Goal: Information Seeking & Learning: Learn about a topic

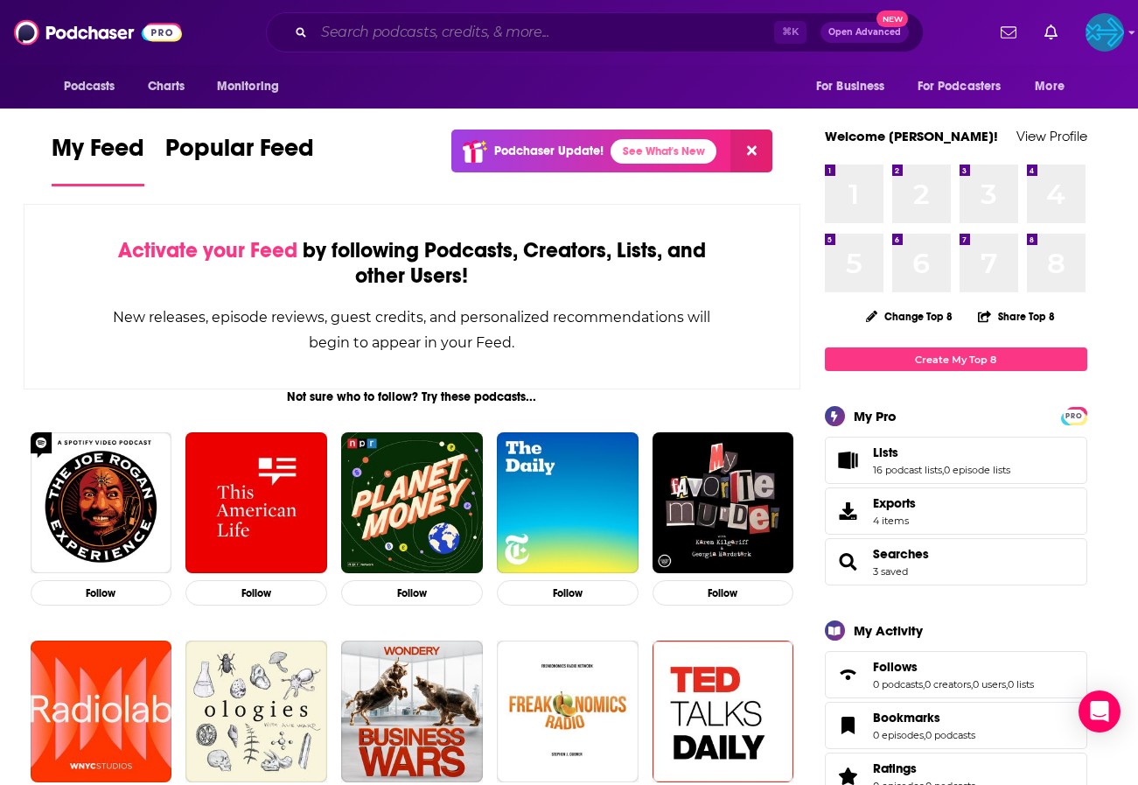
click at [475, 30] on input "Search podcasts, credits, & more..." at bounding box center [544, 32] width 460 height 28
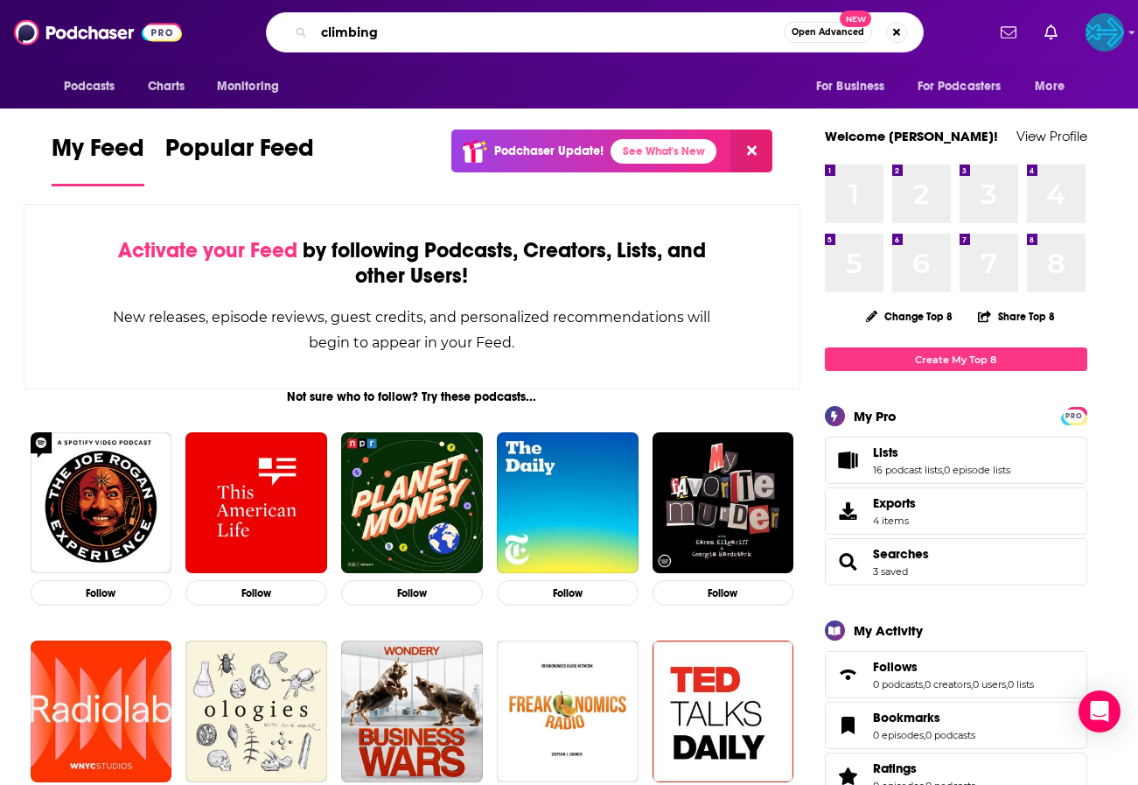
type input "climbing"
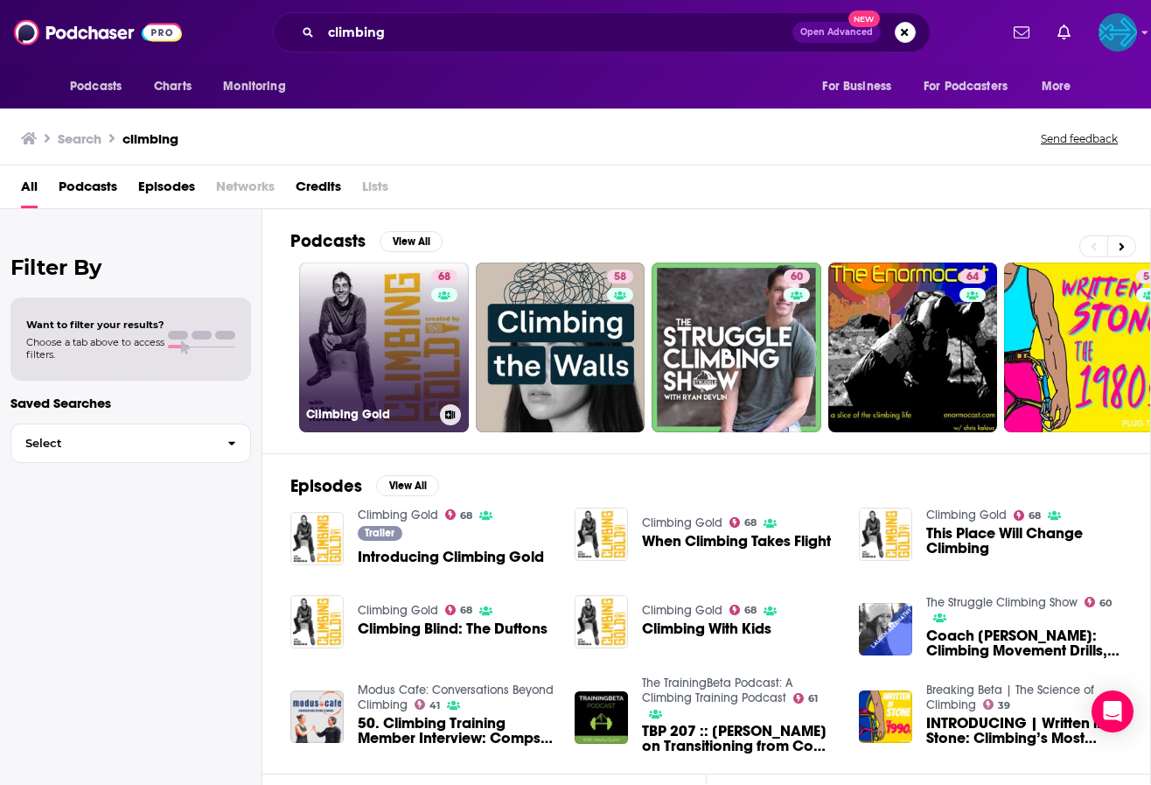
click at [334, 393] on link "68 Climbing Gold" at bounding box center [384, 347] width 170 height 170
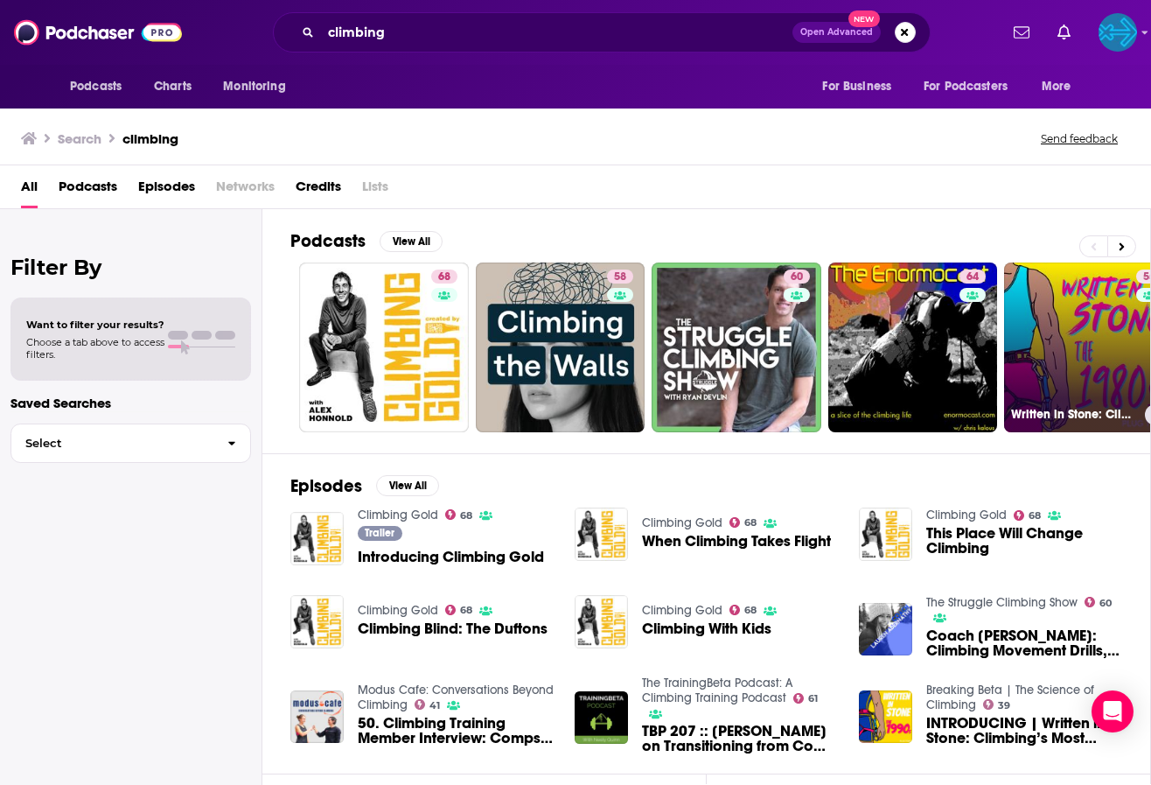
click at [1108, 346] on link "55 Written in Stone: Climbing History" at bounding box center [1089, 347] width 170 height 170
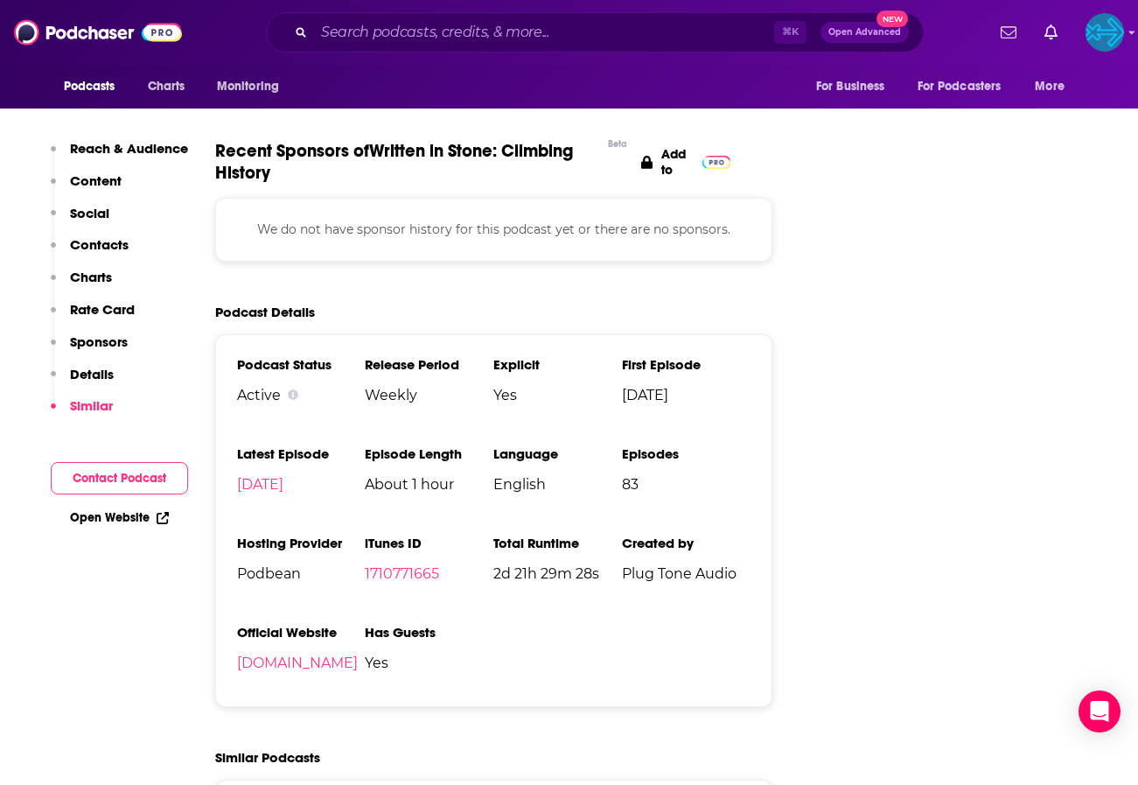
scroll to position [2267, 0]
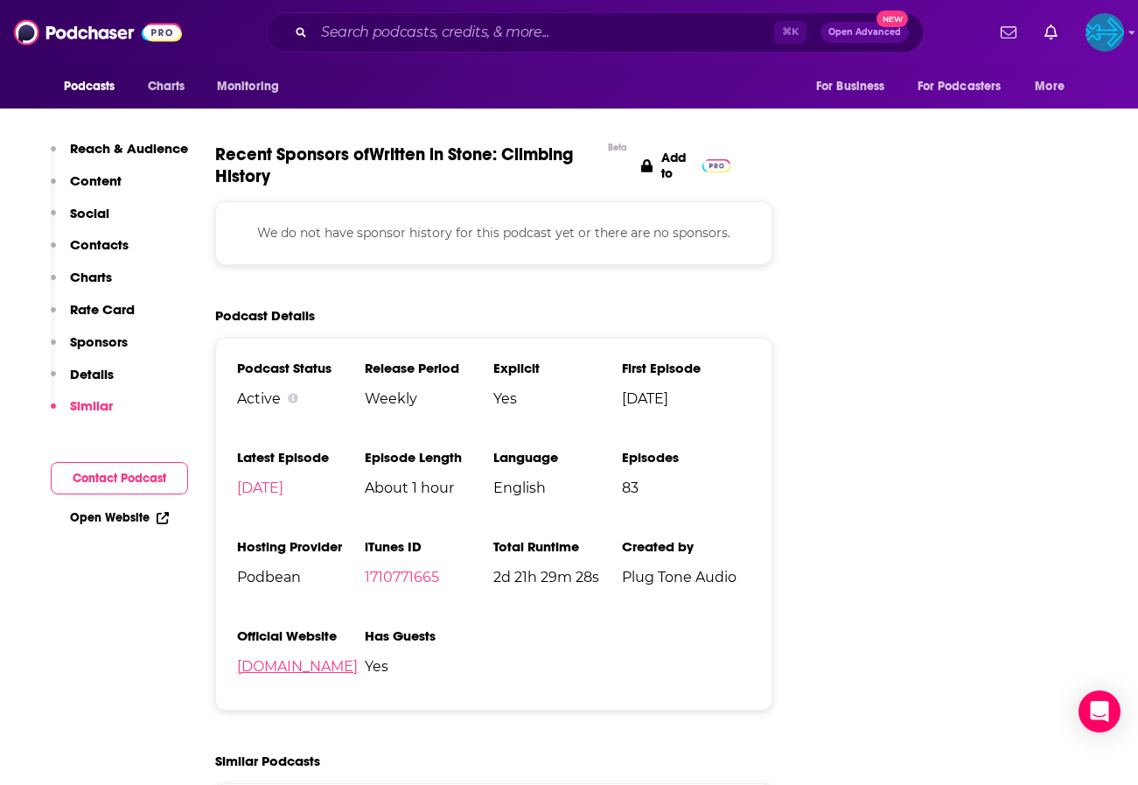
click at [305, 658] on link "written-in-stone.podbean.com" at bounding box center [297, 666] width 121 height 17
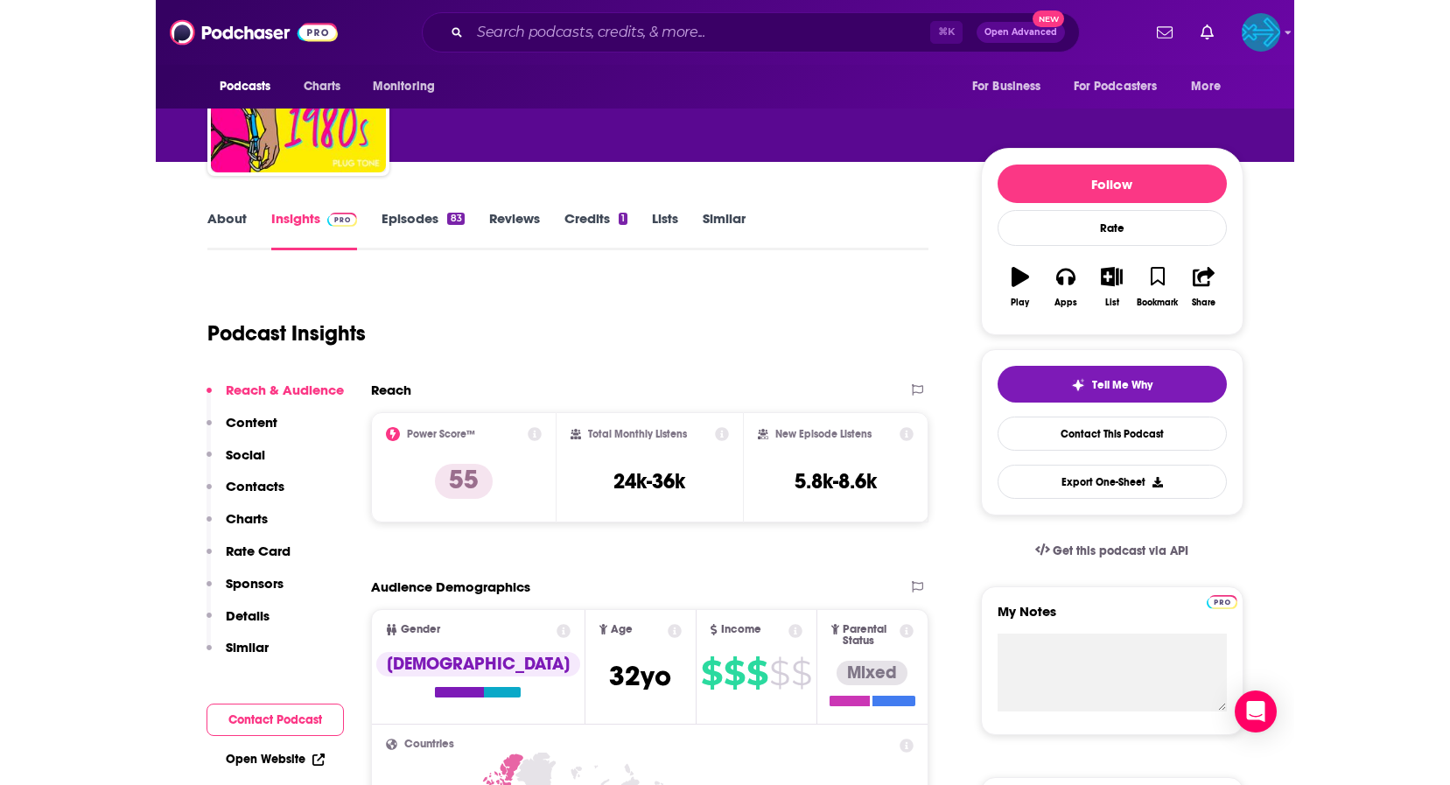
scroll to position [0, 0]
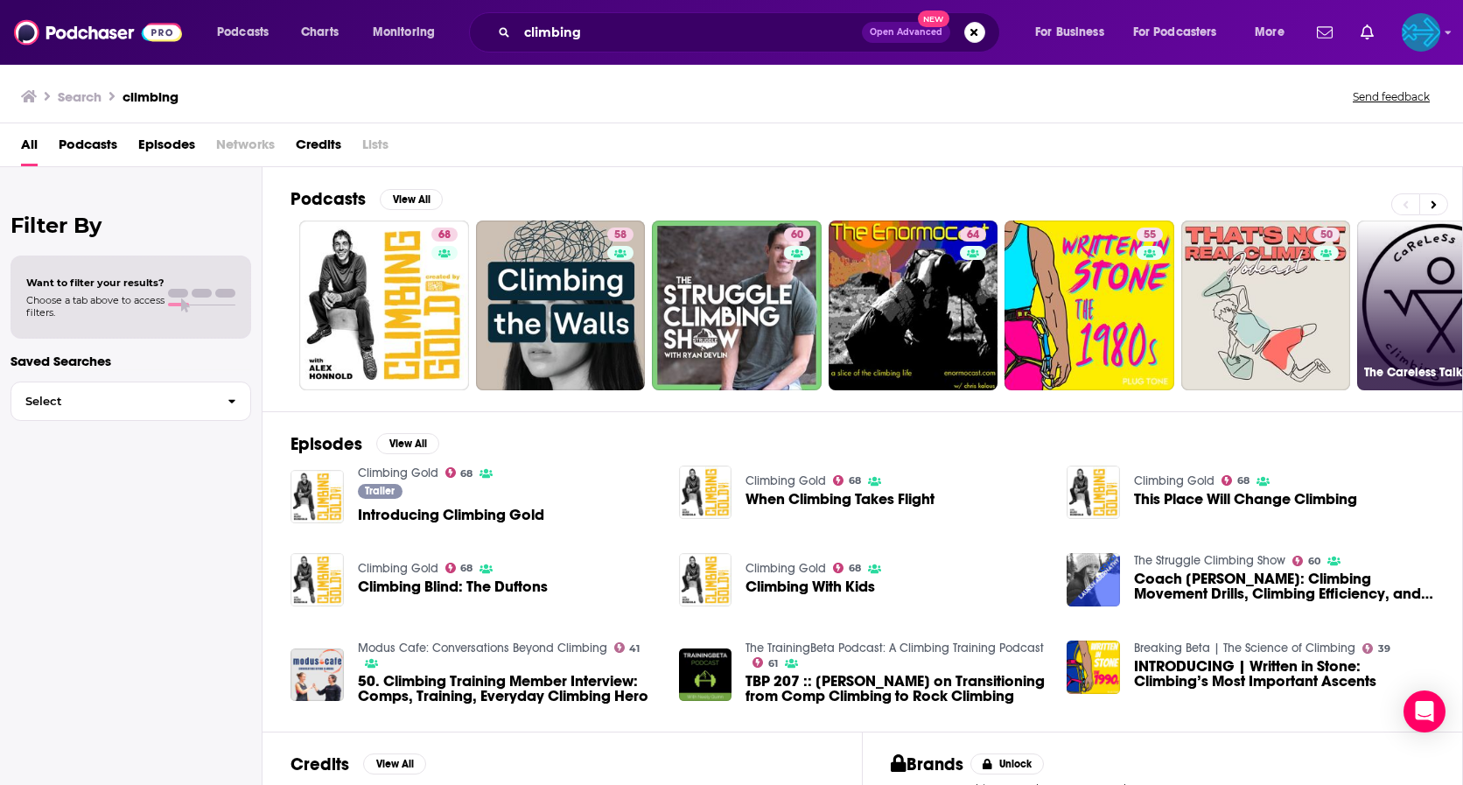
click at [1137, 306] on link "61 The Careless Talk Climbing Podcast" at bounding box center [1442, 305] width 170 height 170
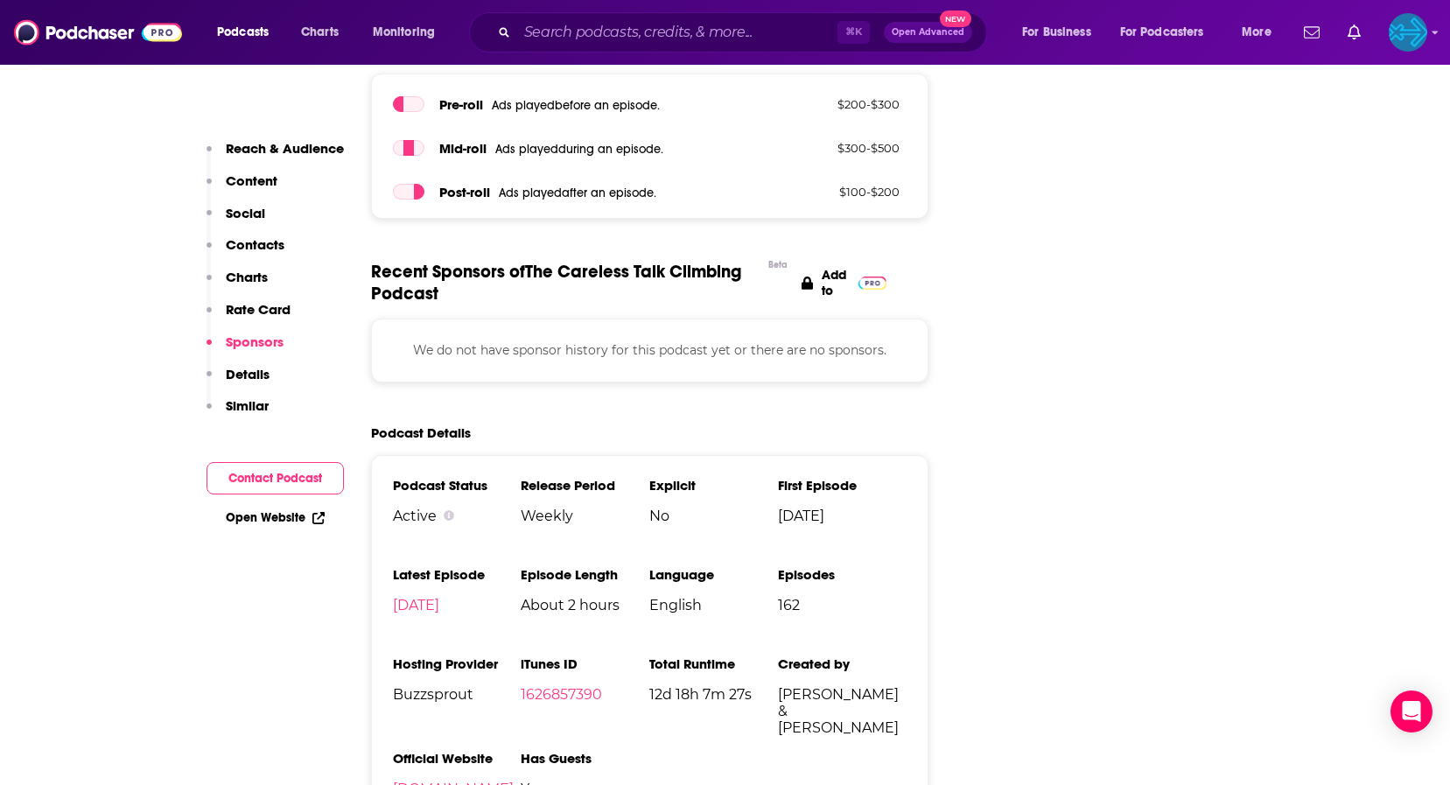
scroll to position [2459, 0]
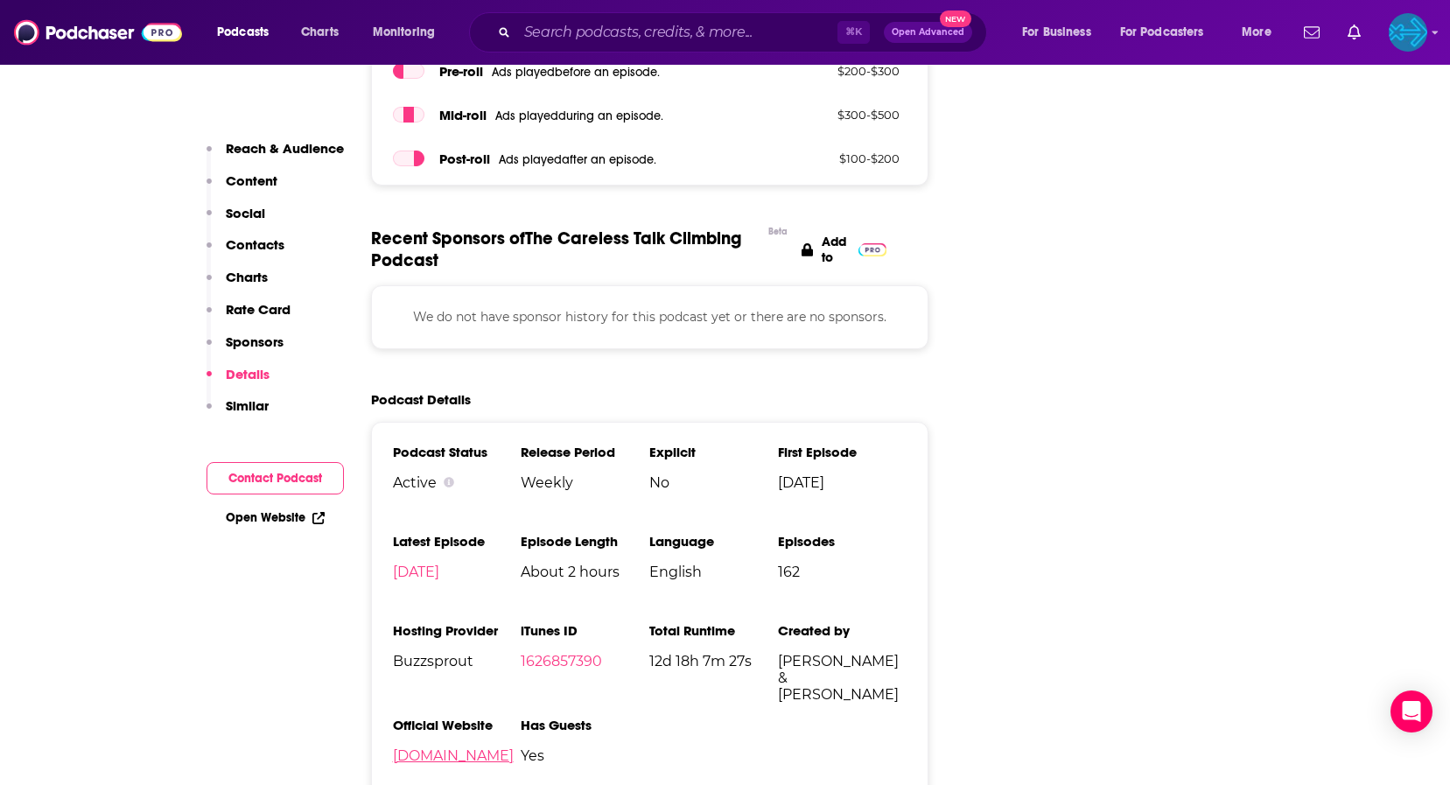
click at [450, 747] on link "buzzsprout.com" at bounding box center [453, 755] width 121 height 17
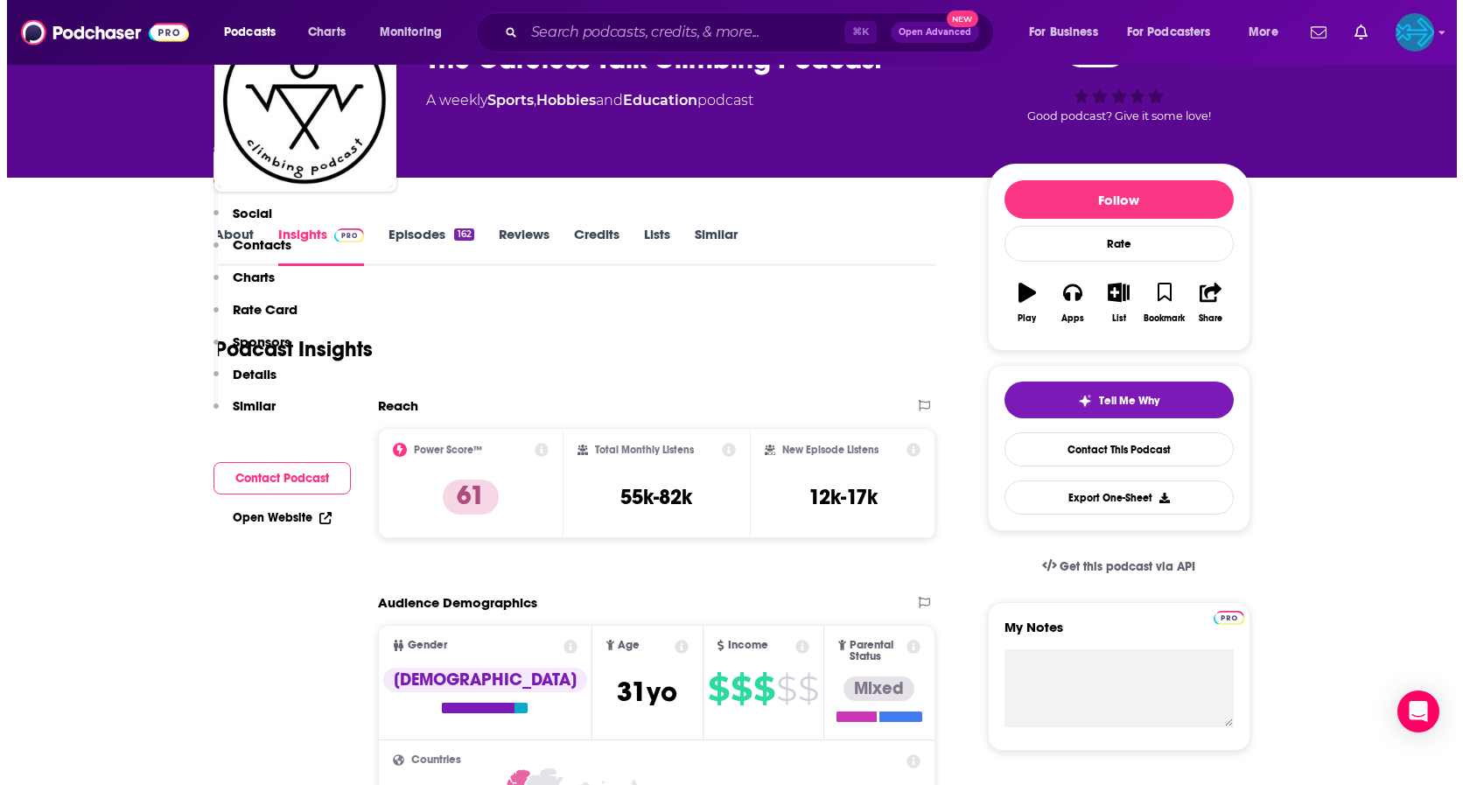
scroll to position [0, 0]
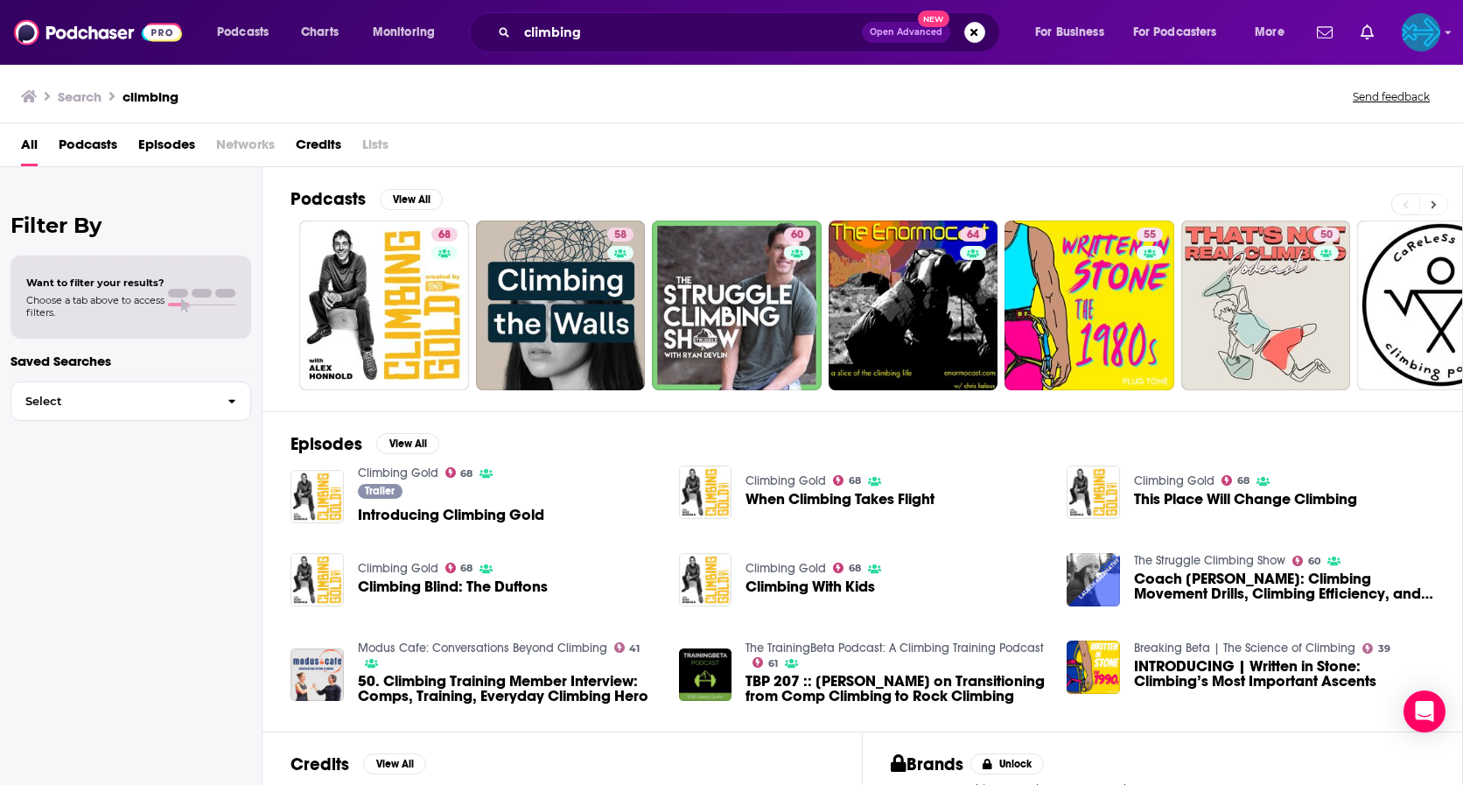
click at [1137, 199] on icon at bounding box center [1434, 205] width 6 height 12
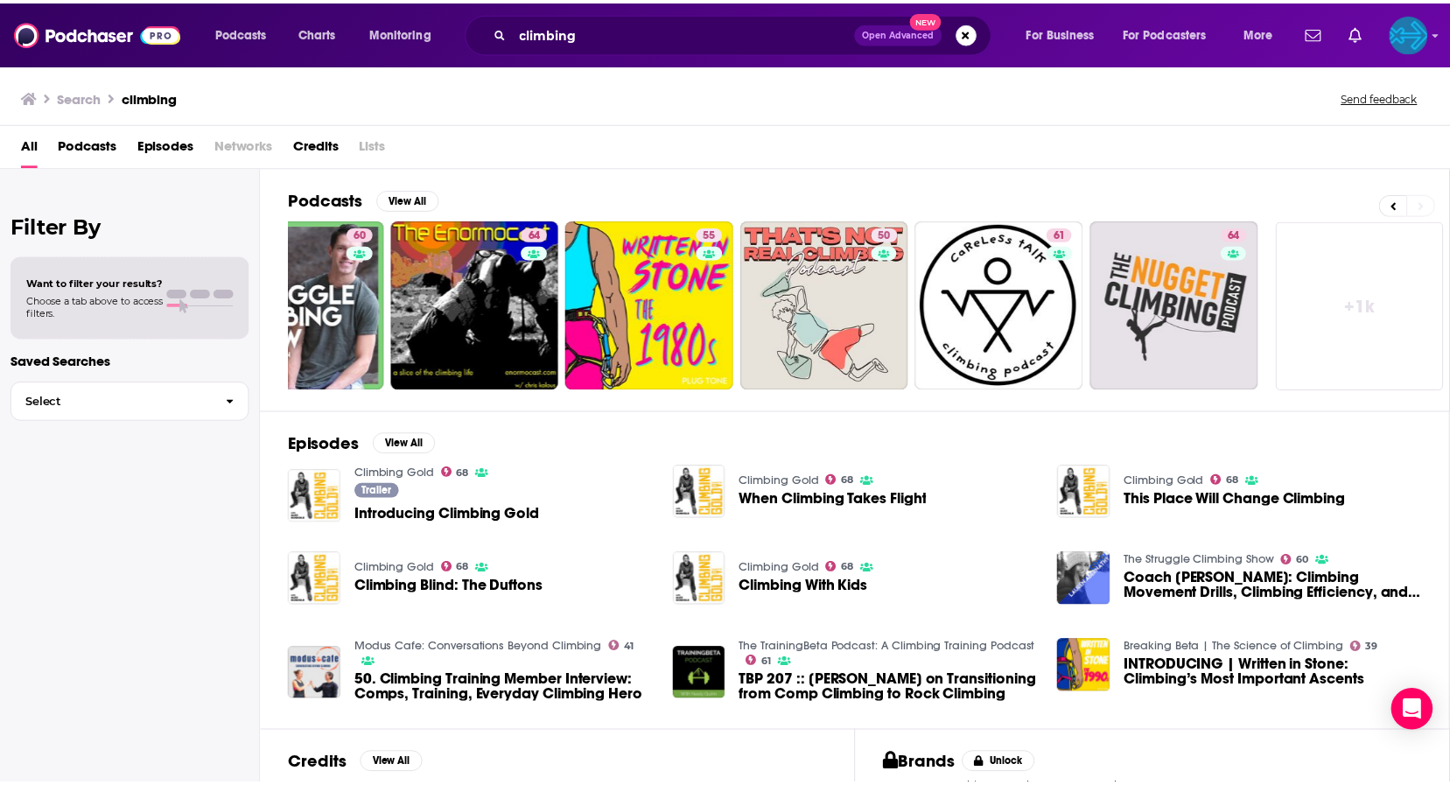
scroll to position [0, 435]
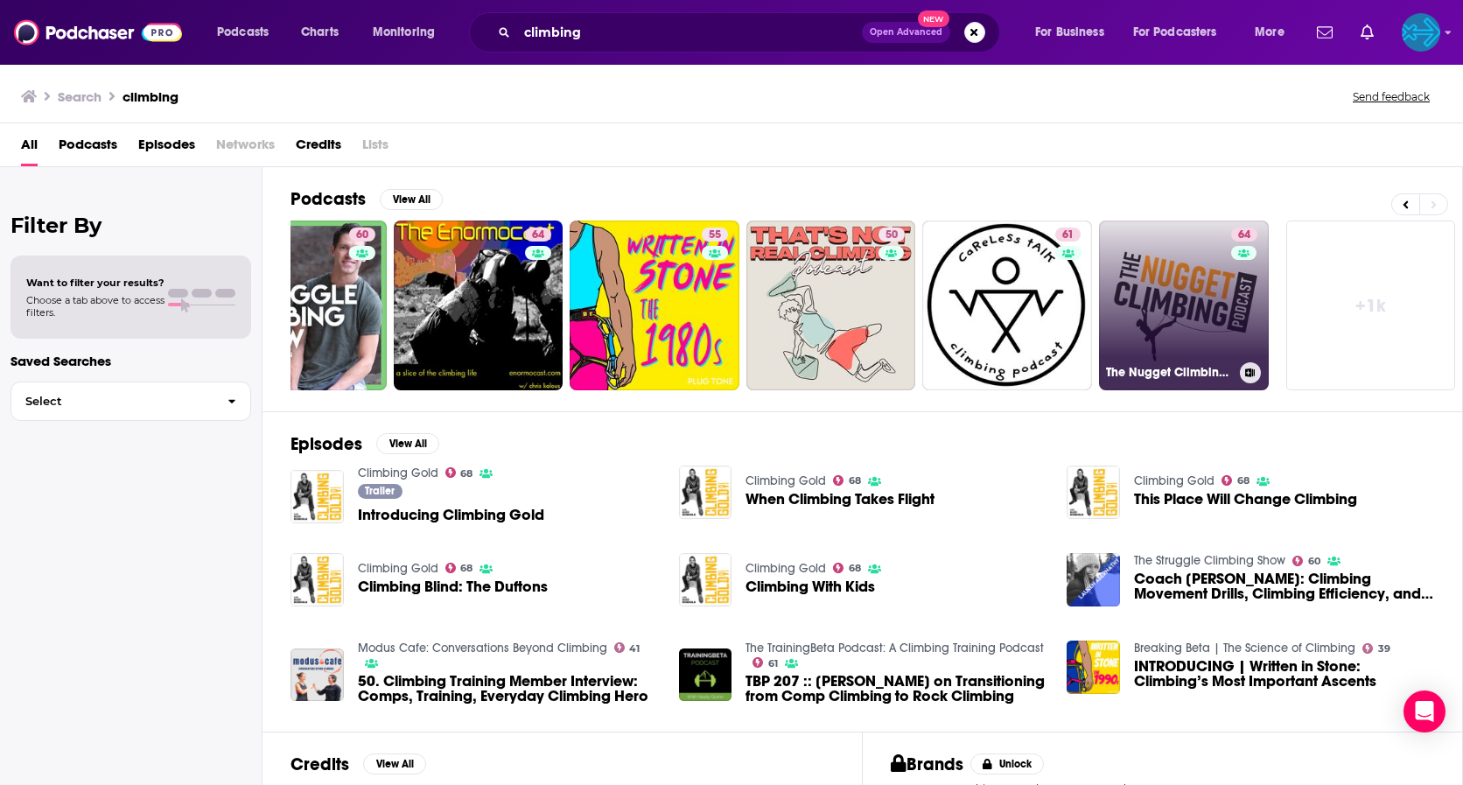
click at [1137, 299] on link "64 The Nugget Climbing Podcast" at bounding box center [1184, 305] width 170 height 170
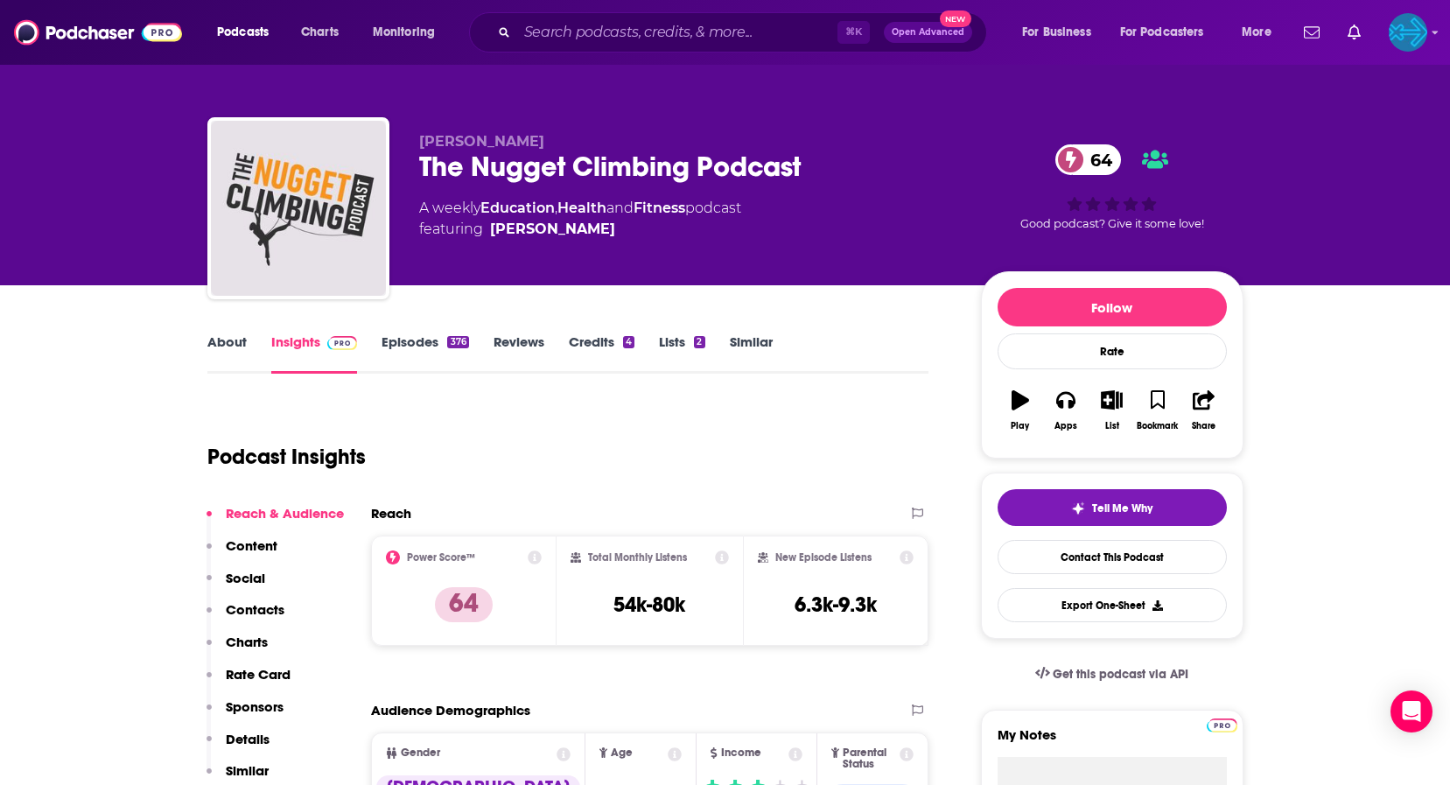
click at [417, 347] on link "Episodes 376" at bounding box center [424, 353] width 87 height 40
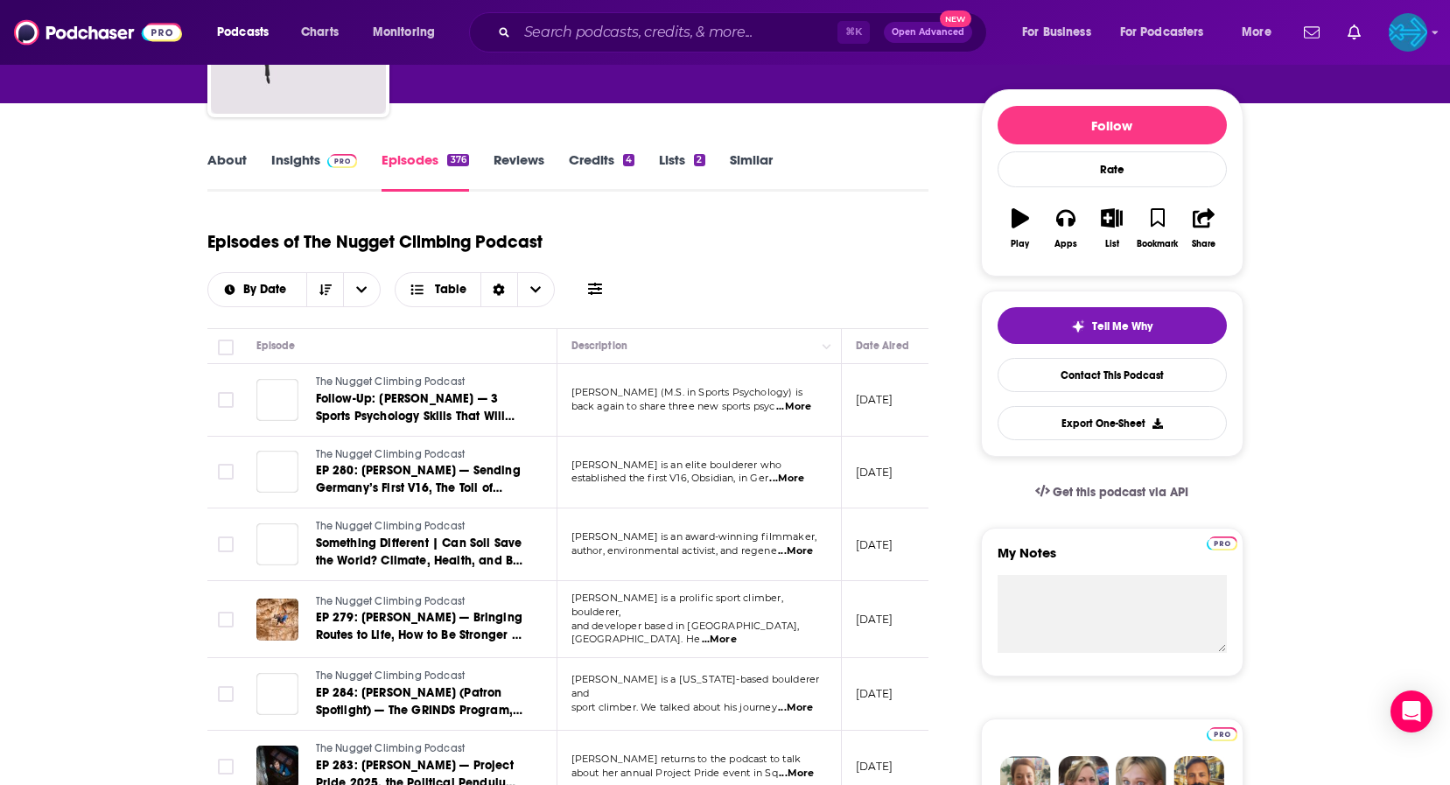
scroll to position [183, 0]
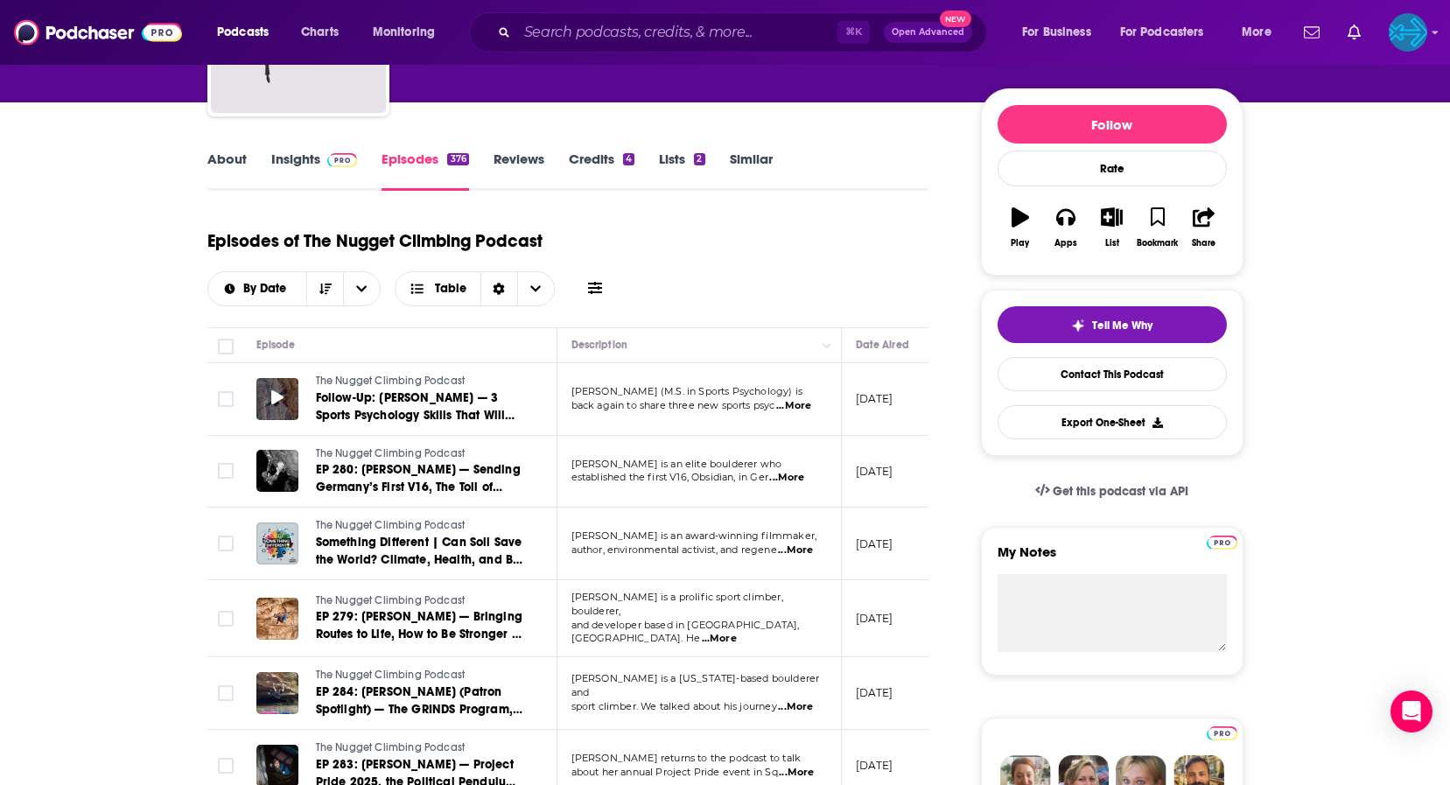
click at [274, 394] on icon at bounding box center [277, 397] width 12 height 14
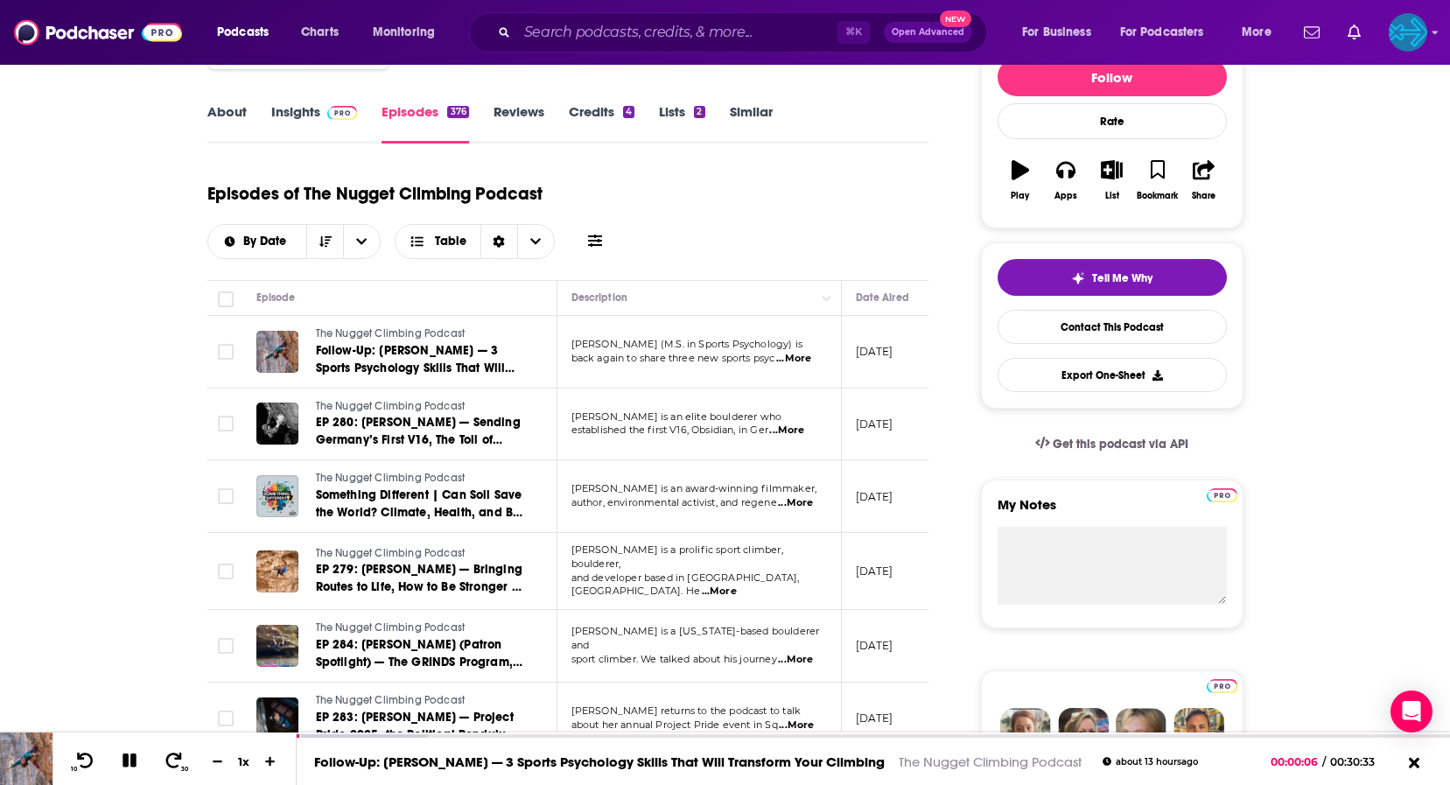
scroll to position [0, 0]
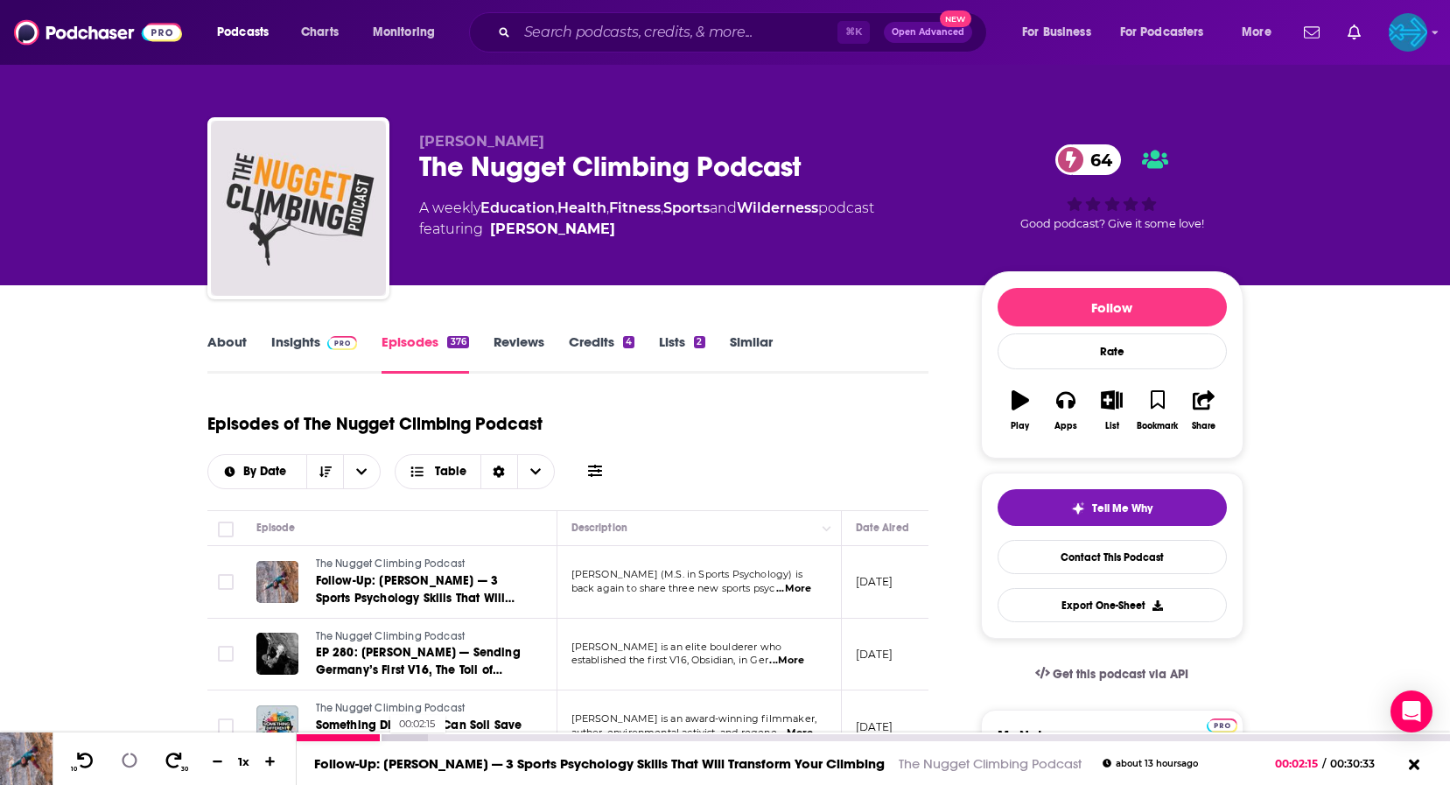
click at [381, 734] on div at bounding box center [362, 737] width 131 height 7
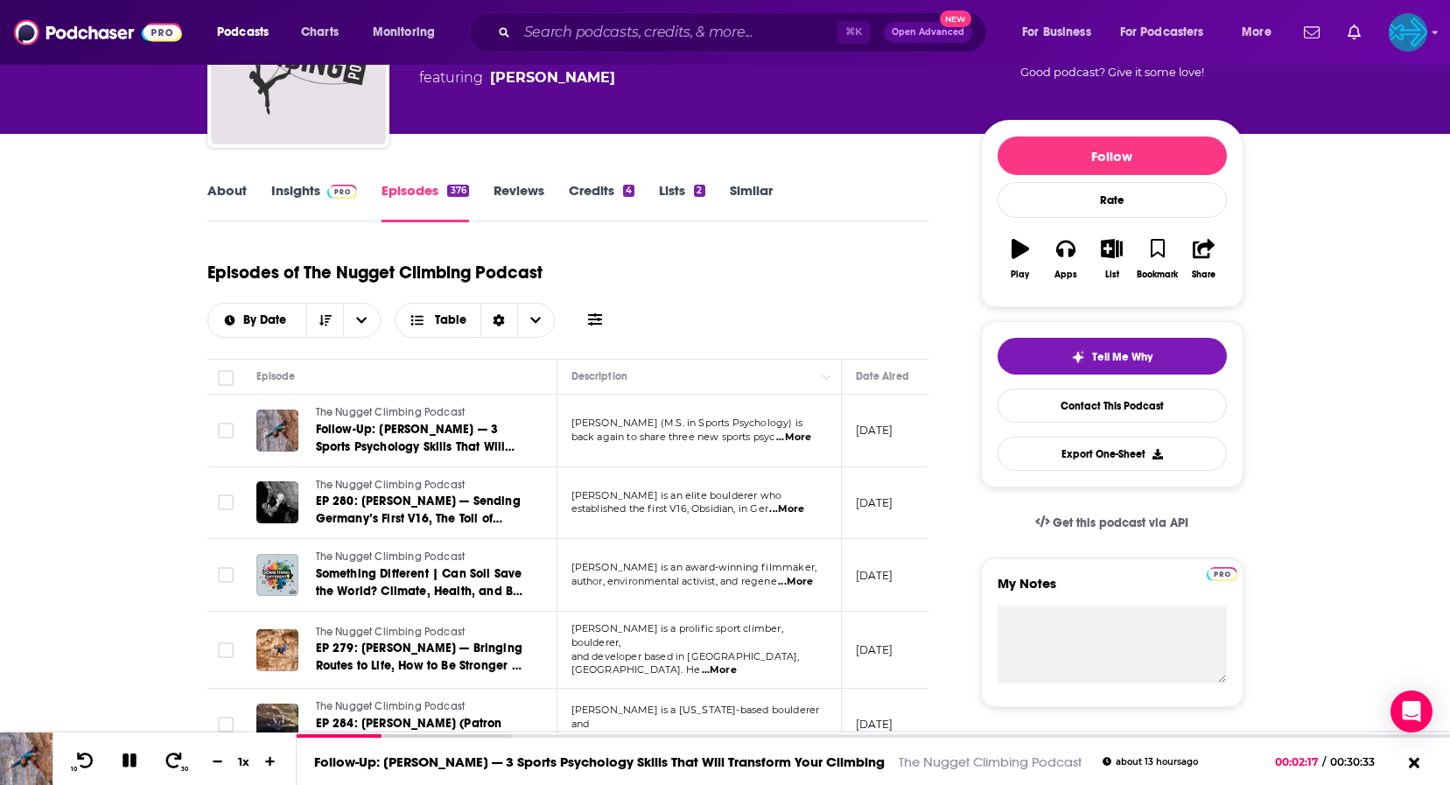
scroll to position [192, 0]
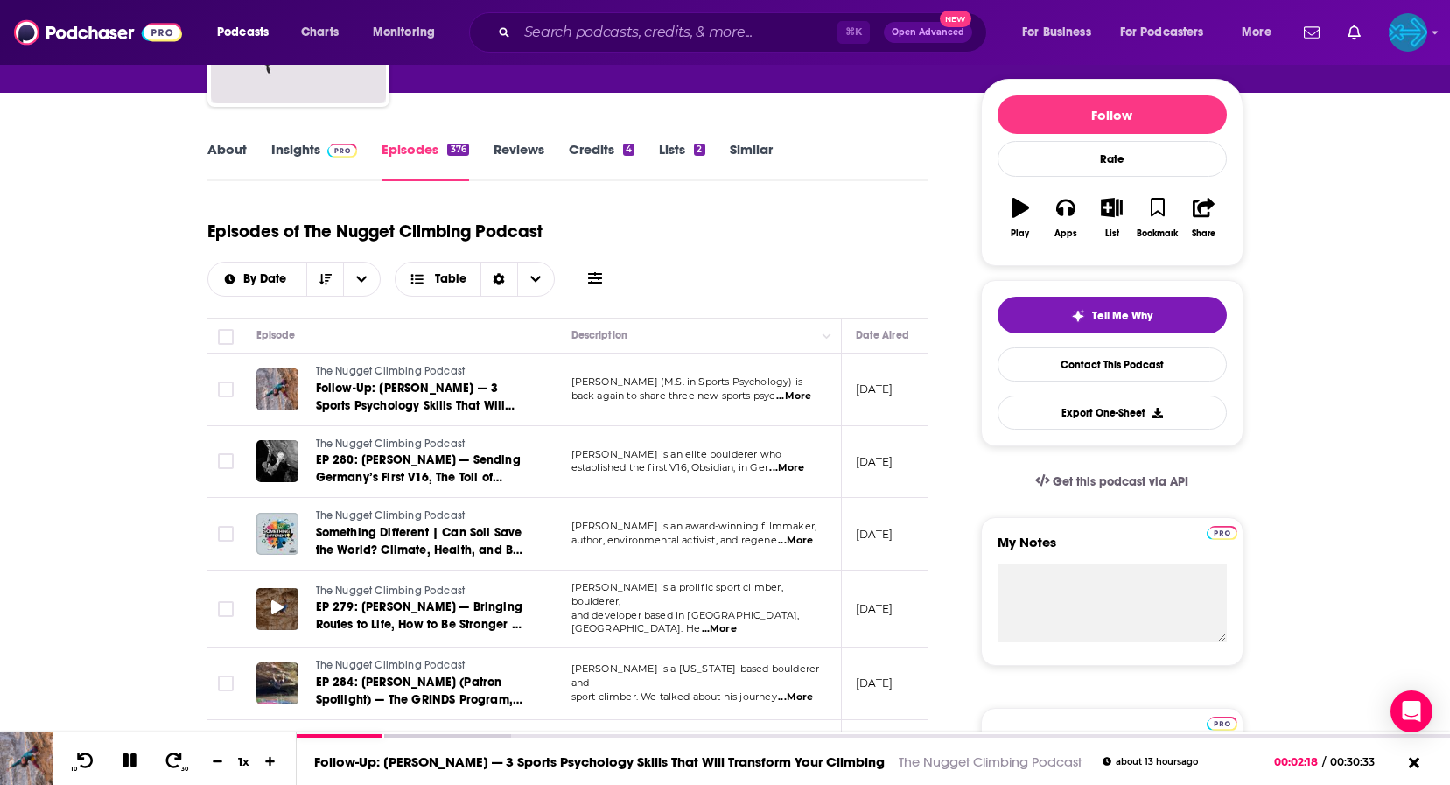
click at [268, 602] on div at bounding box center [277, 609] width 42 height 42
click at [271, 604] on icon at bounding box center [277, 607] width 12 height 14
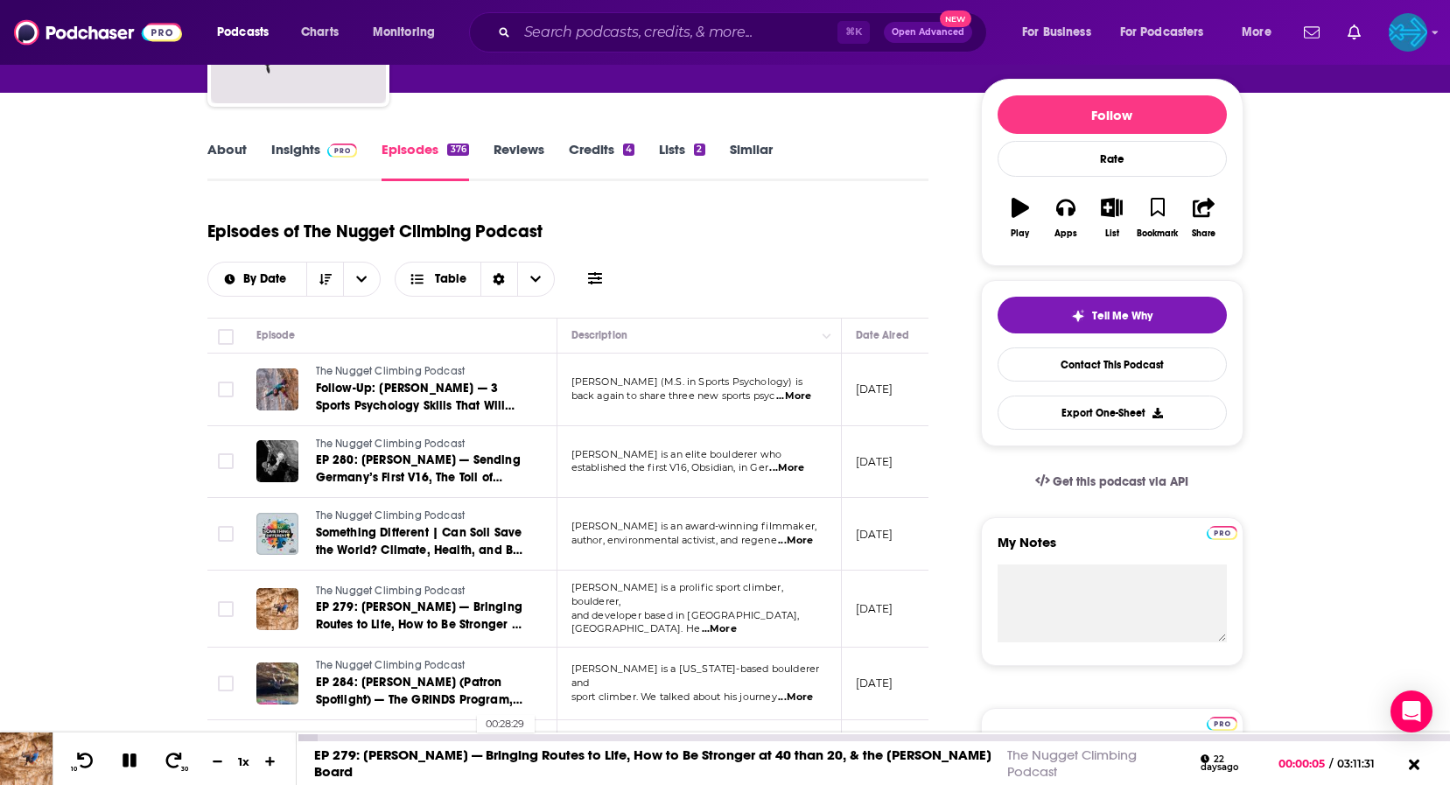
click at [469, 740] on div "00:28:29" at bounding box center [873, 737] width 1153 height 7
click at [542, 738] on div "00:40:42" at bounding box center [873, 737] width 1153 height 7
click at [132, 766] on icon at bounding box center [129, 760] width 15 height 15
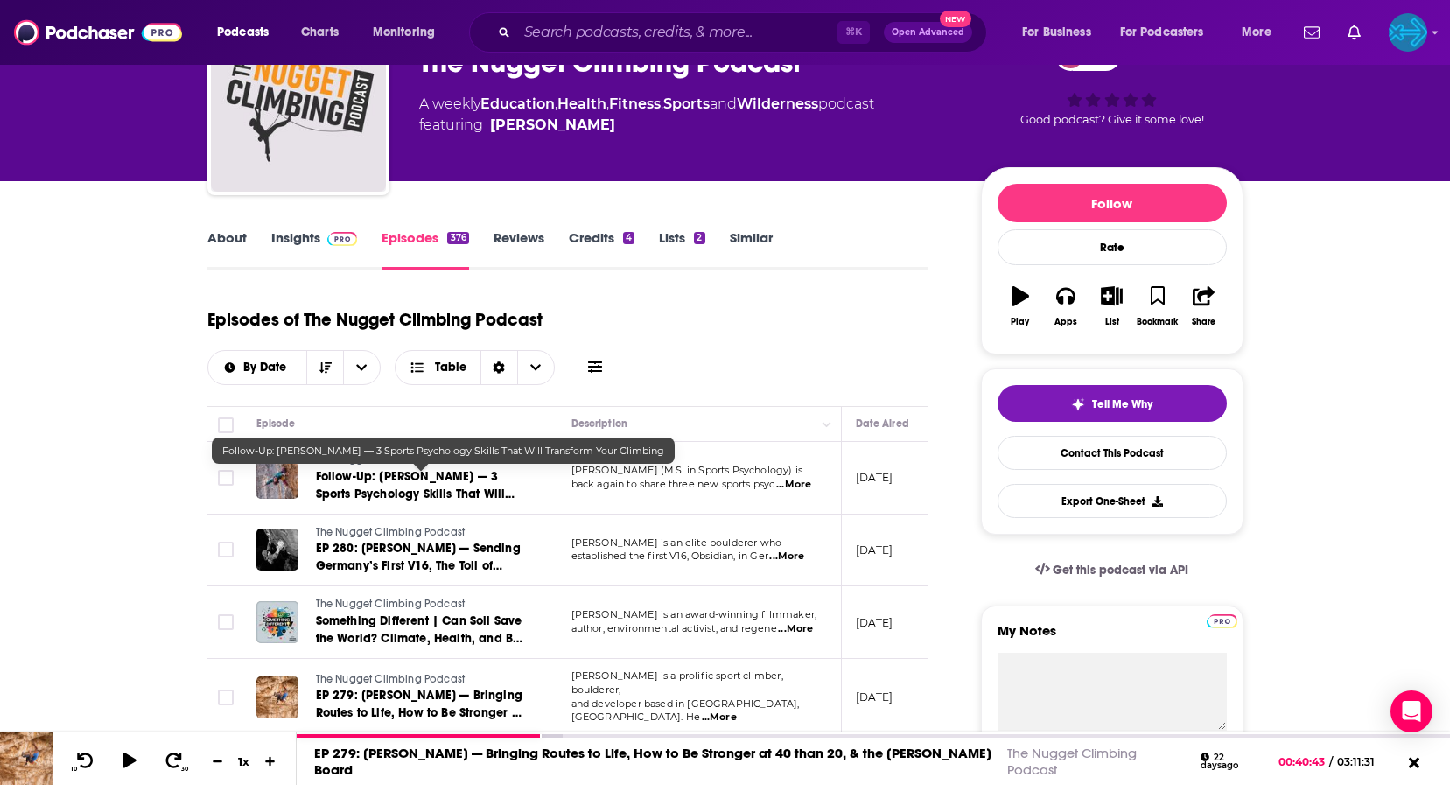
scroll to position [0, 0]
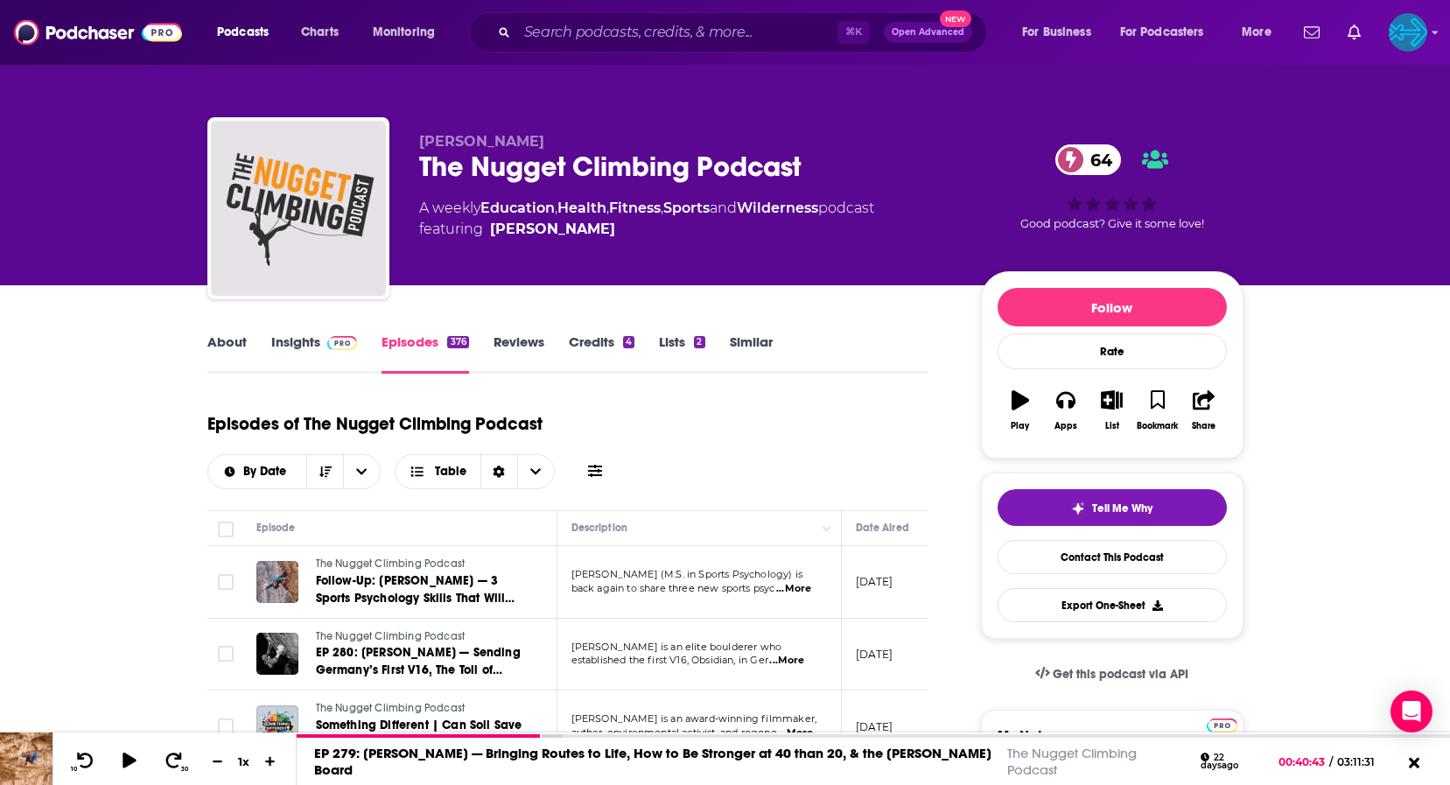
click at [618, 174] on div "The Nugget Climbing Podcast 64" at bounding box center [686, 167] width 534 height 34
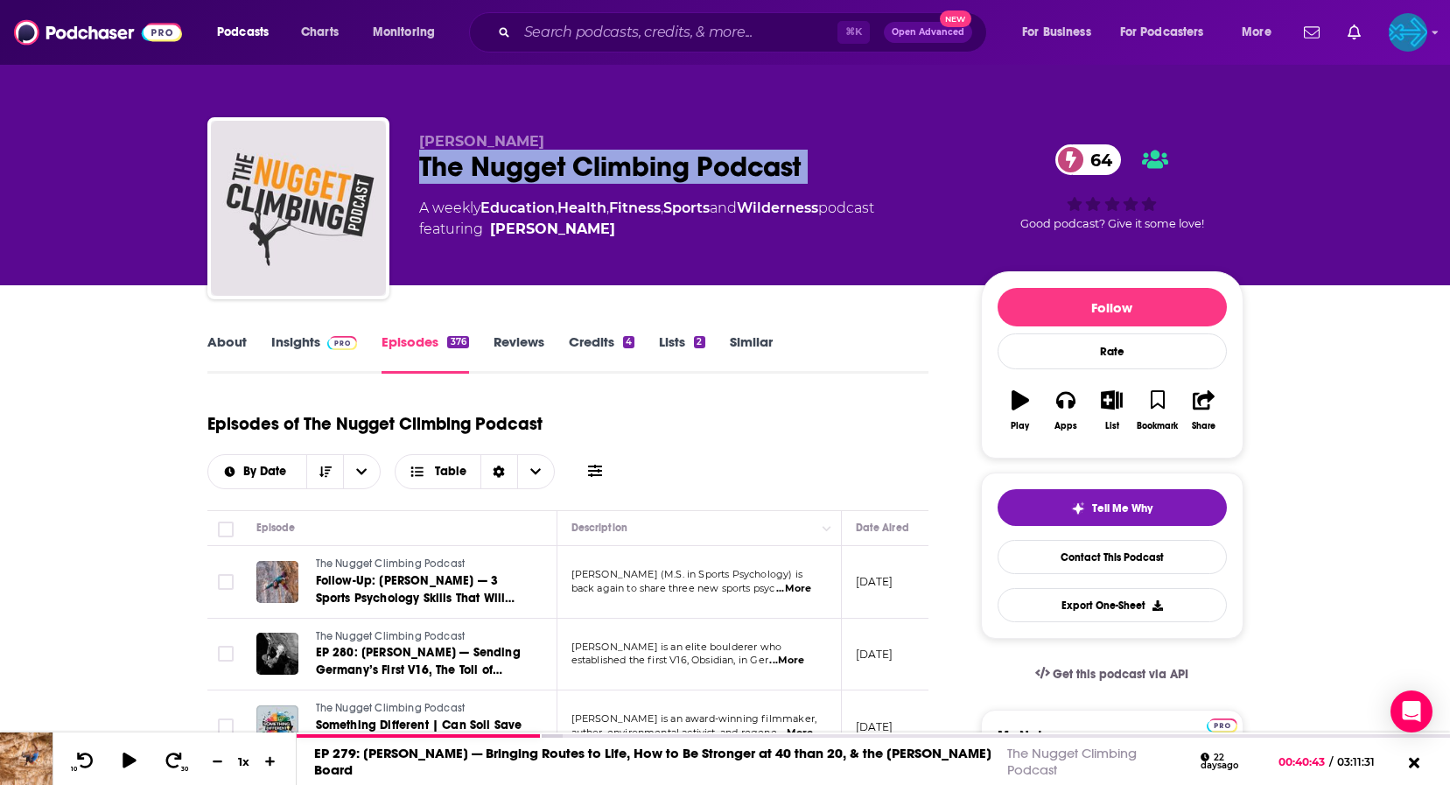
click at [618, 174] on div "The Nugget Climbing Podcast 64" at bounding box center [686, 167] width 534 height 34
copy div "The Nugget Climbing Podcast 64"
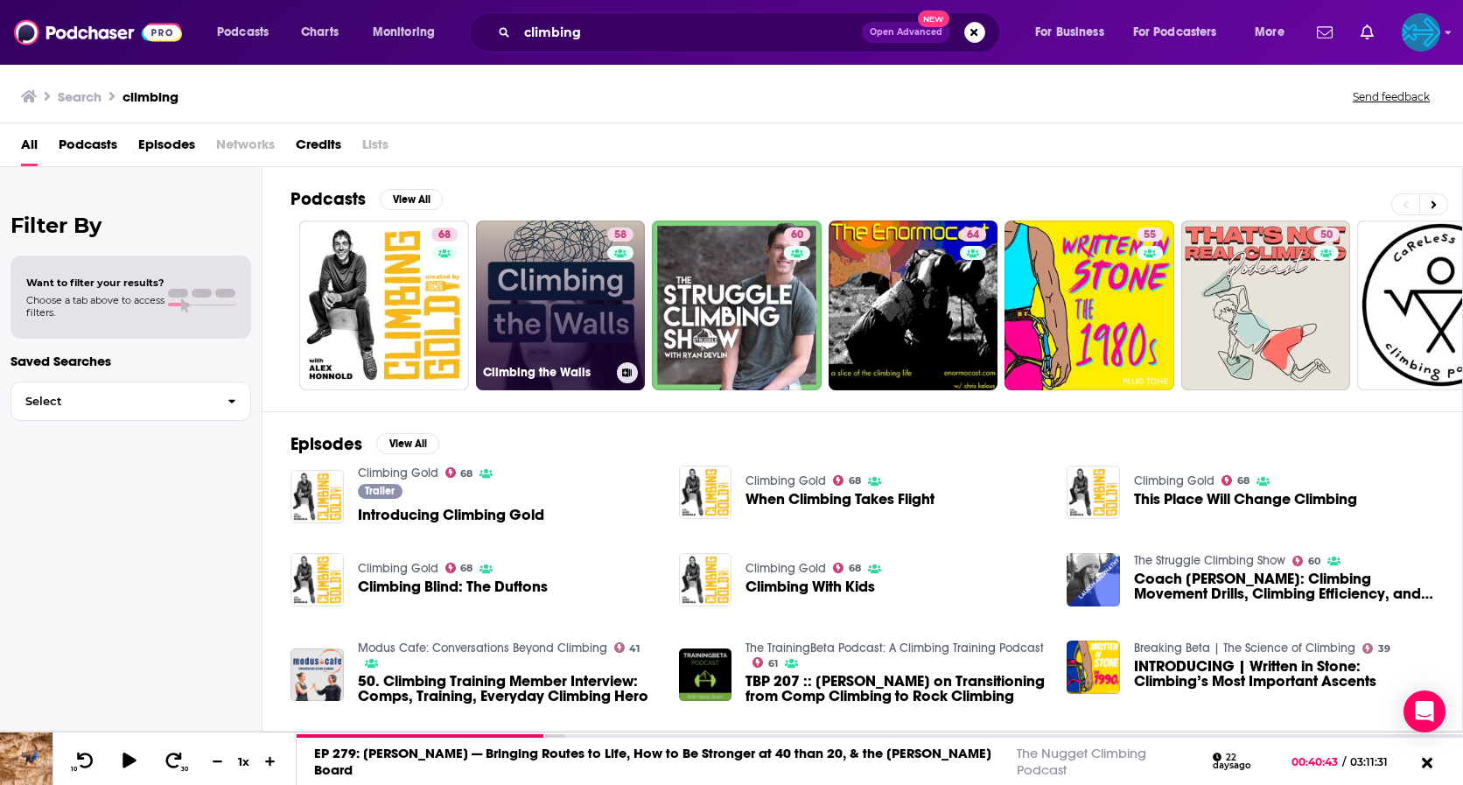
click at [561, 314] on link "58 Climbing the Walls" at bounding box center [561, 305] width 170 height 170
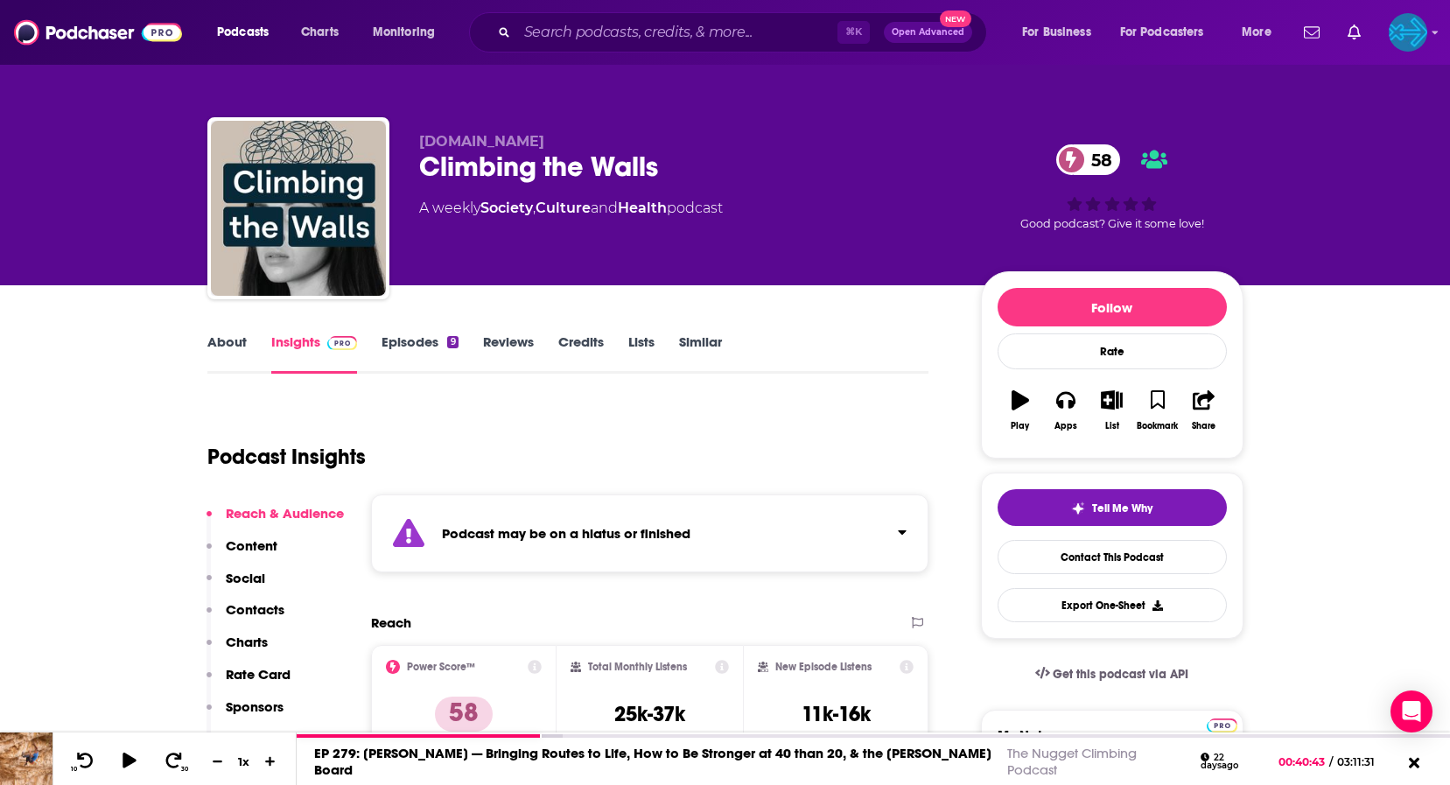
click at [416, 345] on link "Episodes 9" at bounding box center [419, 353] width 76 height 40
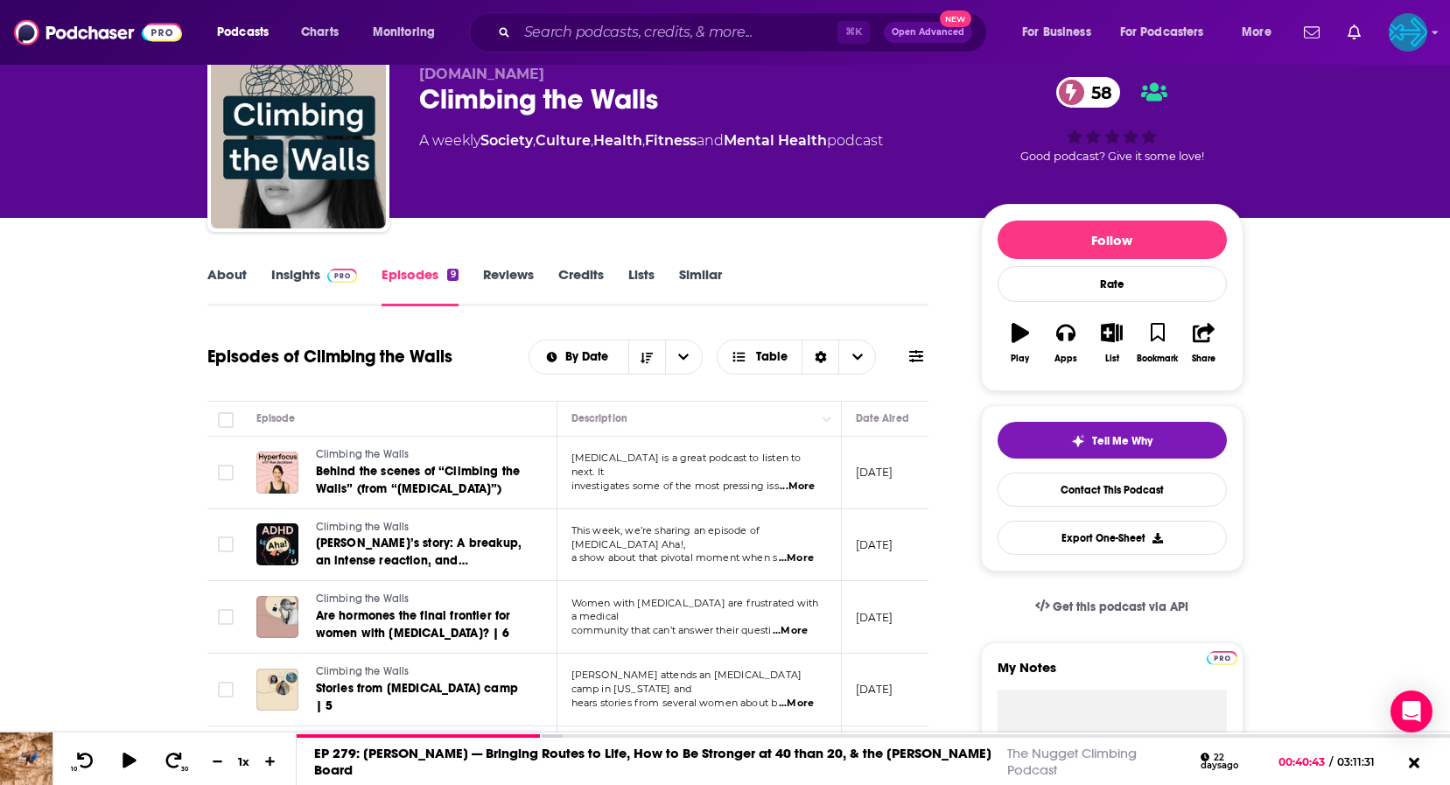
scroll to position [69, 0]
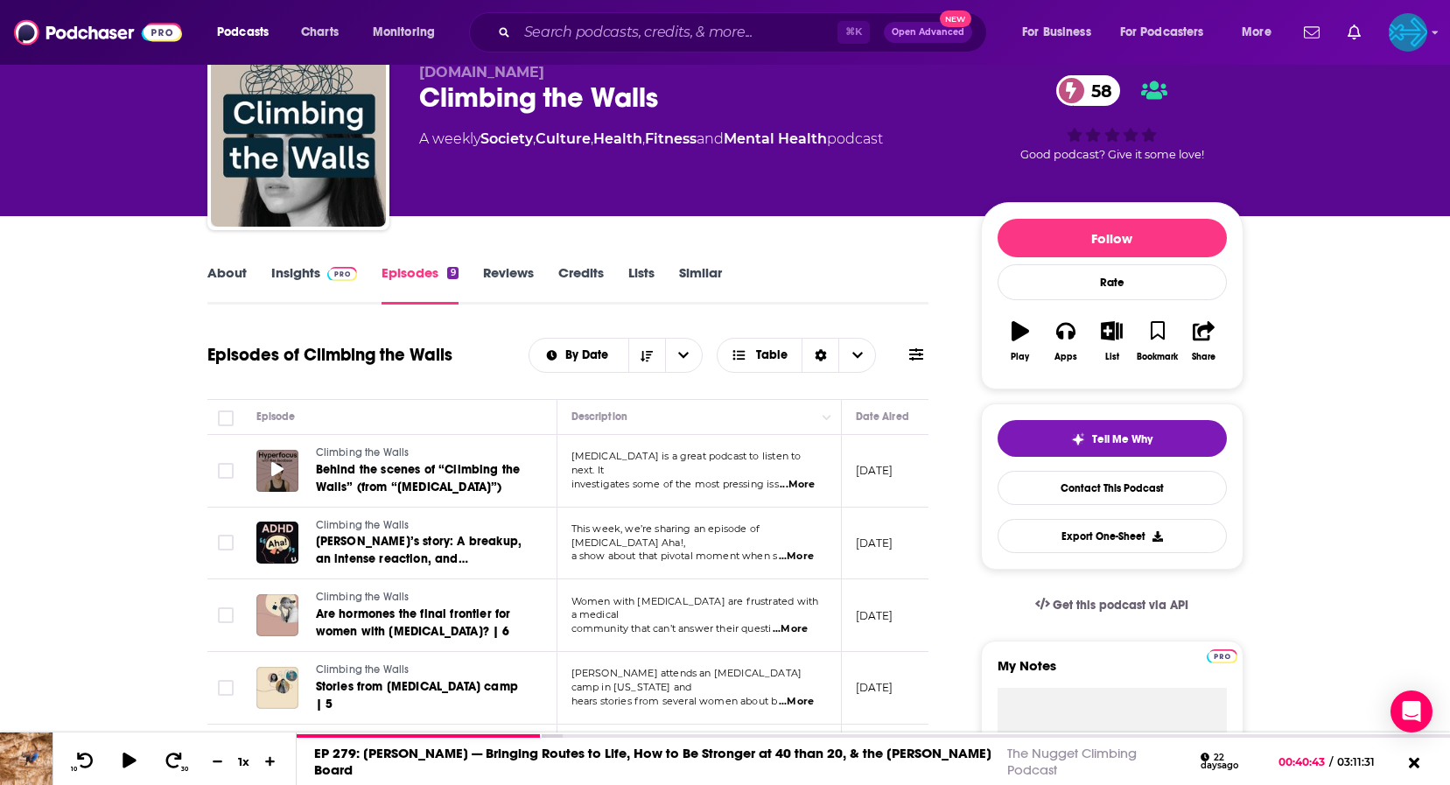
click at [273, 470] on icon at bounding box center [277, 469] width 12 height 14
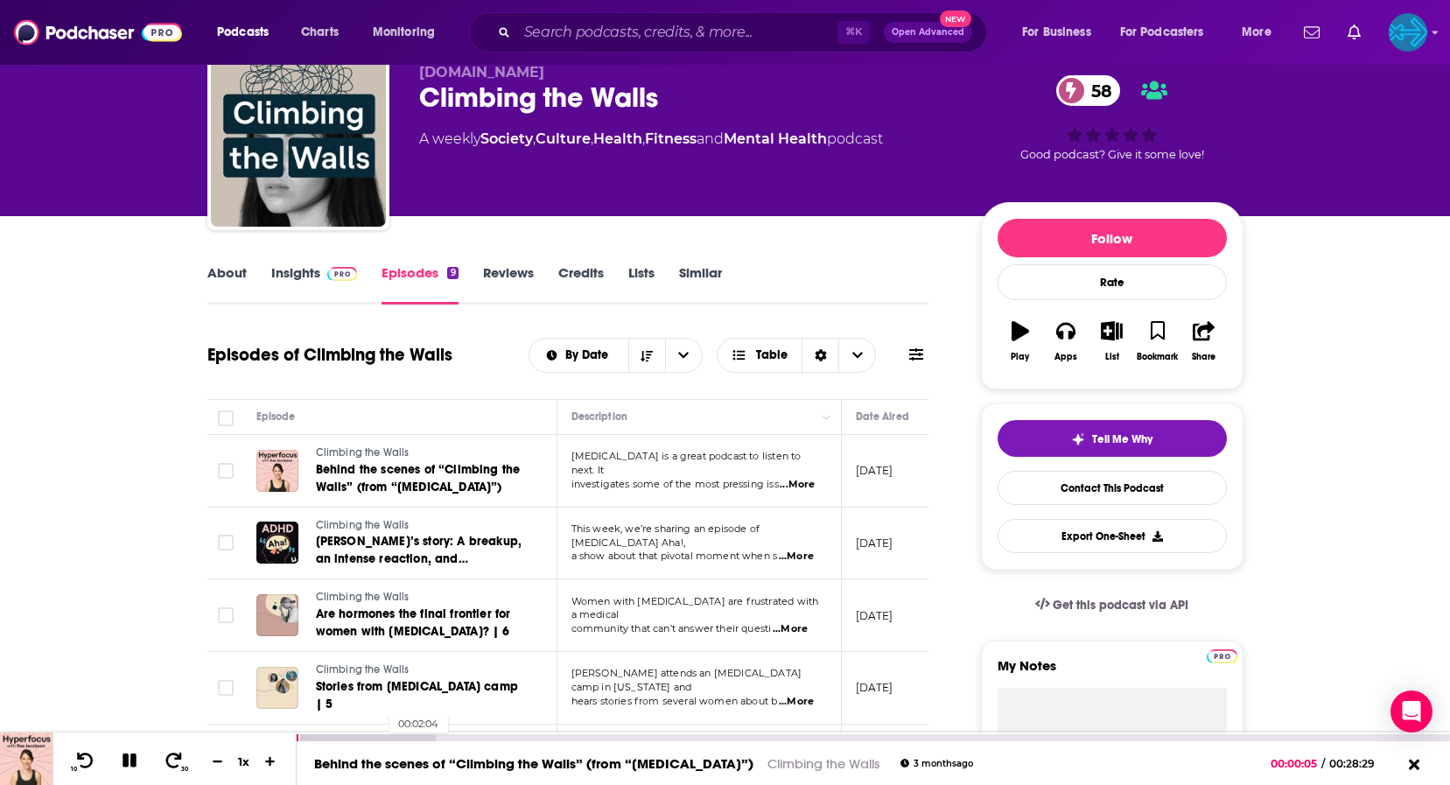
click at [381, 737] on div at bounding box center [366, 737] width 139 height 7
click at [463, 738] on div at bounding box center [410, 737] width 227 height 7
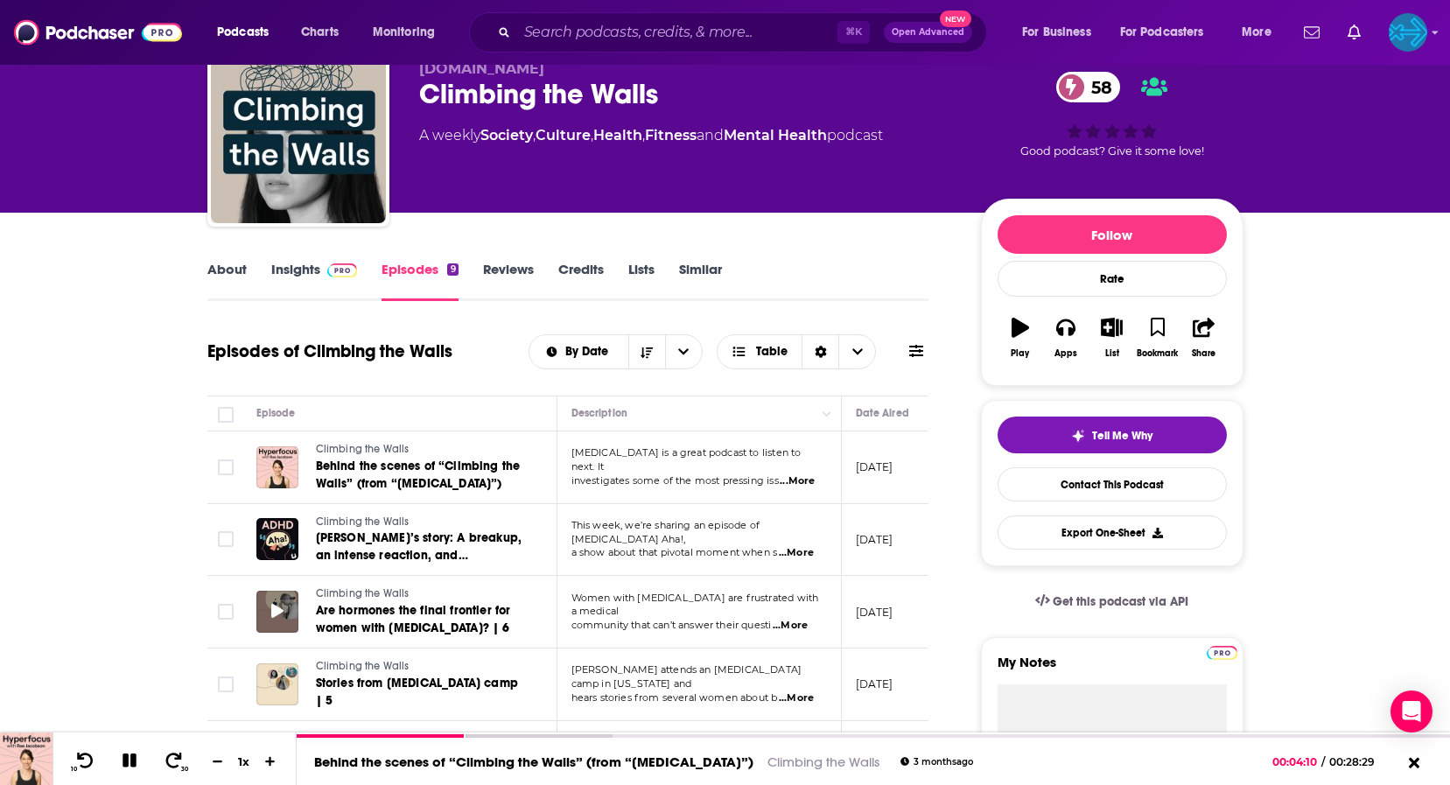
scroll to position [76, 0]
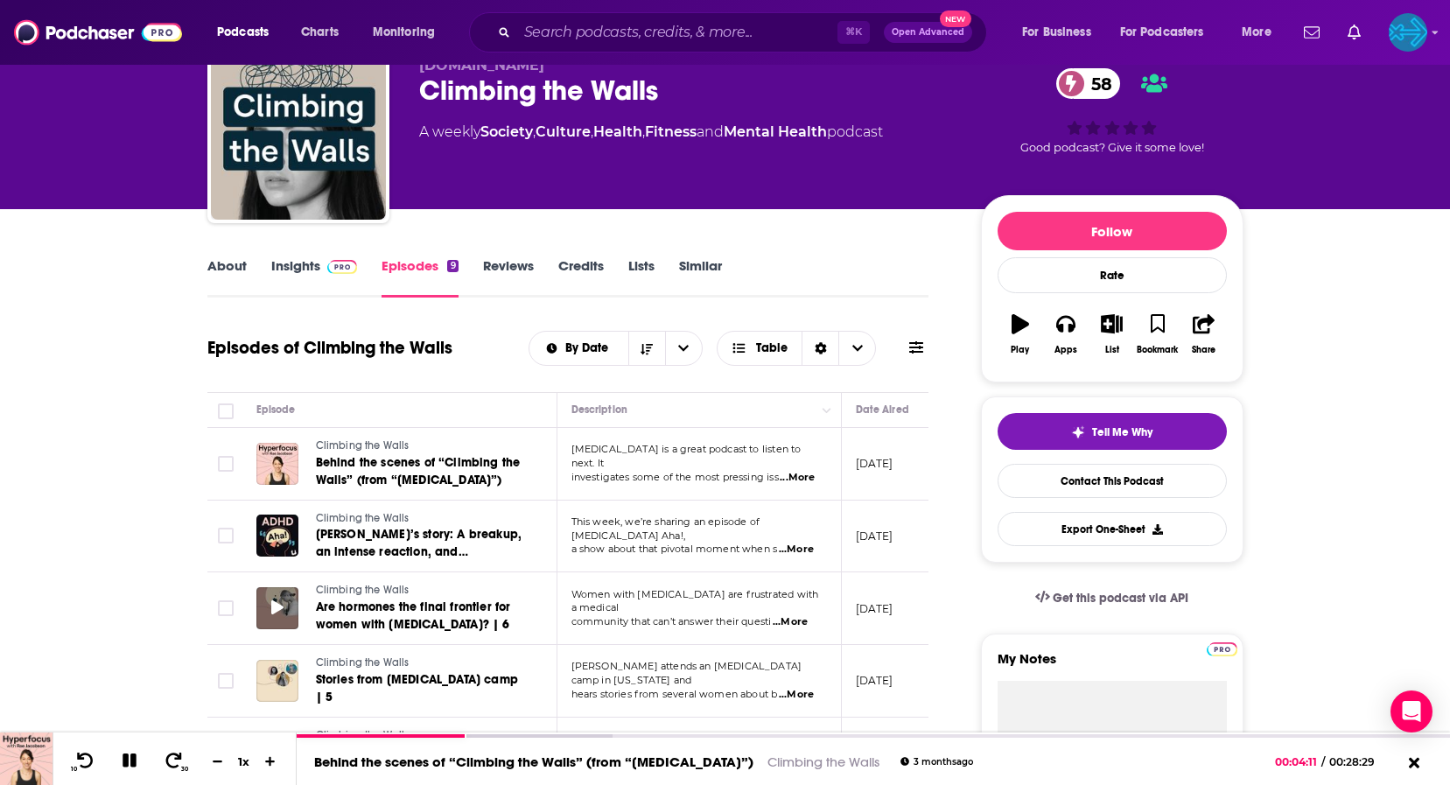
click at [276, 600] on icon at bounding box center [277, 607] width 12 height 14
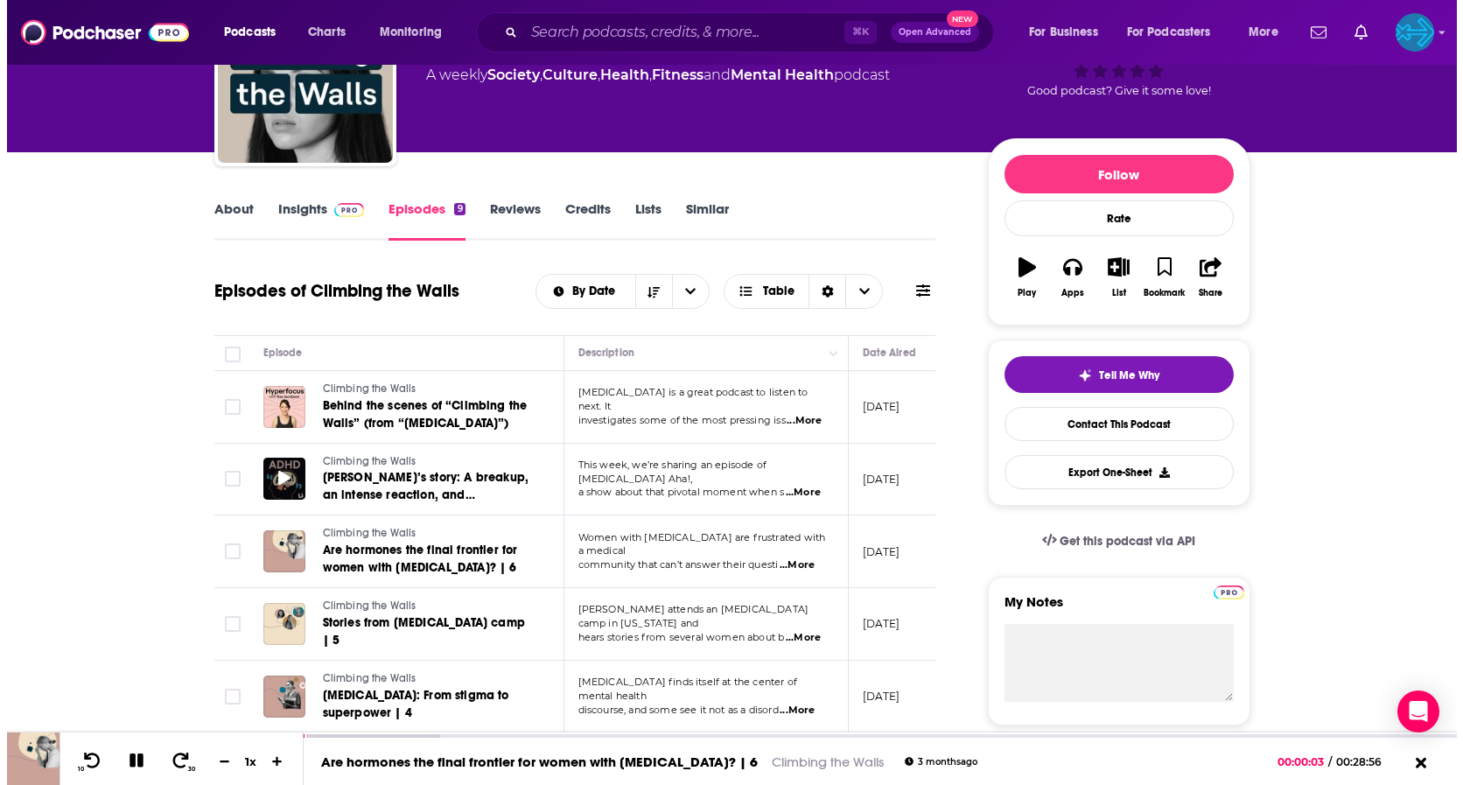
scroll to position [0, 0]
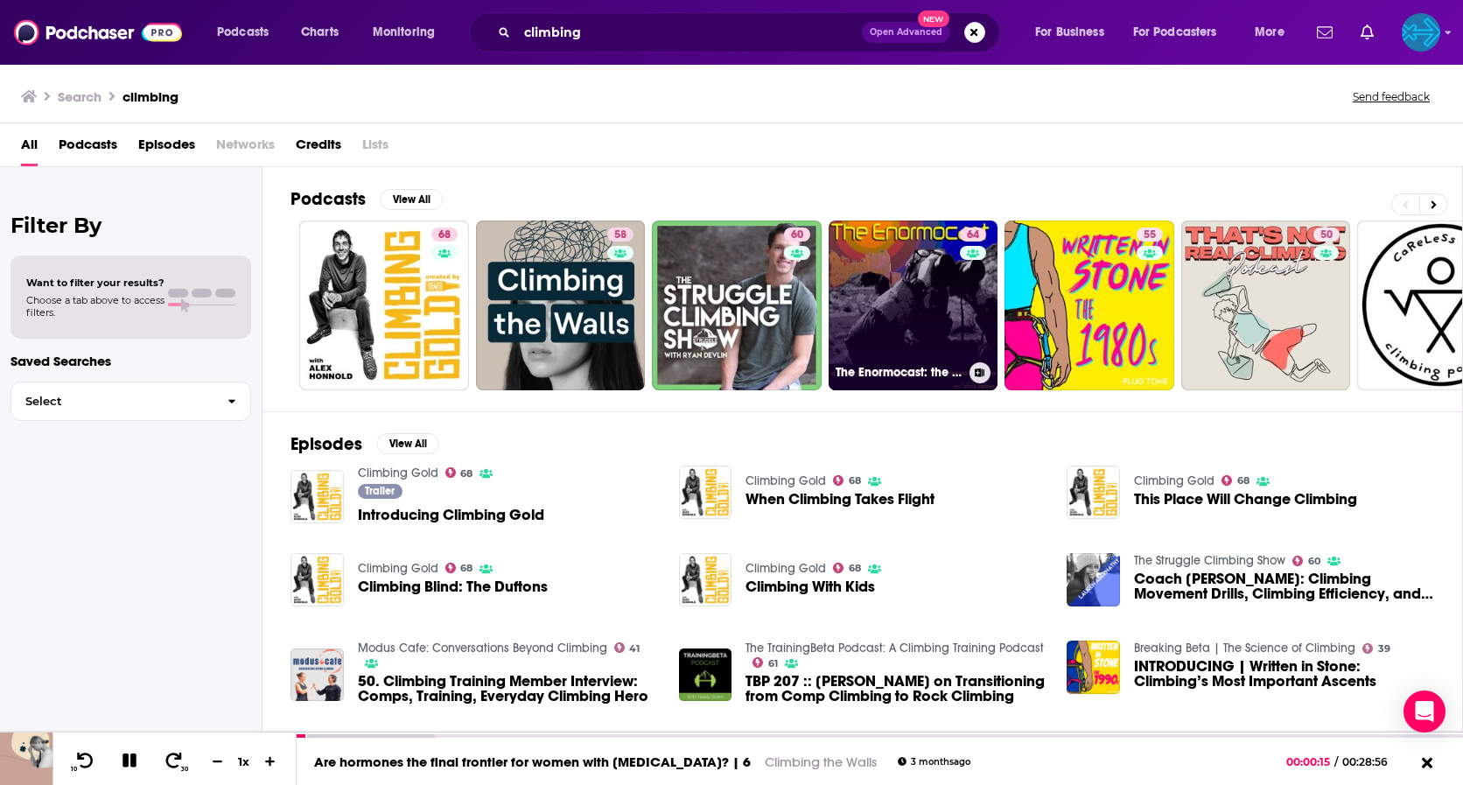
click at [879, 297] on link "64 The Enormocast: the climbing podcast" at bounding box center [914, 305] width 170 height 170
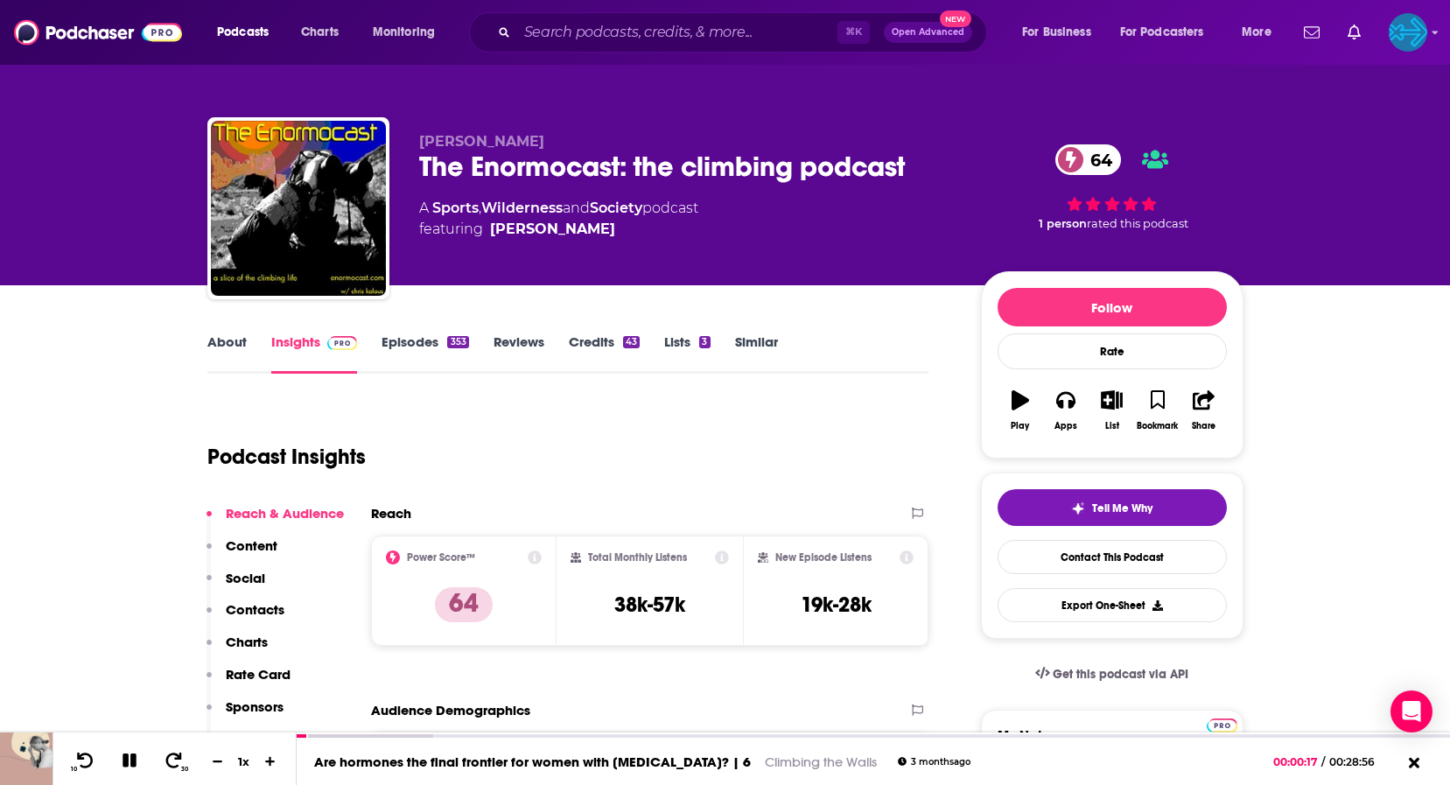
click at [408, 341] on link "Episodes 353" at bounding box center [424, 353] width 87 height 40
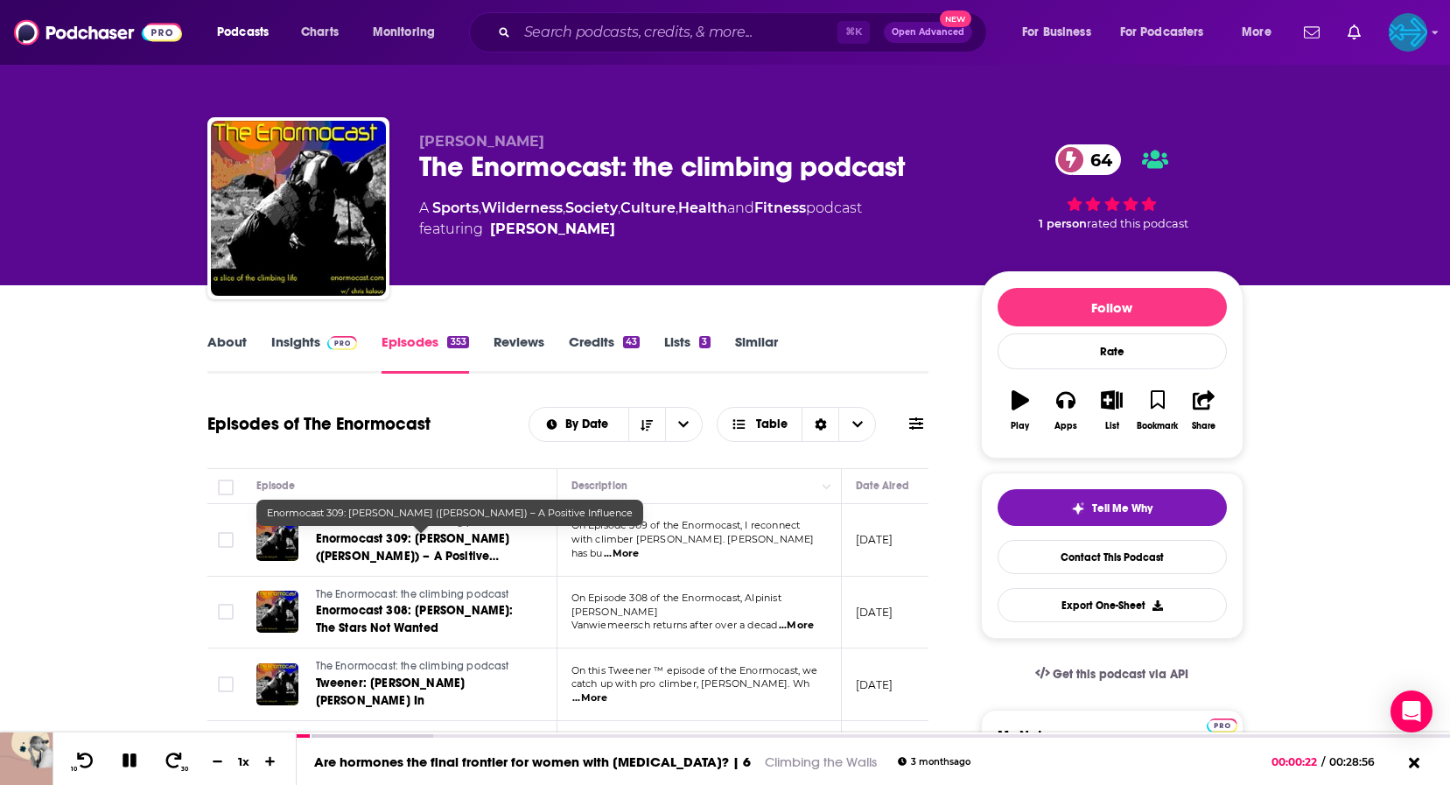
click at [365, 540] on span "Enormocast 309: Anna Hazelnutt (Hazlett) – A Positive Influence" at bounding box center [413, 556] width 194 height 50
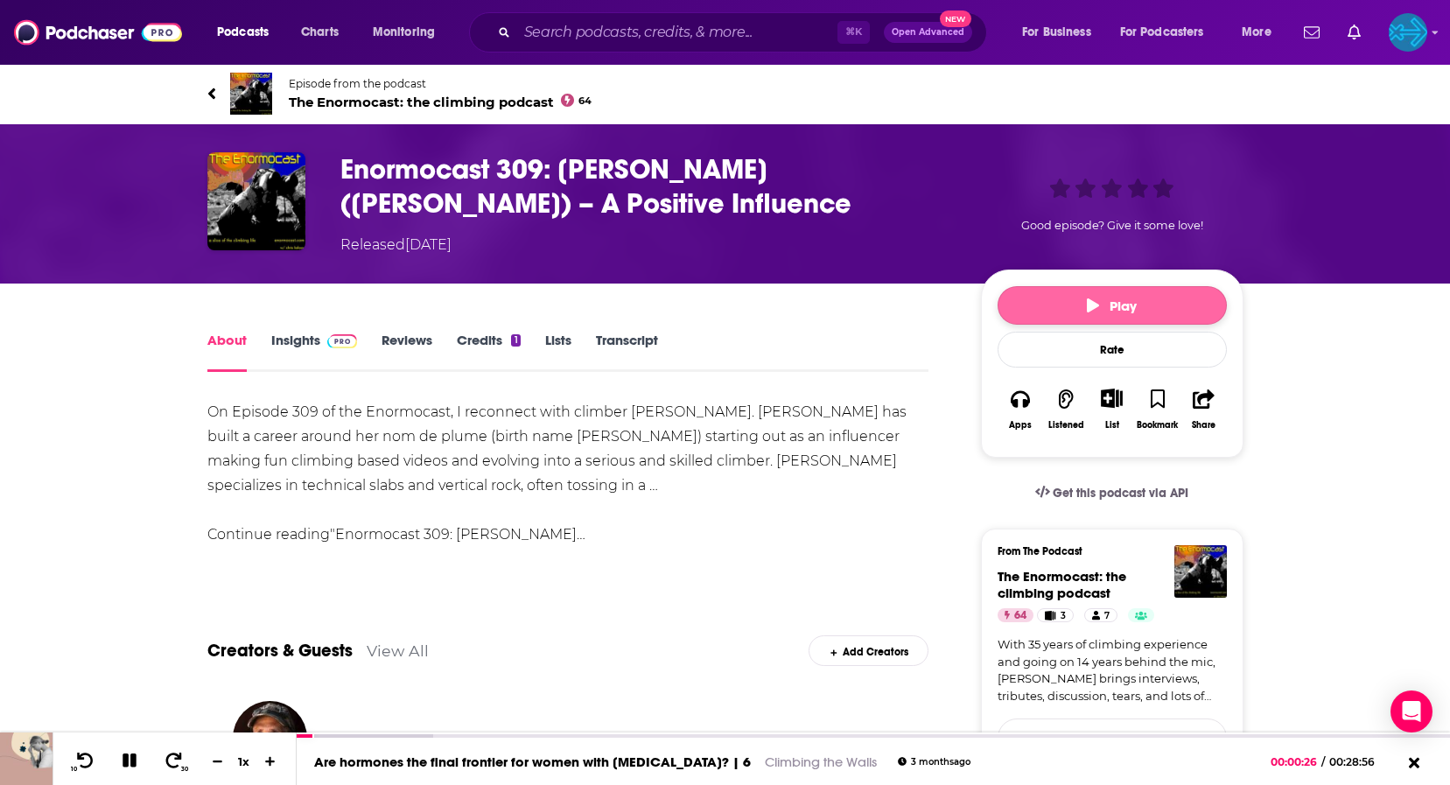
click at [1080, 305] on button "Play" at bounding box center [1111, 305] width 229 height 38
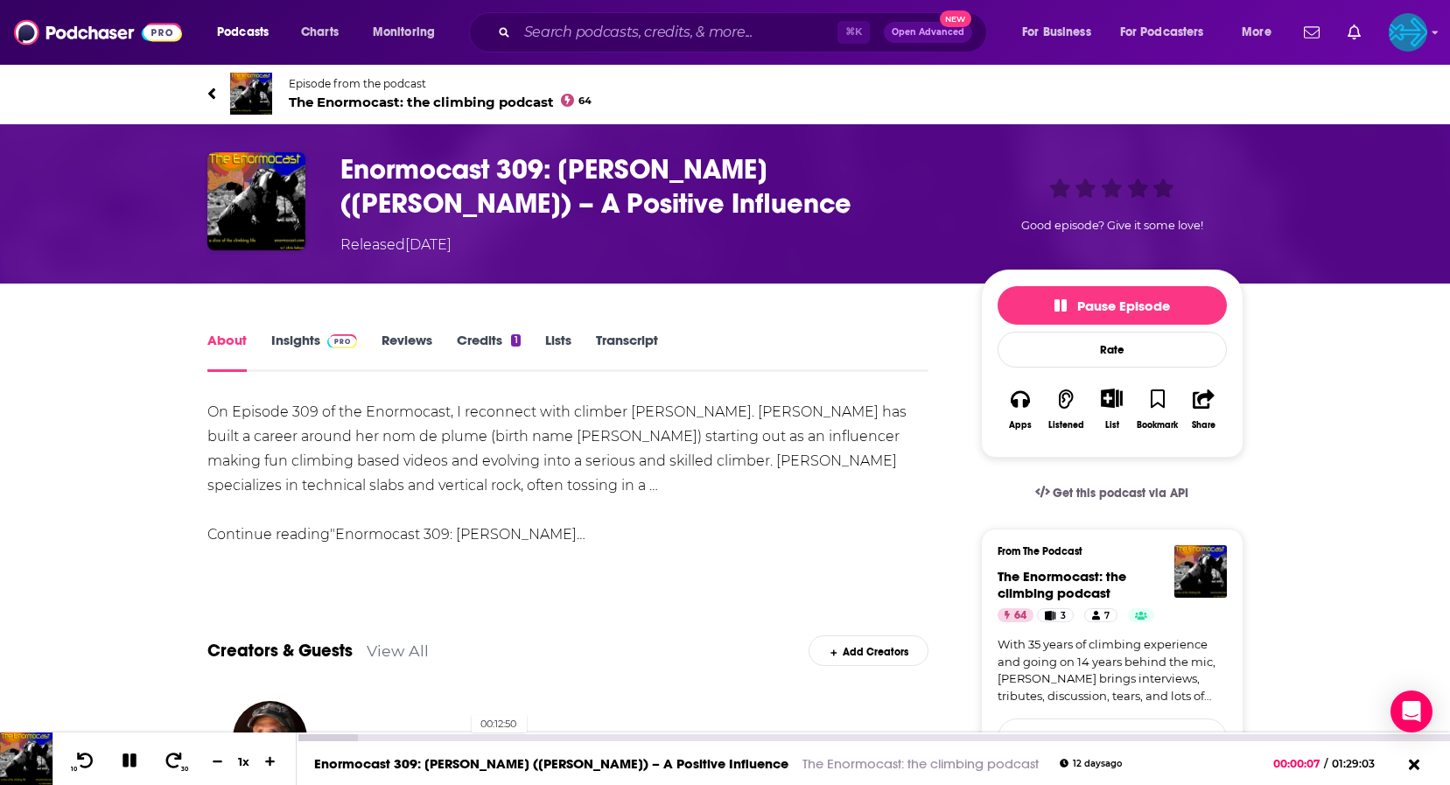
click at [463, 735] on div "00:12:50" at bounding box center [873, 737] width 1153 height 7
click at [489, 734] on div at bounding box center [404, 737] width 214 height 7
click at [119, 758] on icon at bounding box center [129, 760] width 20 height 17
click at [502, 169] on h1 "Enormocast 309: Anna Hazelnutt (Hazlett) – A Positive Influence" at bounding box center [646, 186] width 612 height 68
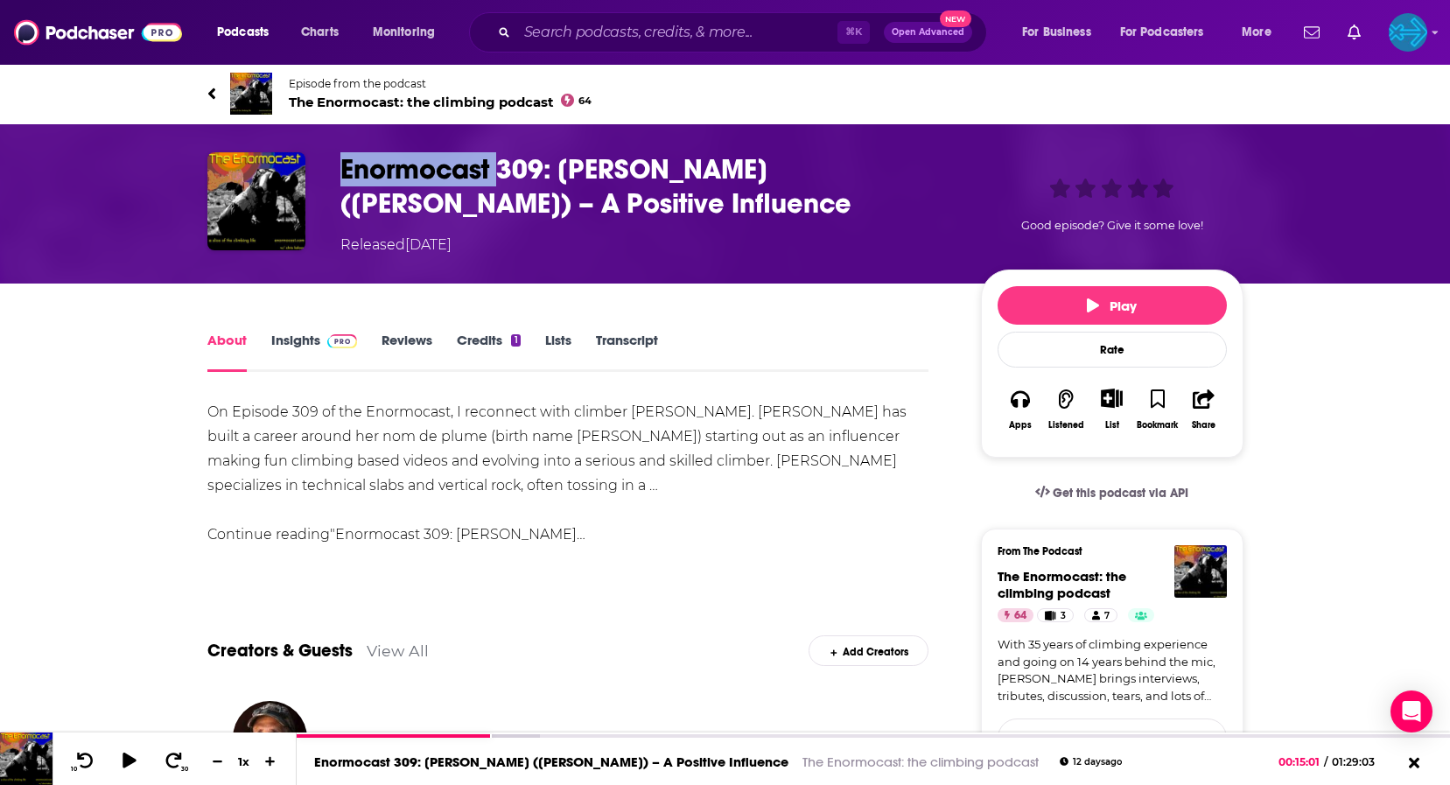
drag, startPoint x: 500, startPoint y: 168, endPoint x: 344, endPoint y: 170, distance: 155.7
click at [344, 170] on h1 "Enormocast 309: Anna Hazelnutt (Hazlett) – A Positive Influence" at bounding box center [646, 186] width 612 height 68
copy h1 "Enormocast"
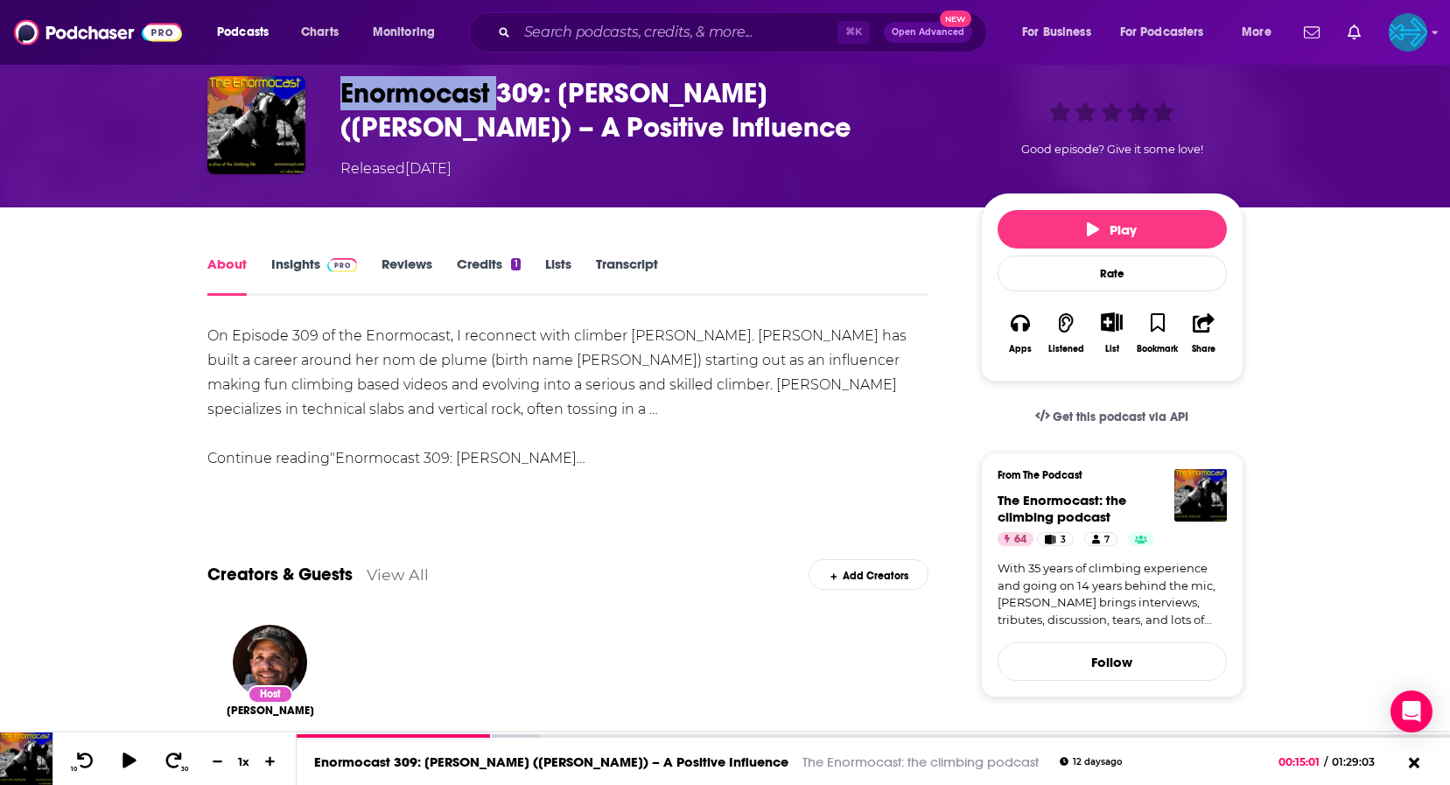
scroll to position [81, 0]
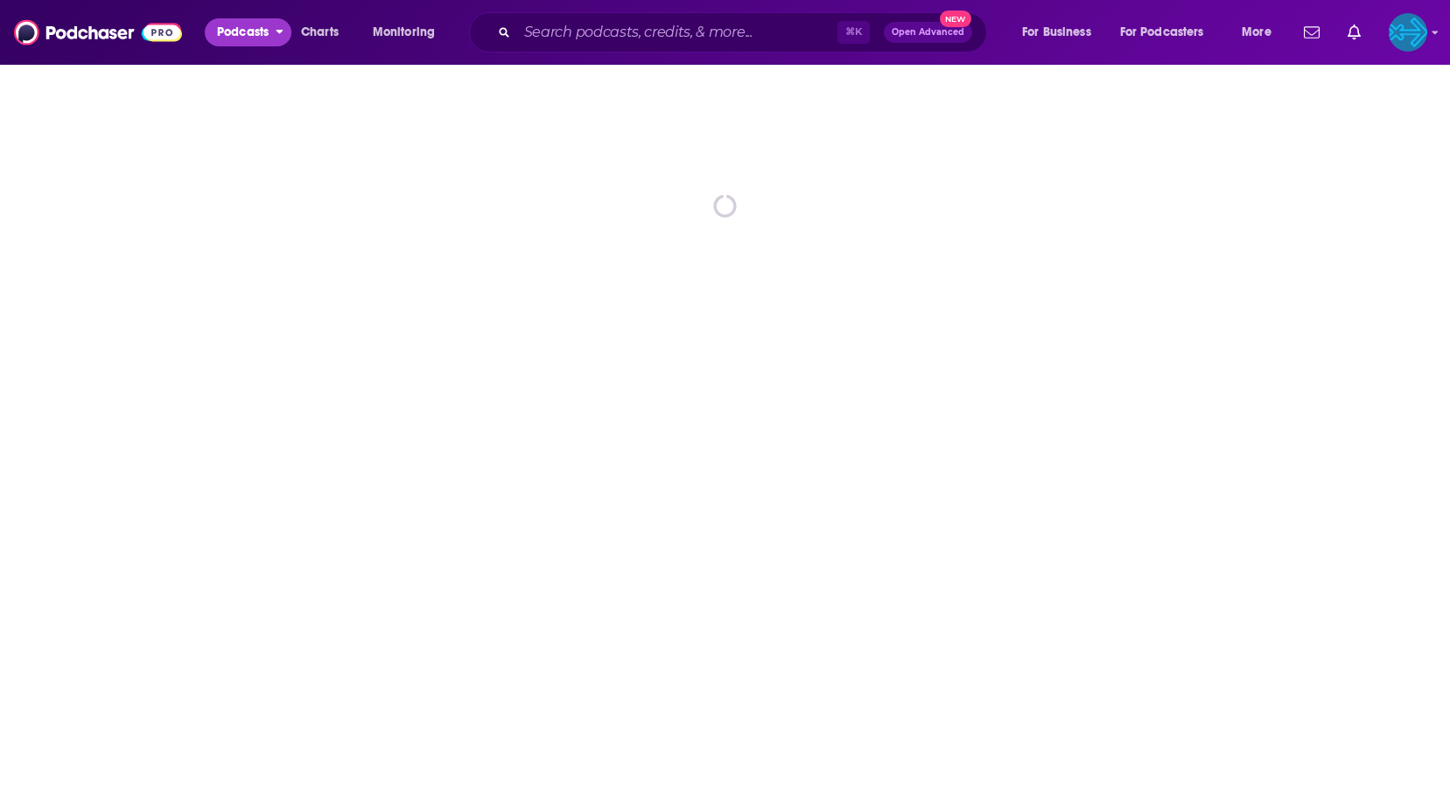
click at [275, 27] on button "Podcasts" at bounding box center [248, 32] width 87 height 28
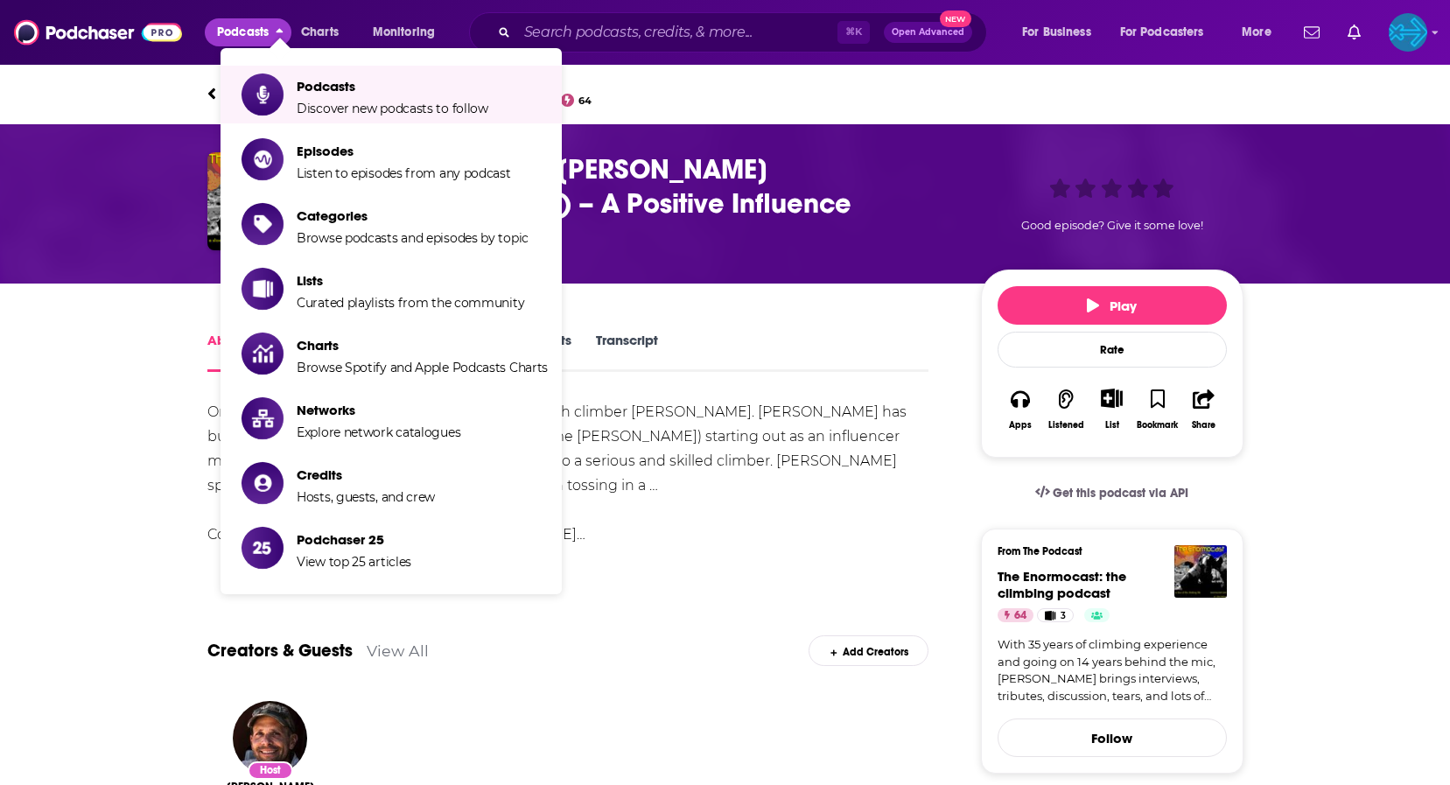
click at [66, 258] on div "Enormocast 309: Anna Hazelnutt (Hazlett) – A Positive Influence Released Wednes…" at bounding box center [725, 203] width 1450 height 159
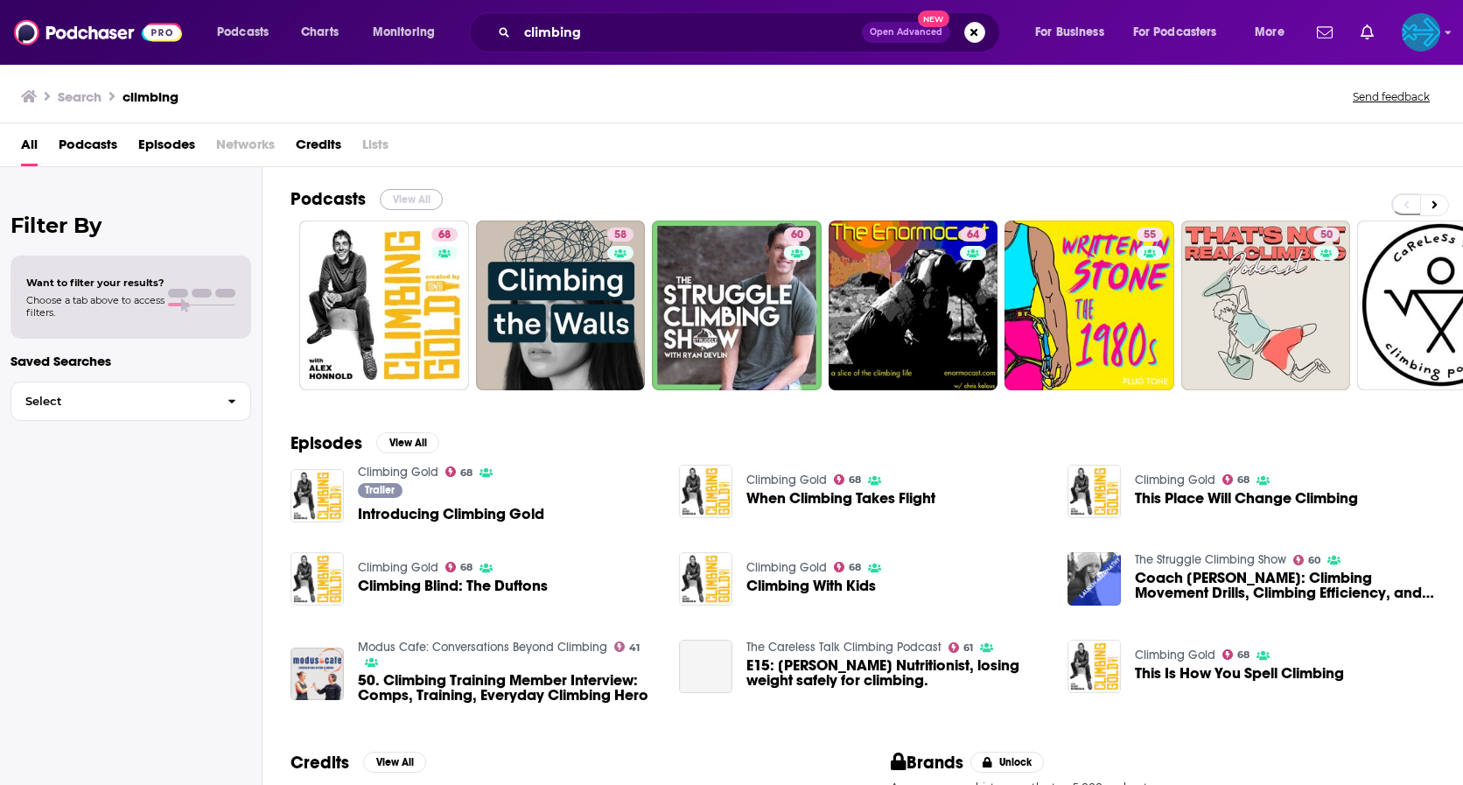
click at [404, 199] on button "View All" at bounding box center [411, 199] width 63 height 21
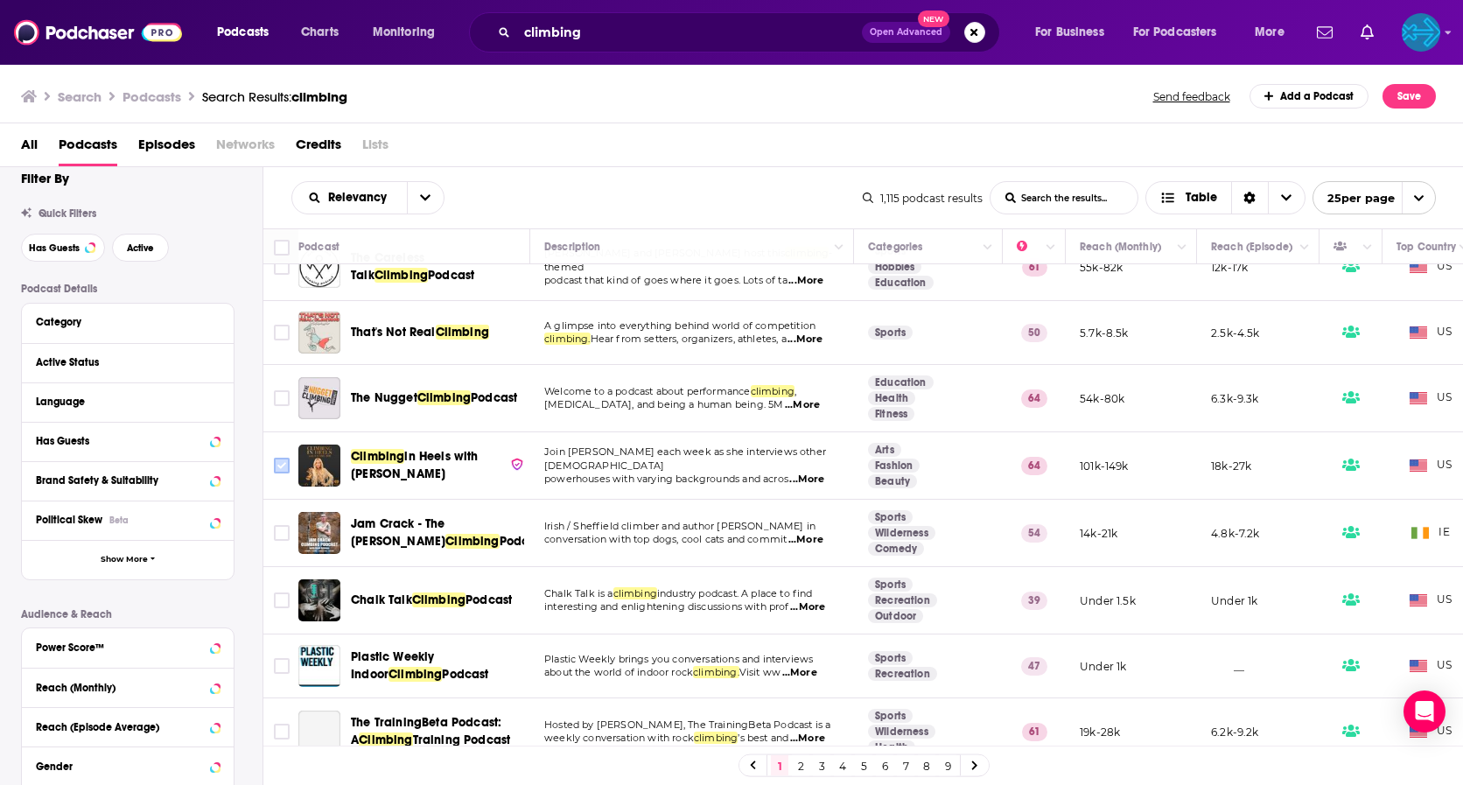
scroll to position [366, 0]
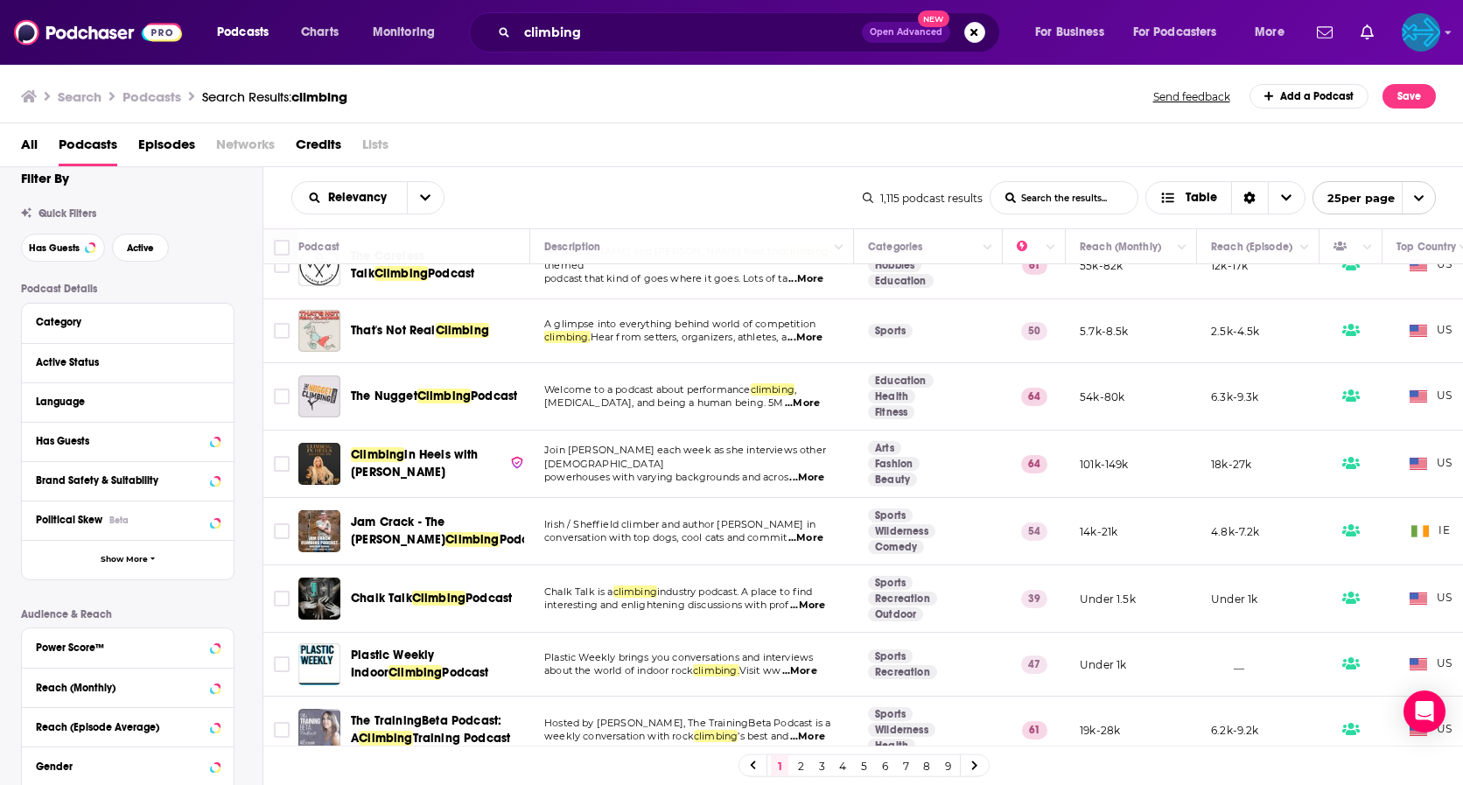
click at [820, 605] on span "...More" at bounding box center [807, 605] width 35 height 14
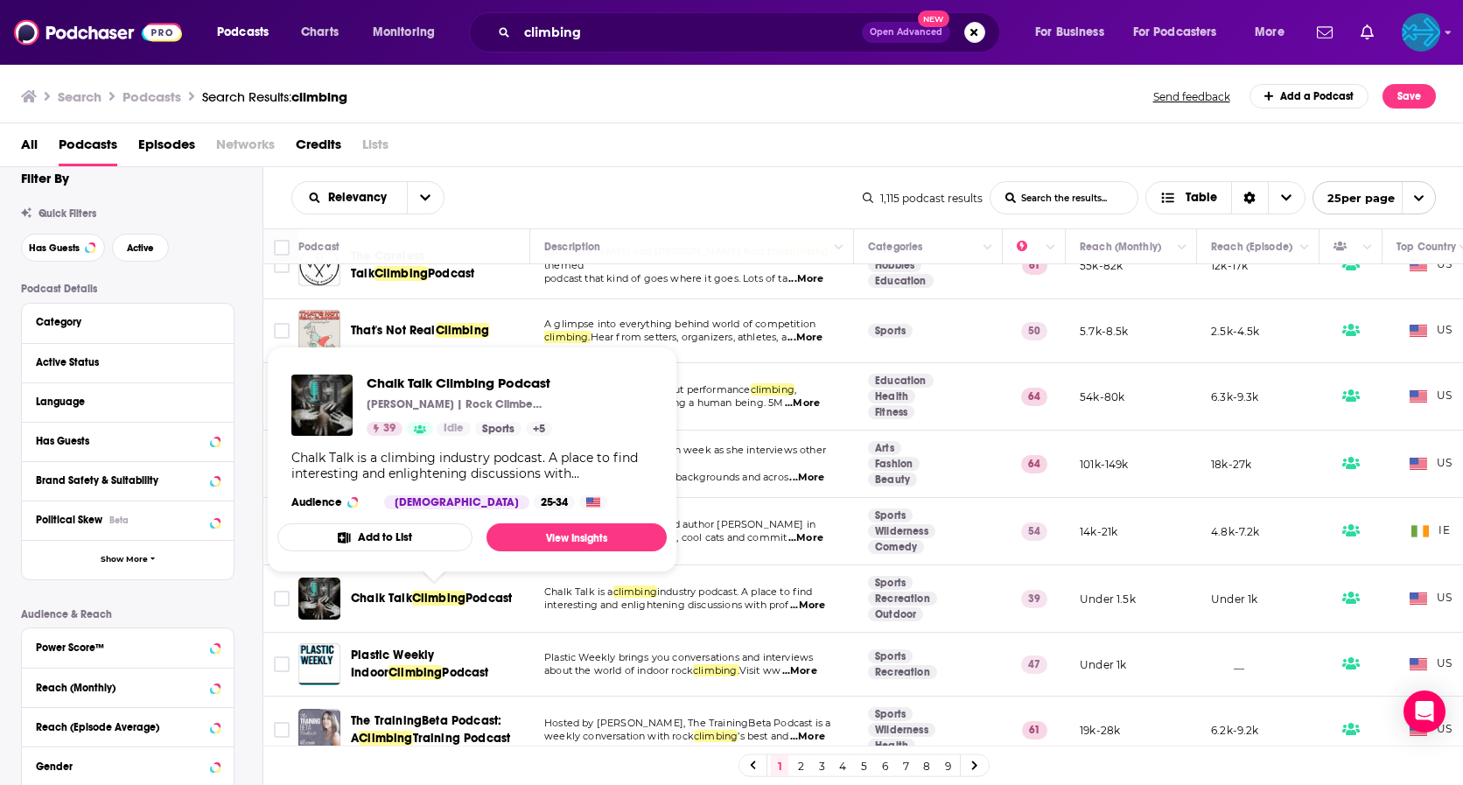
click at [448, 596] on span "Climbing" at bounding box center [438, 598] width 53 height 15
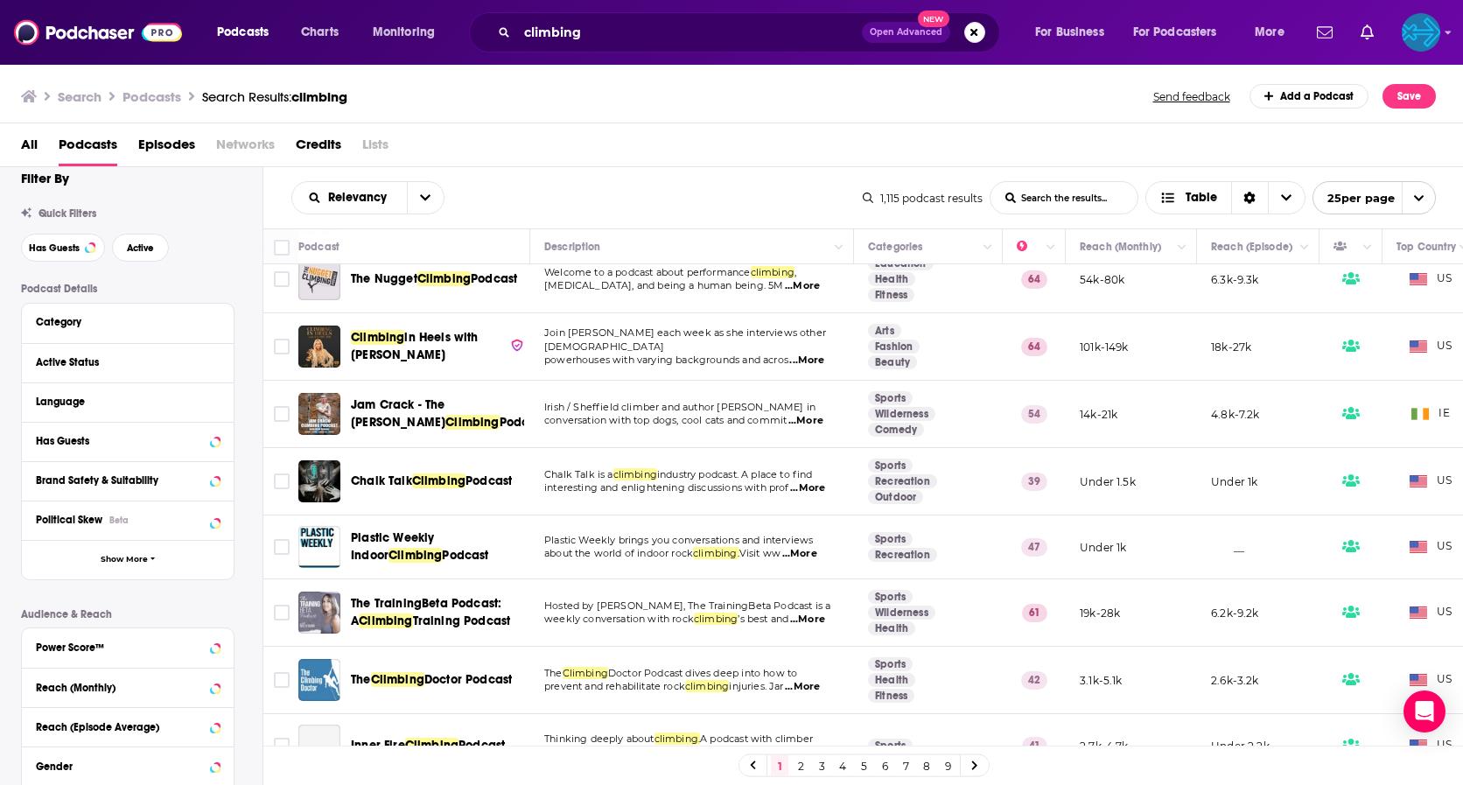
scroll to position [487, 0]
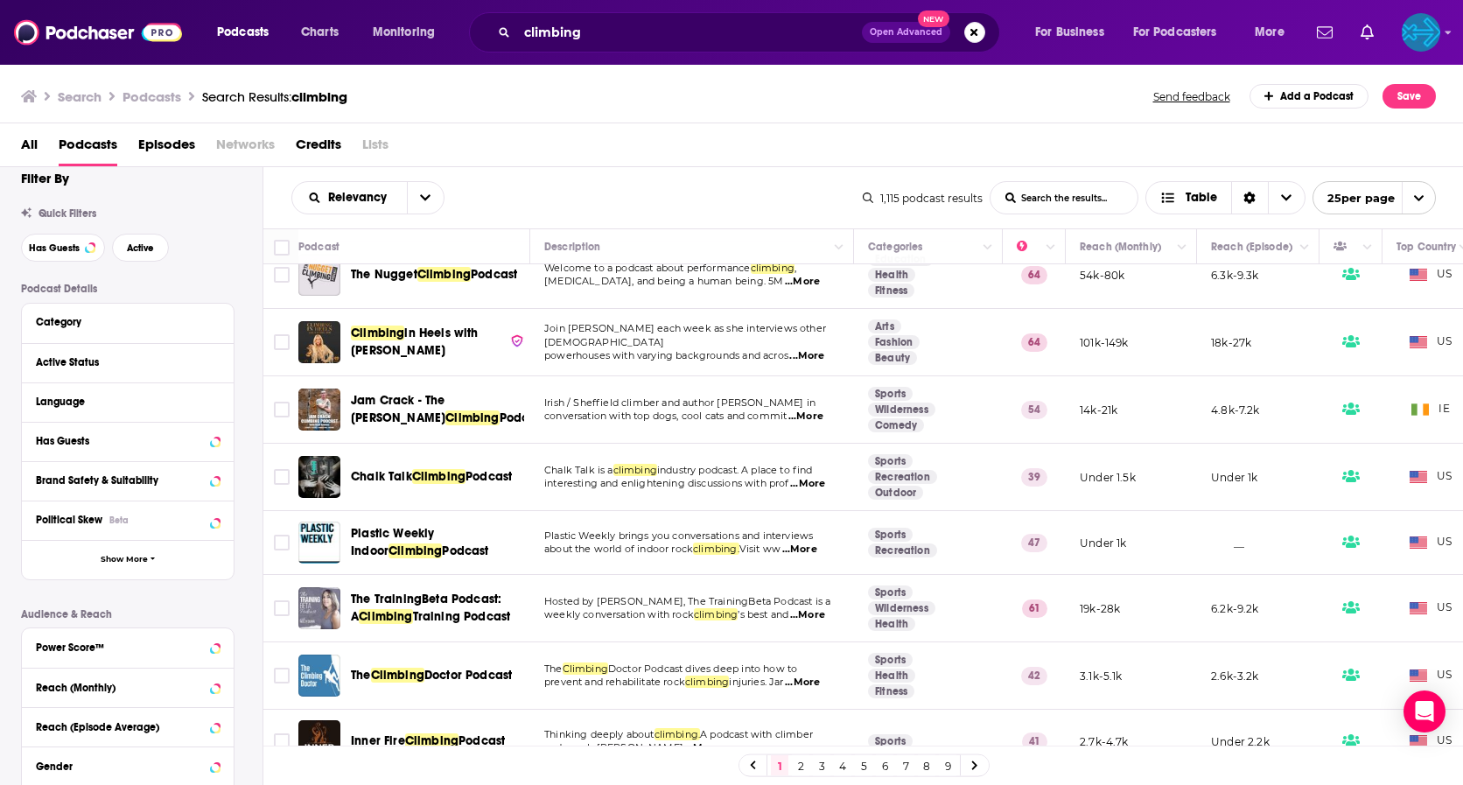
click at [810, 611] on span "...More" at bounding box center [807, 615] width 35 height 14
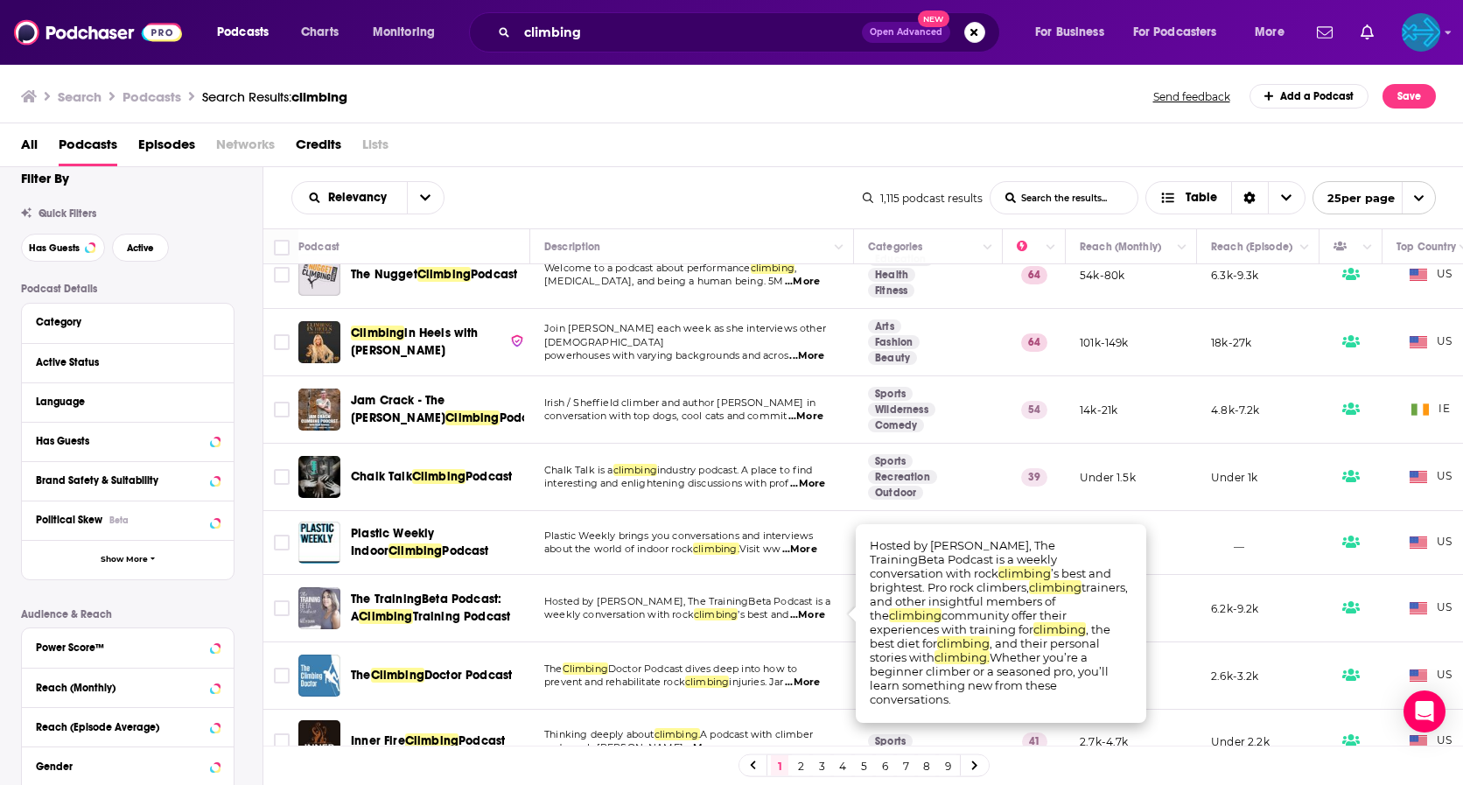
click at [464, 604] on span "The TrainingBeta Podcast: A" at bounding box center [426, 607] width 150 height 32
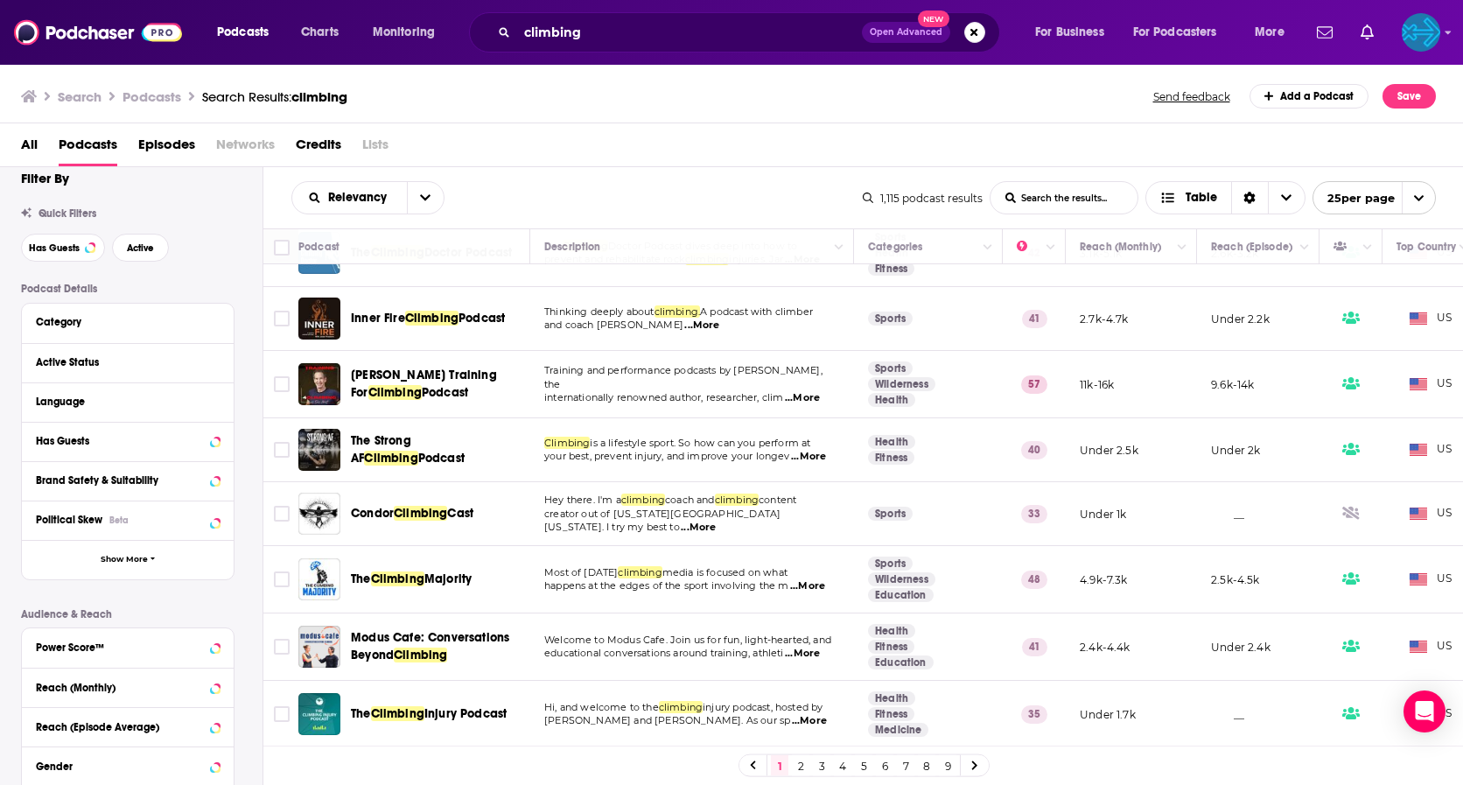
scroll to position [914, 0]
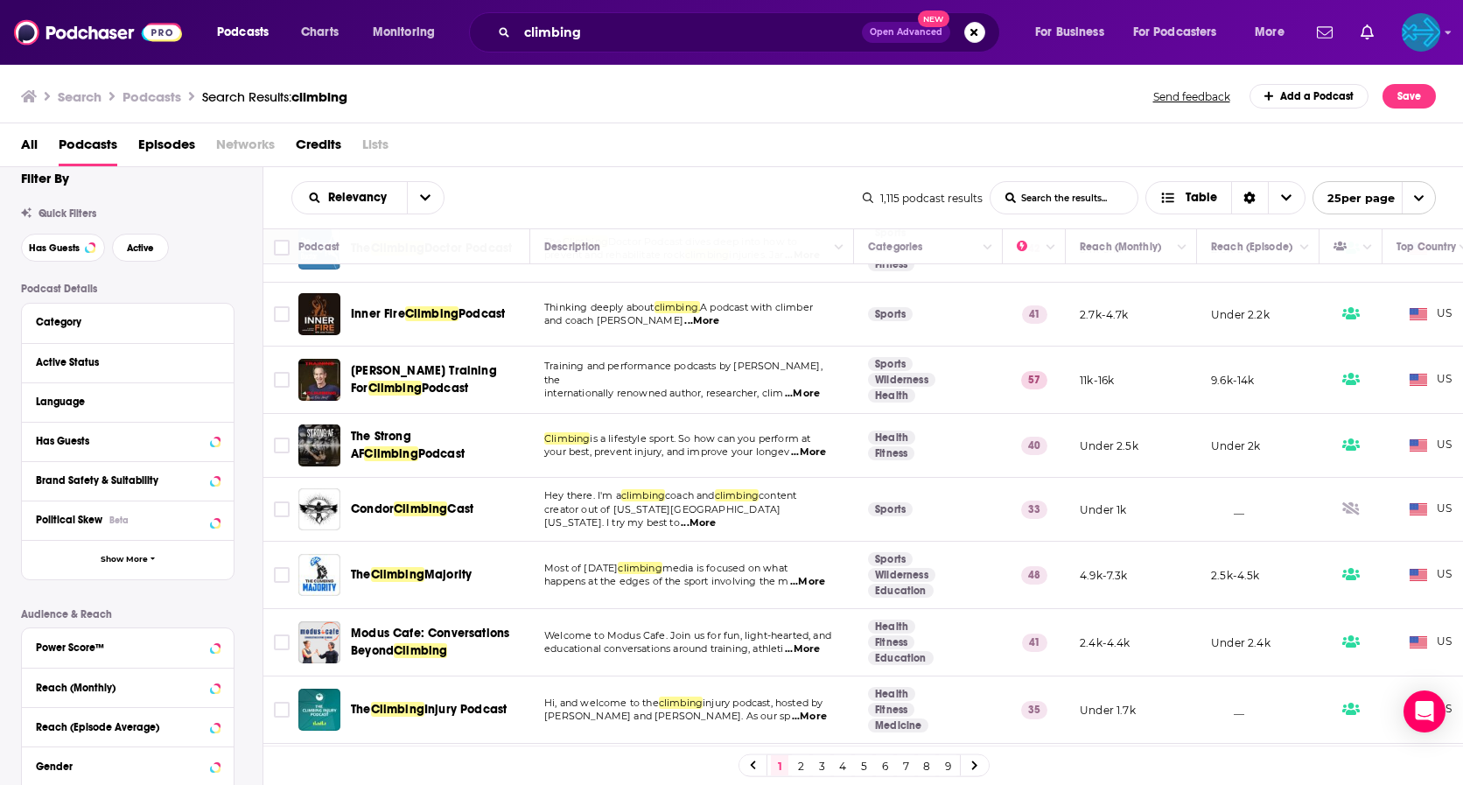
click at [820, 583] on span "...More" at bounding box center [807, 582] width 35 height 14
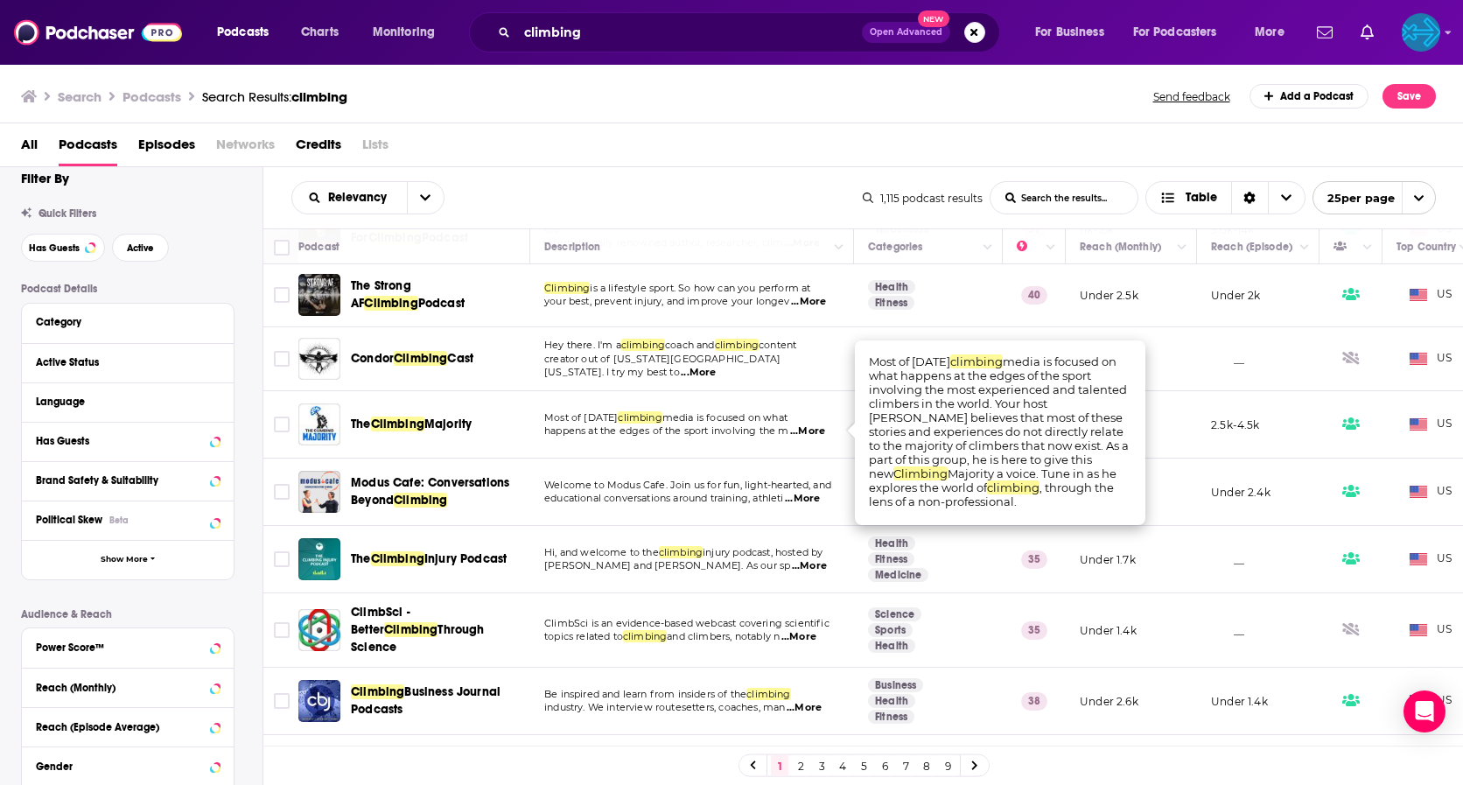
scroll to position [1067, 0]
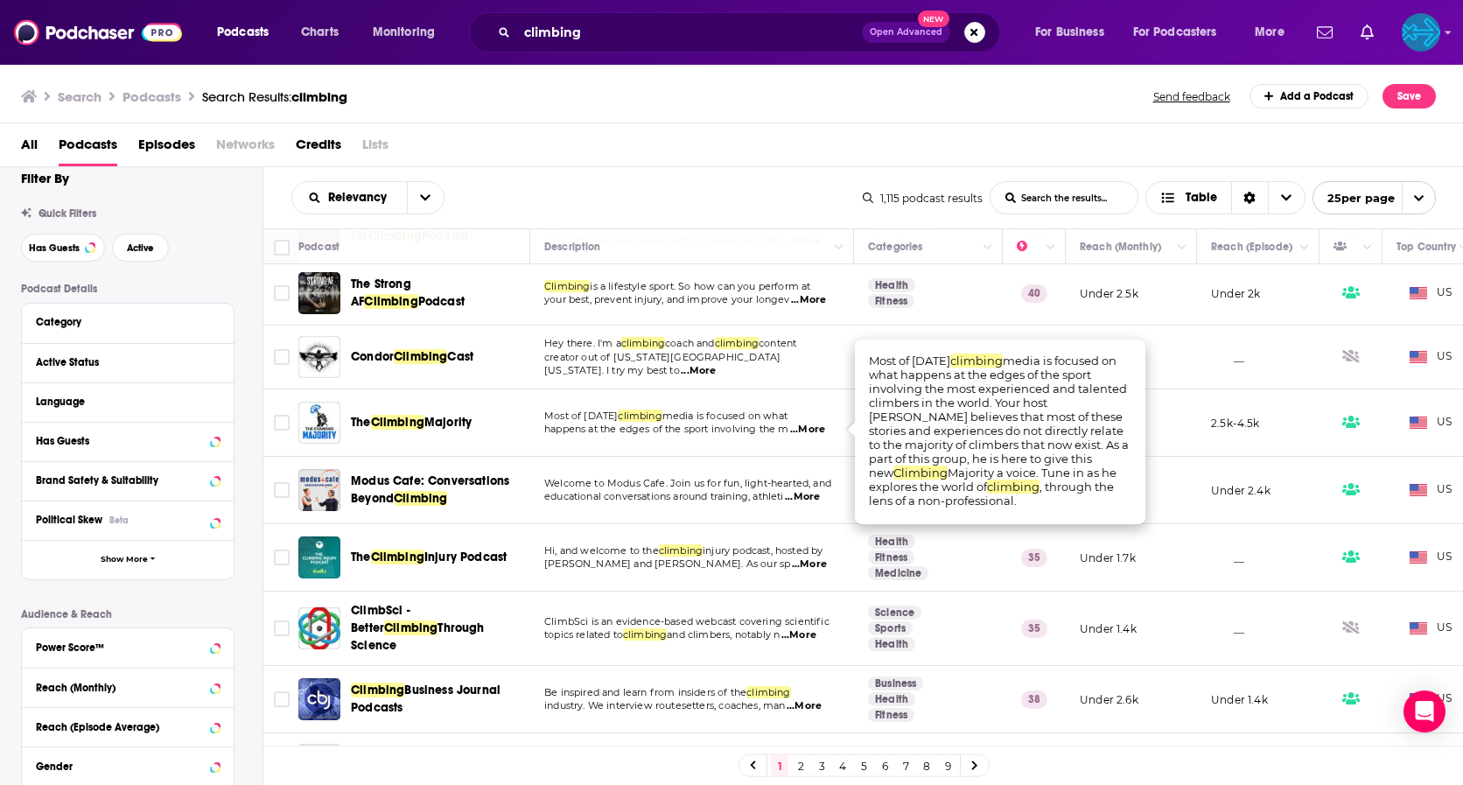
click at [823, 558] on span "...More" at bounding box center [809, 564] width 35 height 14
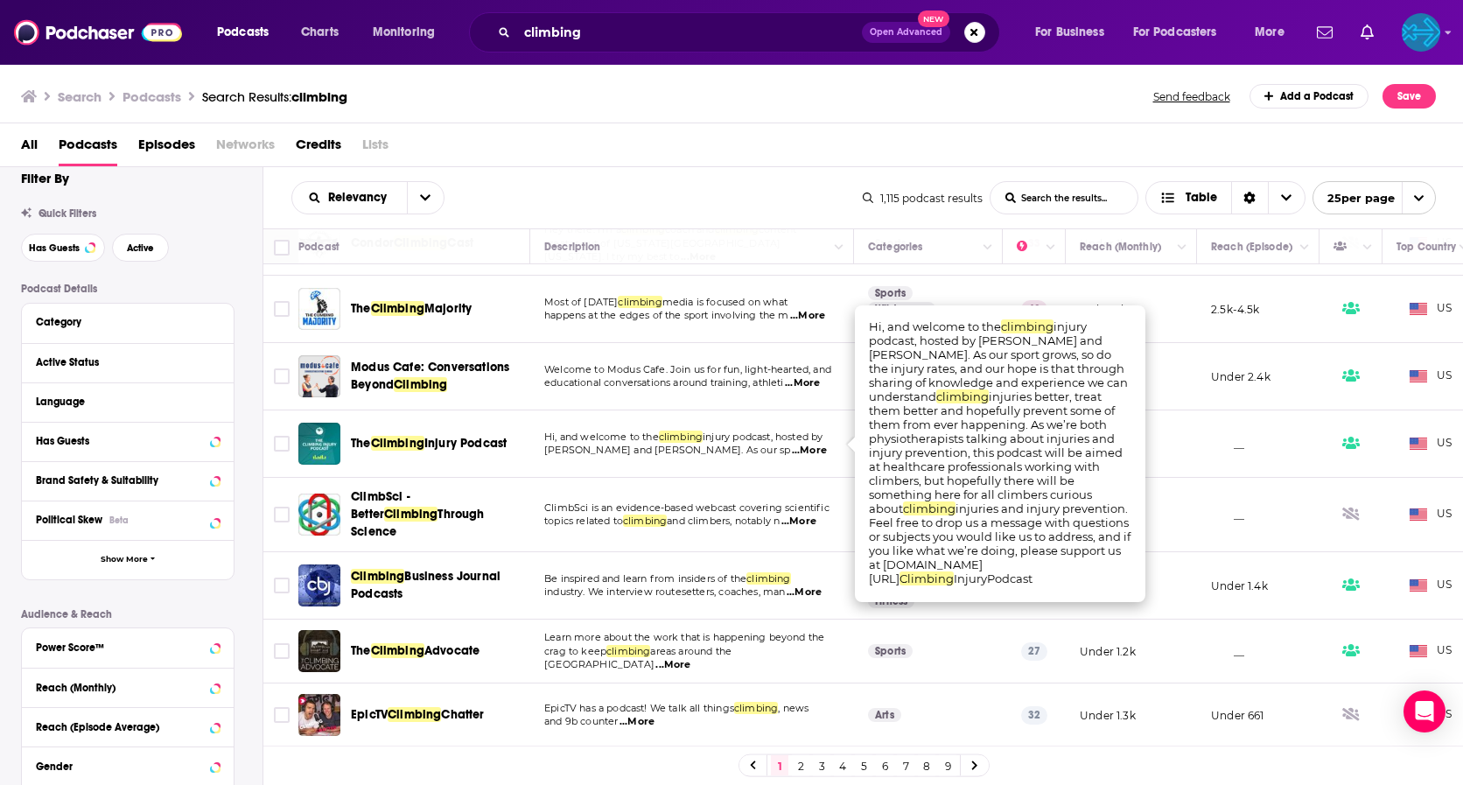
scroll to position [1186, 0]
click at [690, 658] on span "...More" at bounding box center [672, 665] width 35 height 14
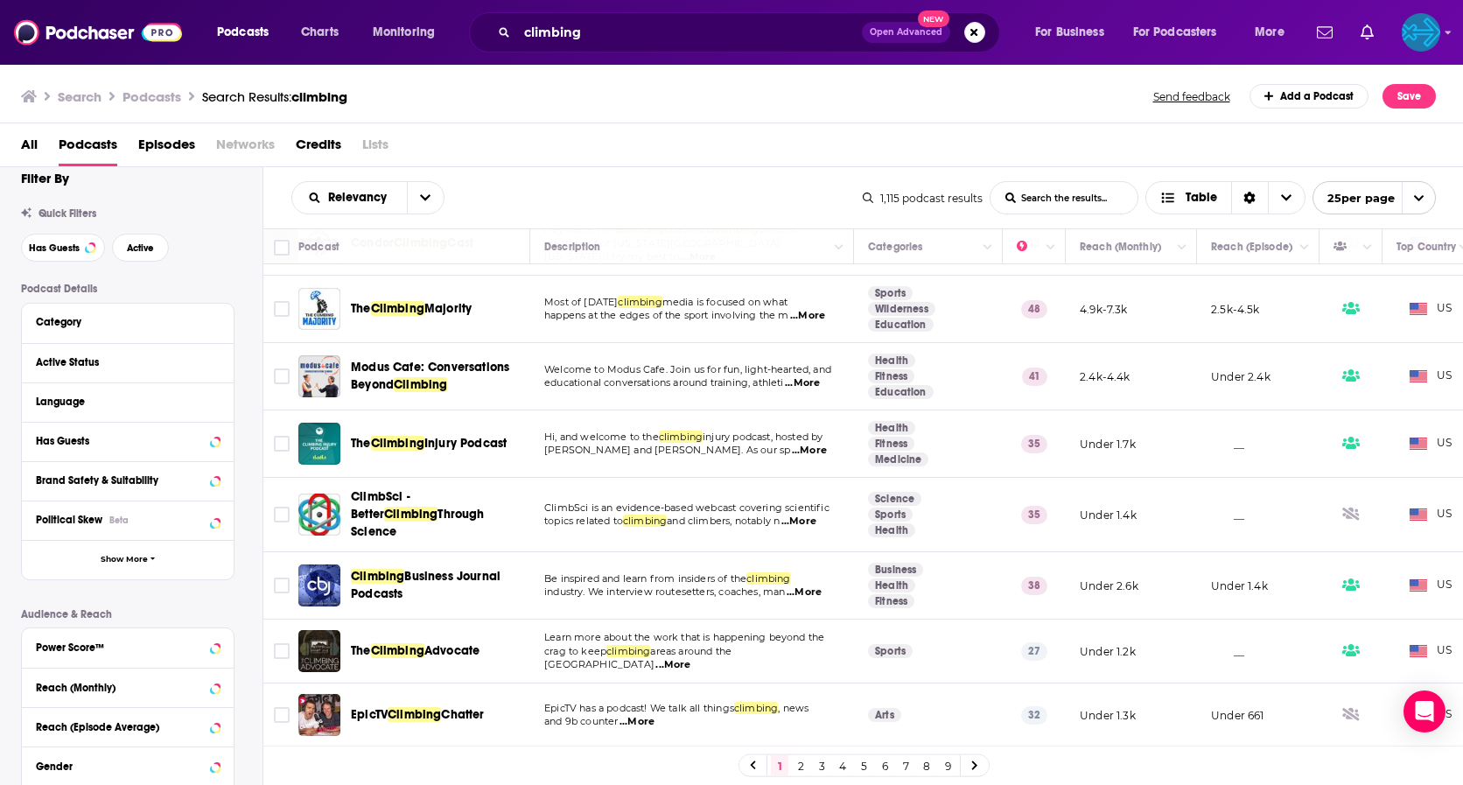
click at [796, 768] on link "2" at bounding box center [800, 765] width 17 height 21
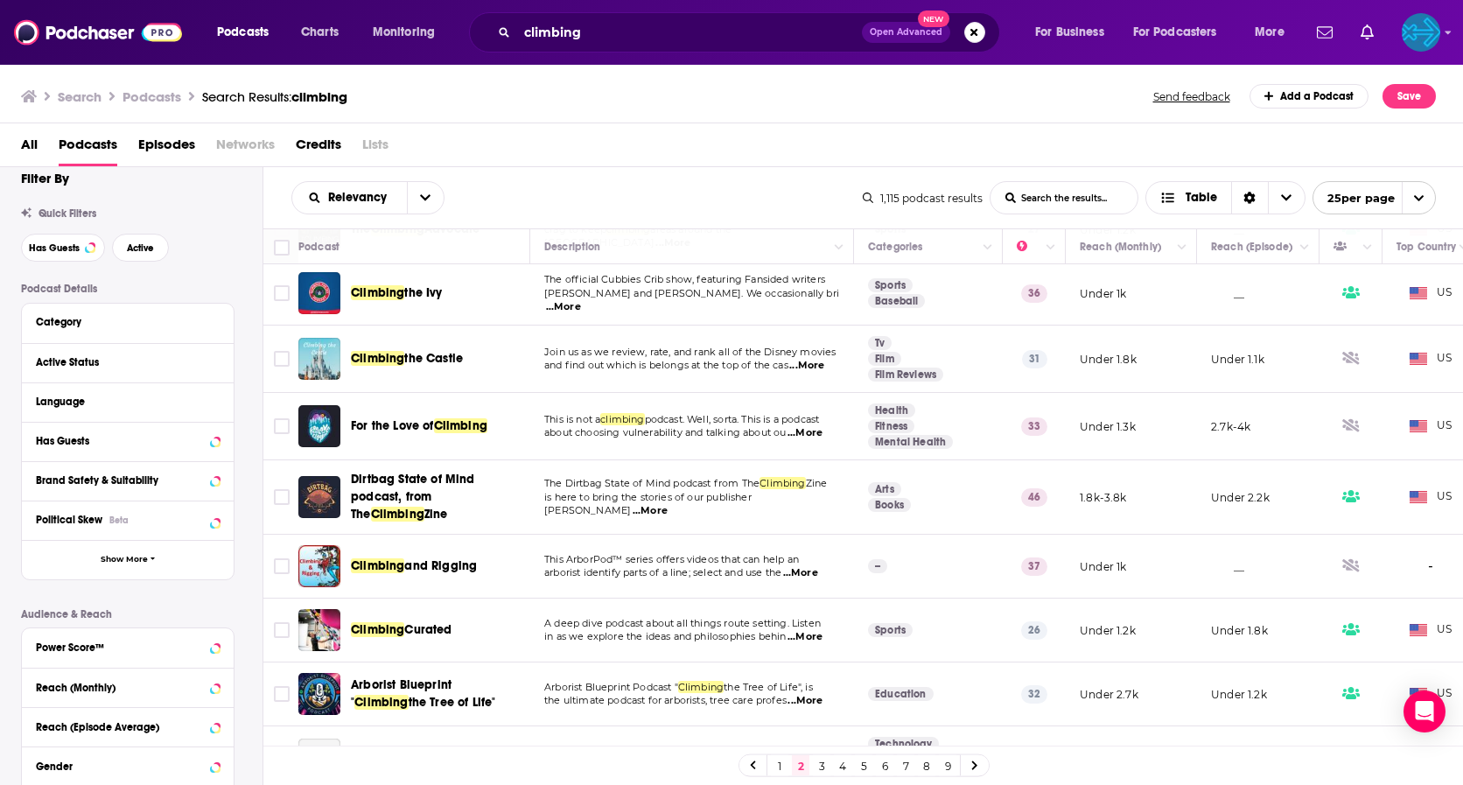
scroll to position [66, 0]
click at [820, 421] on span "podcast. Well, sorta. This is a podcast" at bounding box center [732, 419] width 175 height 12
click at [820, 428] on span "...More" at bounding box center [804, 433] width 35 height 14
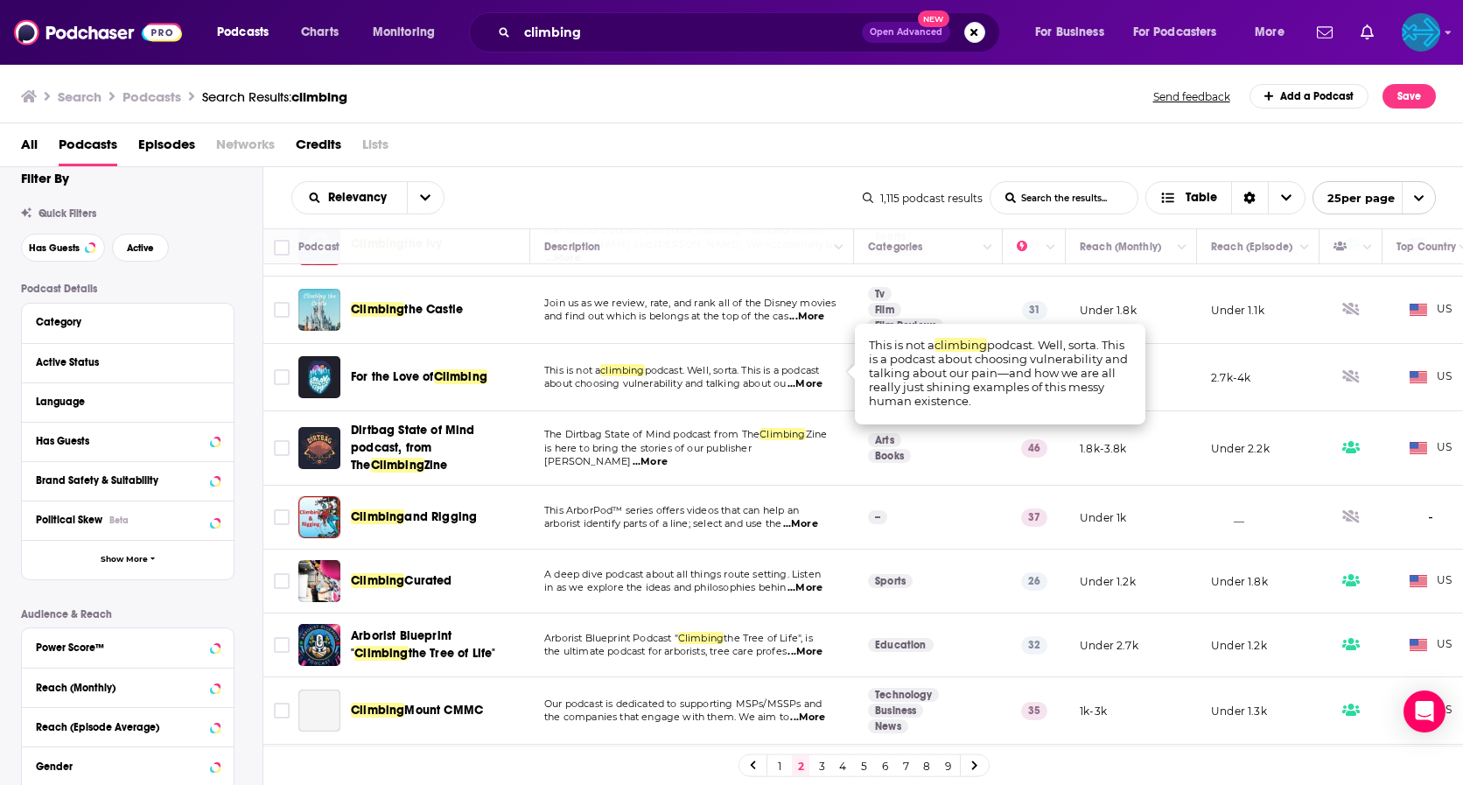
scroll to position [128, 0]
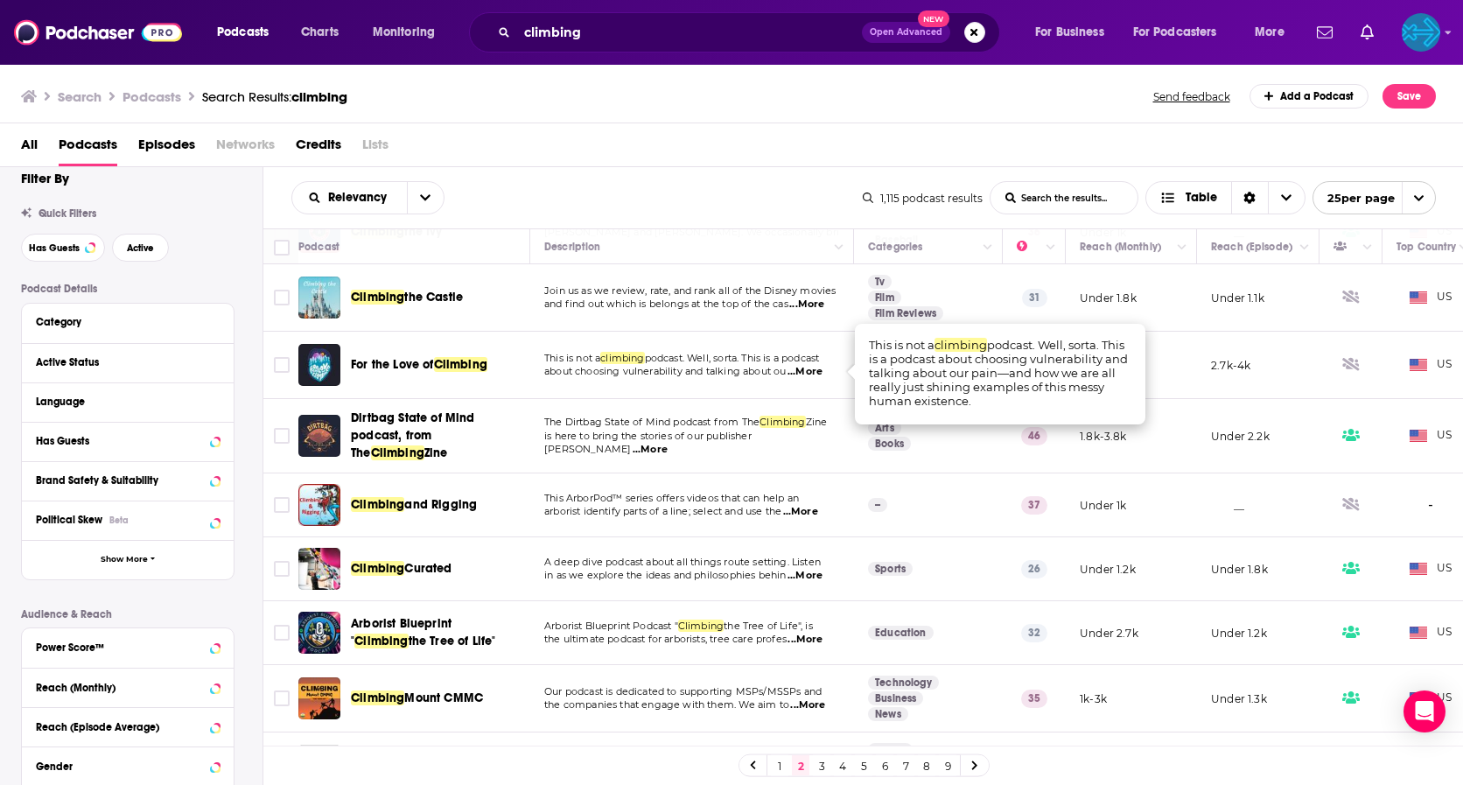
click at [784, 503] on span "This ArborPod™ series offers videos that can help an" at bounding box center [671, 498] width 255 height 12
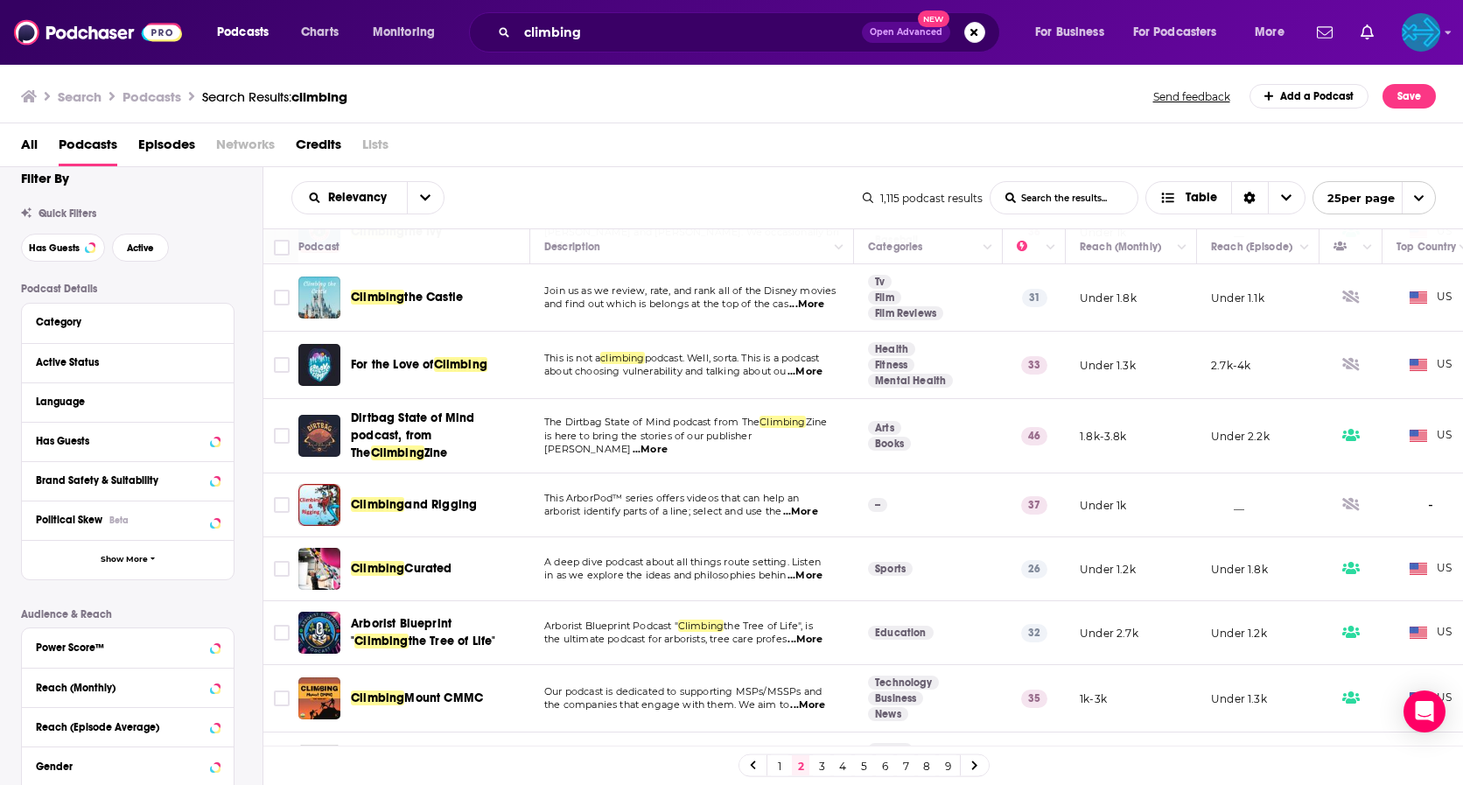
click at [787, 502] on span "This ArborPod™ series offers videos that can help an" at bounding box center [671, 498] width 255 height 12
click at [796, 508] on span "...More" at bounding box center [800, 512] width 35 height 14
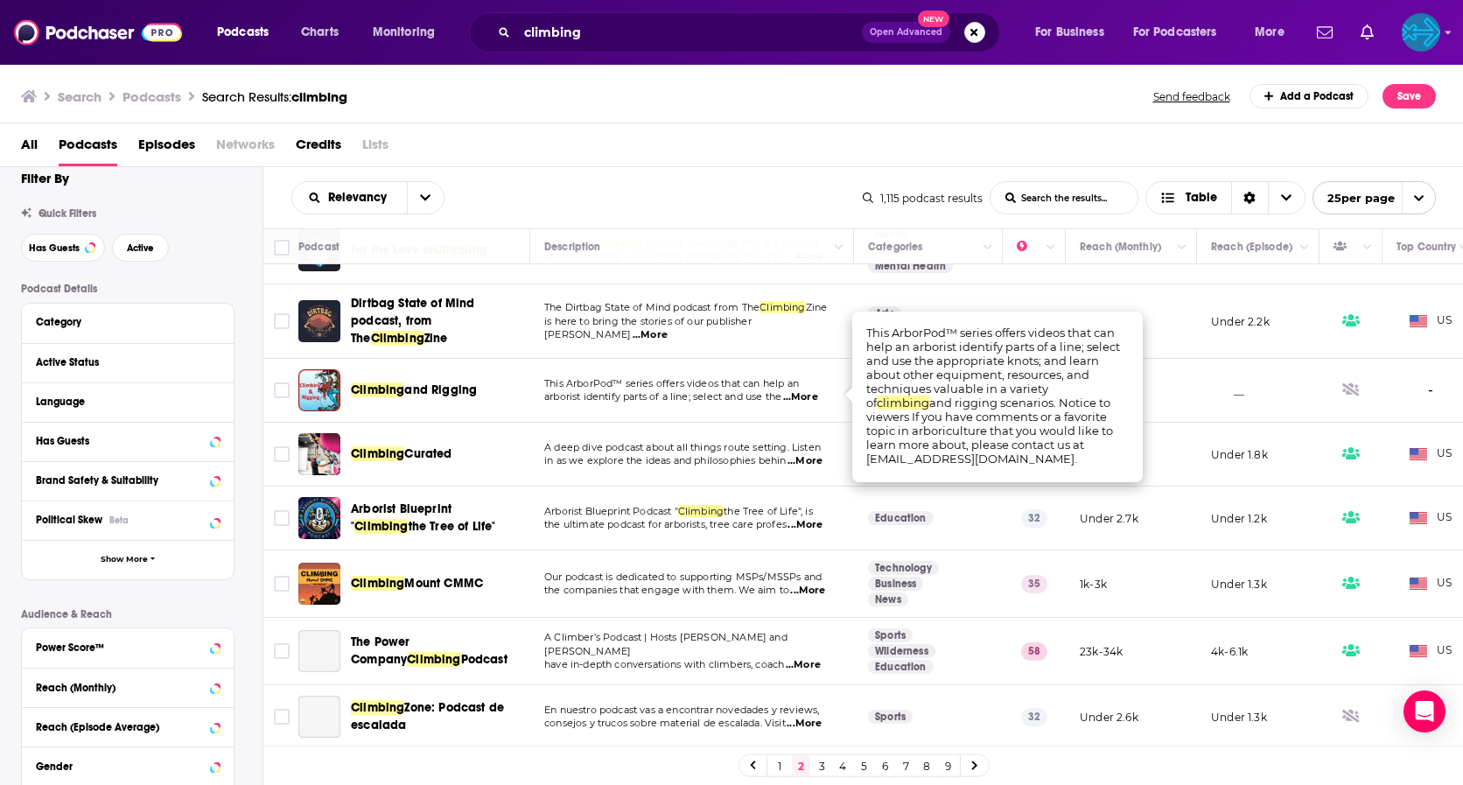
scroll to position [245, 0]
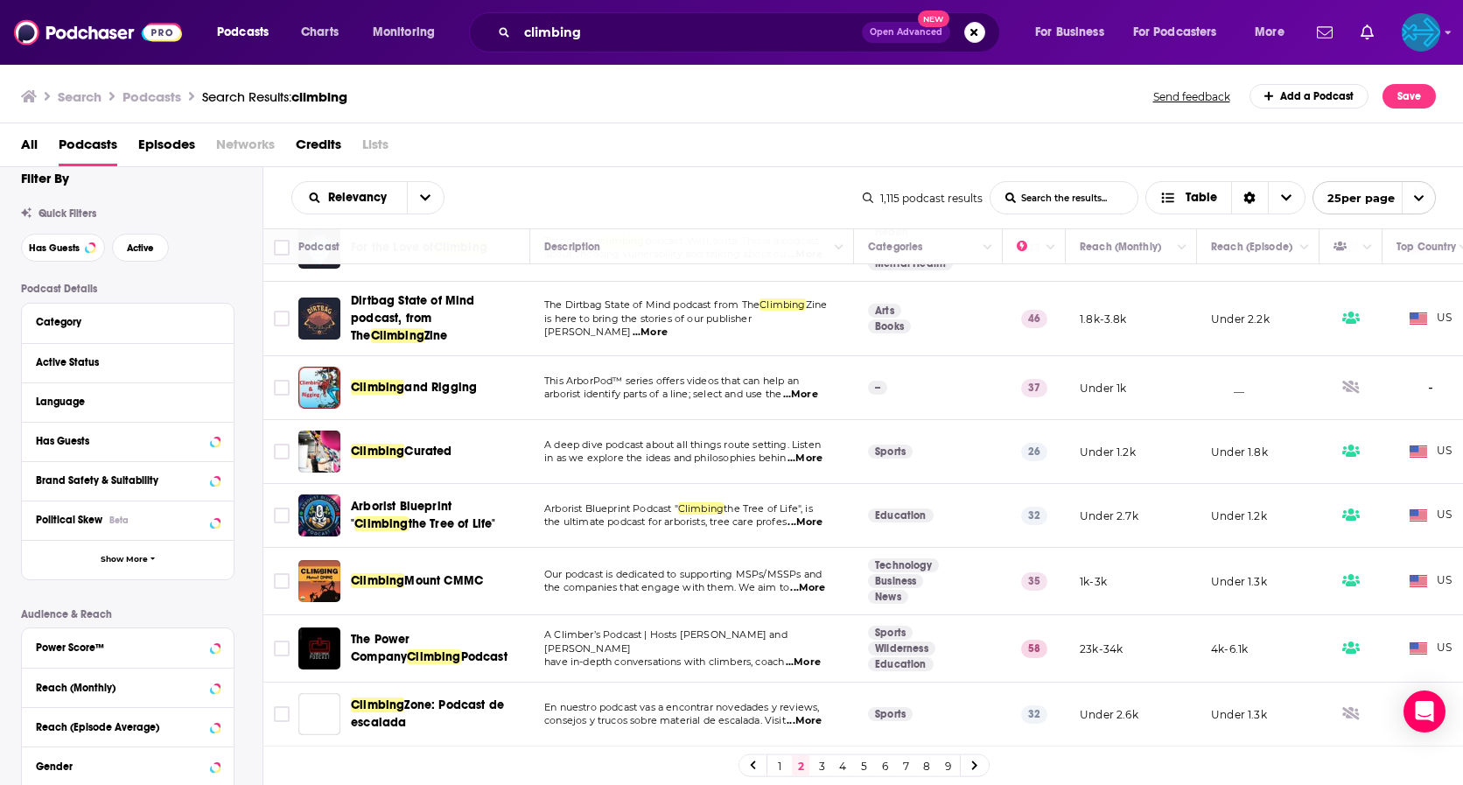
click at [672, 465] on td "A deep dive podcast about all things route setting. Listen in as we explore the…" at bounding box center [692, 452] width 324 height 64
click at [818, 463] on span "...More" at bounding box center [804, 458] width 35 height 14
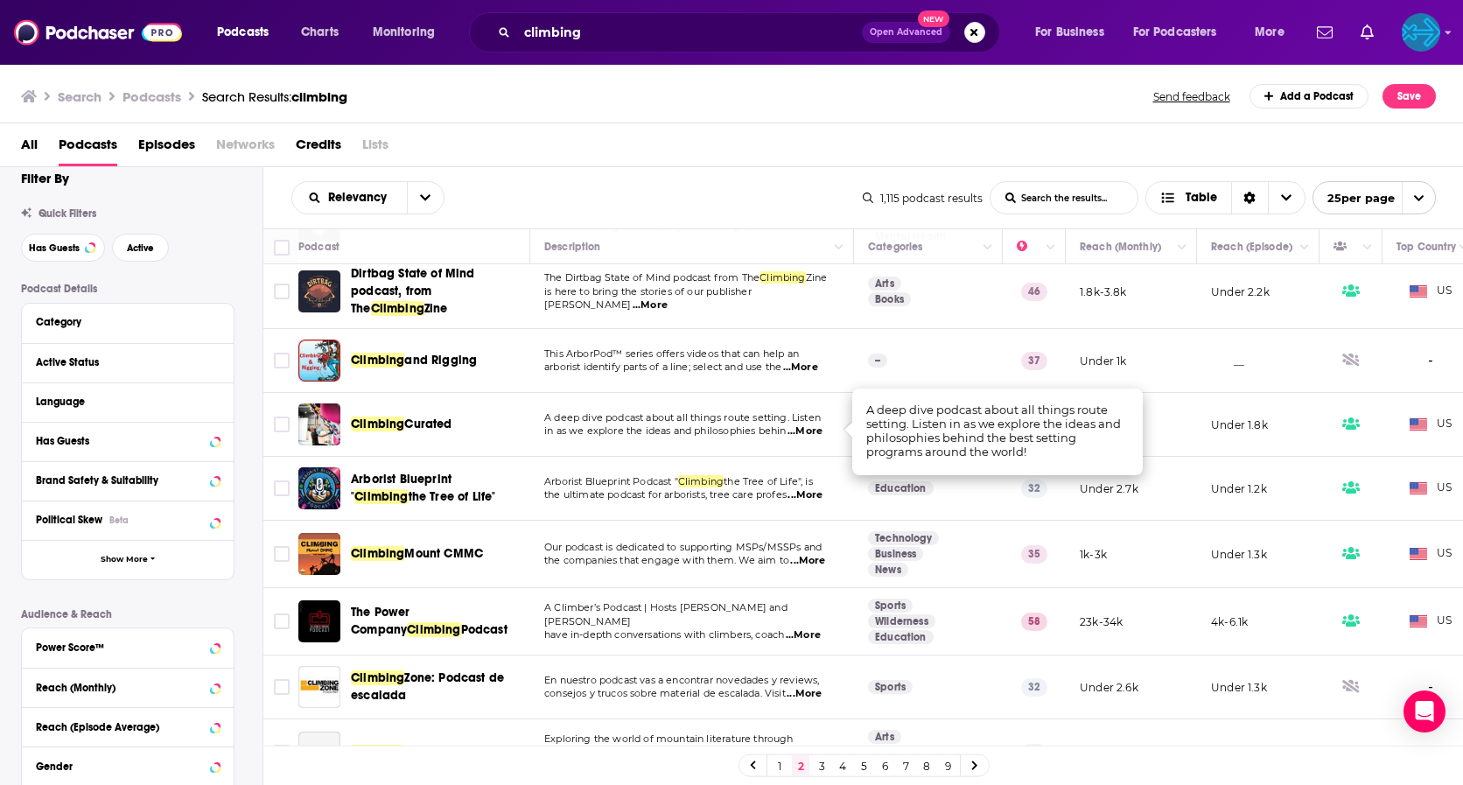
scroll to position [276, 0]
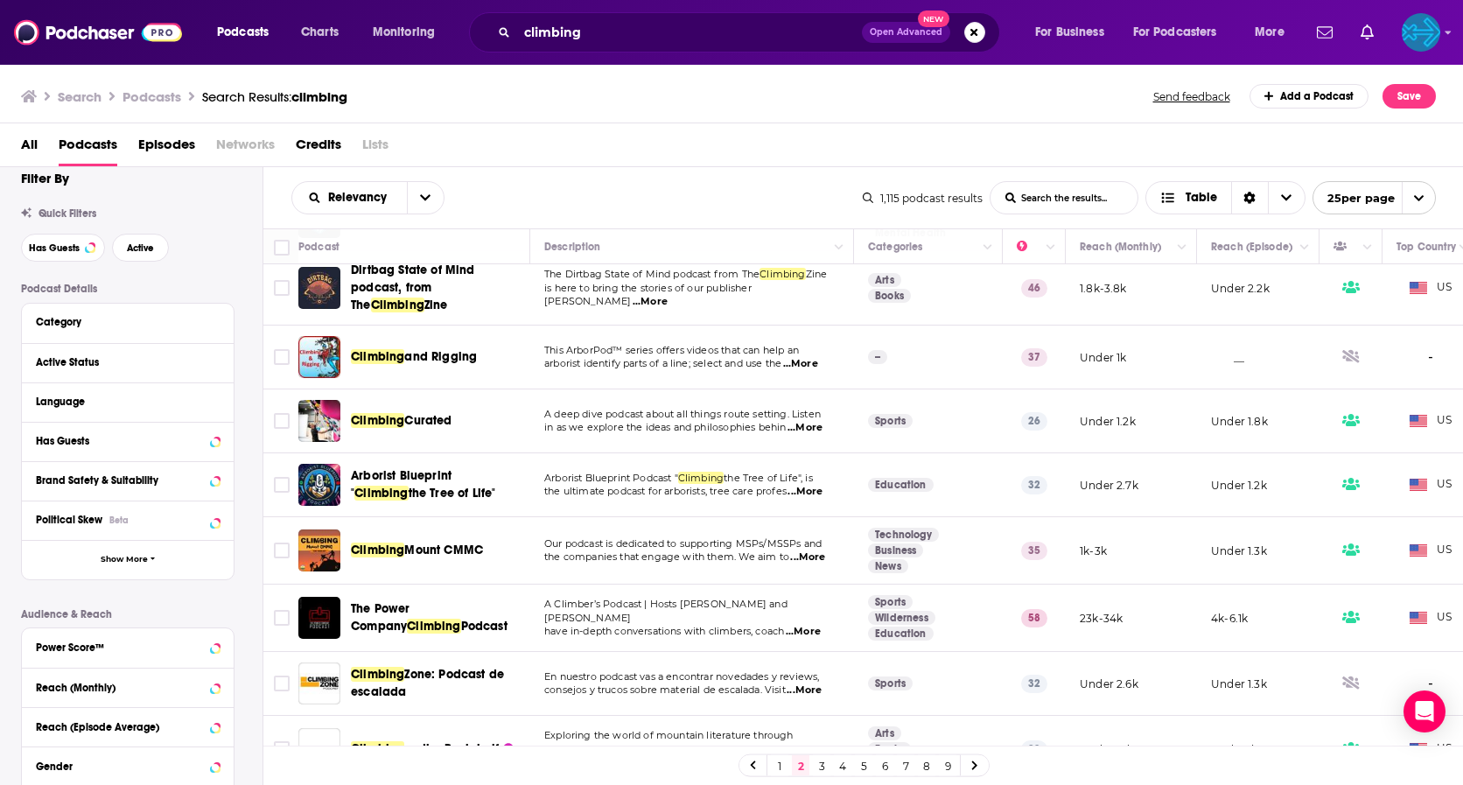
click at [671, 482] on span "Arborist Blueprint Podcast "" at bounding box center [611, 478] width 134 height 12
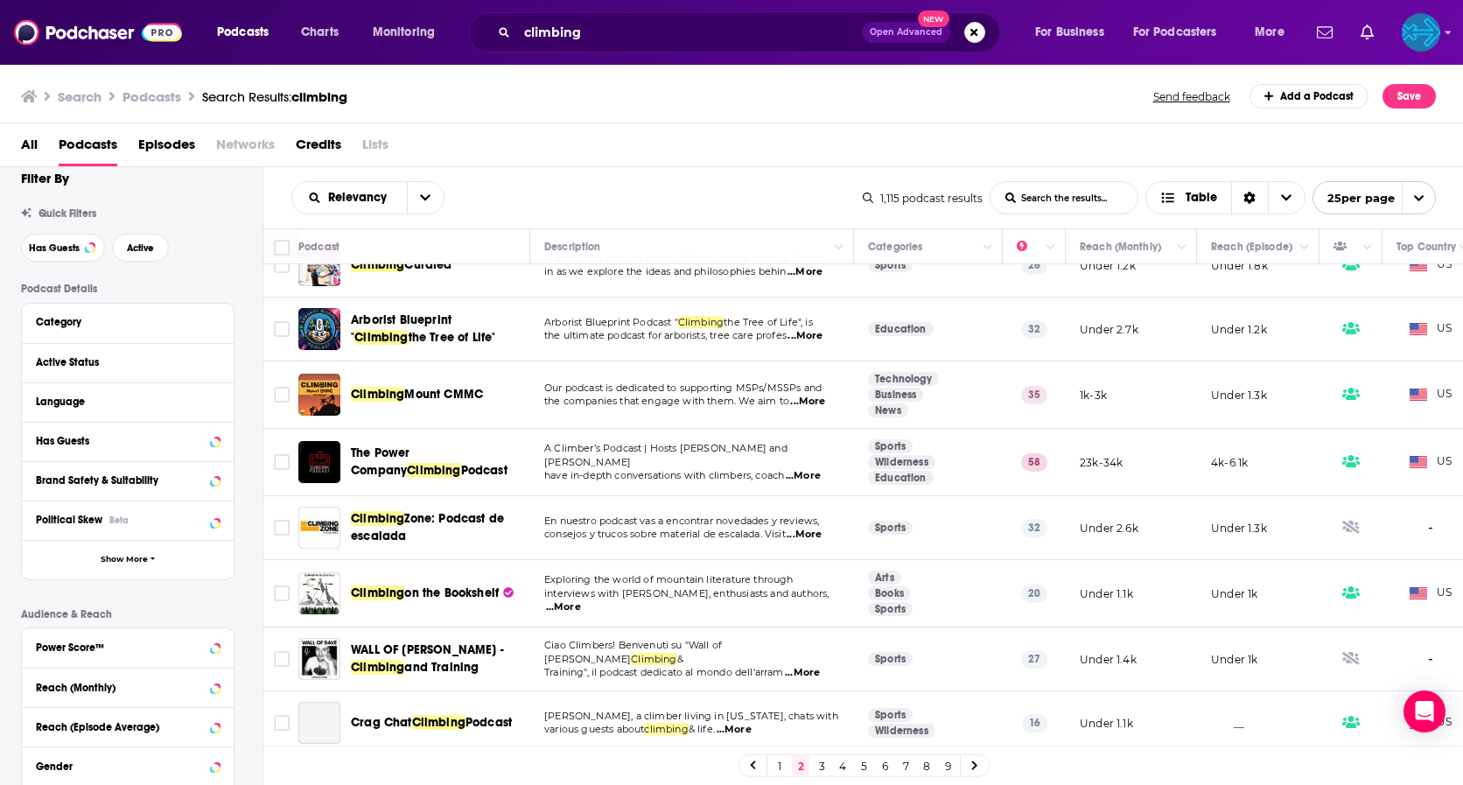
scroll to position [569, 0]
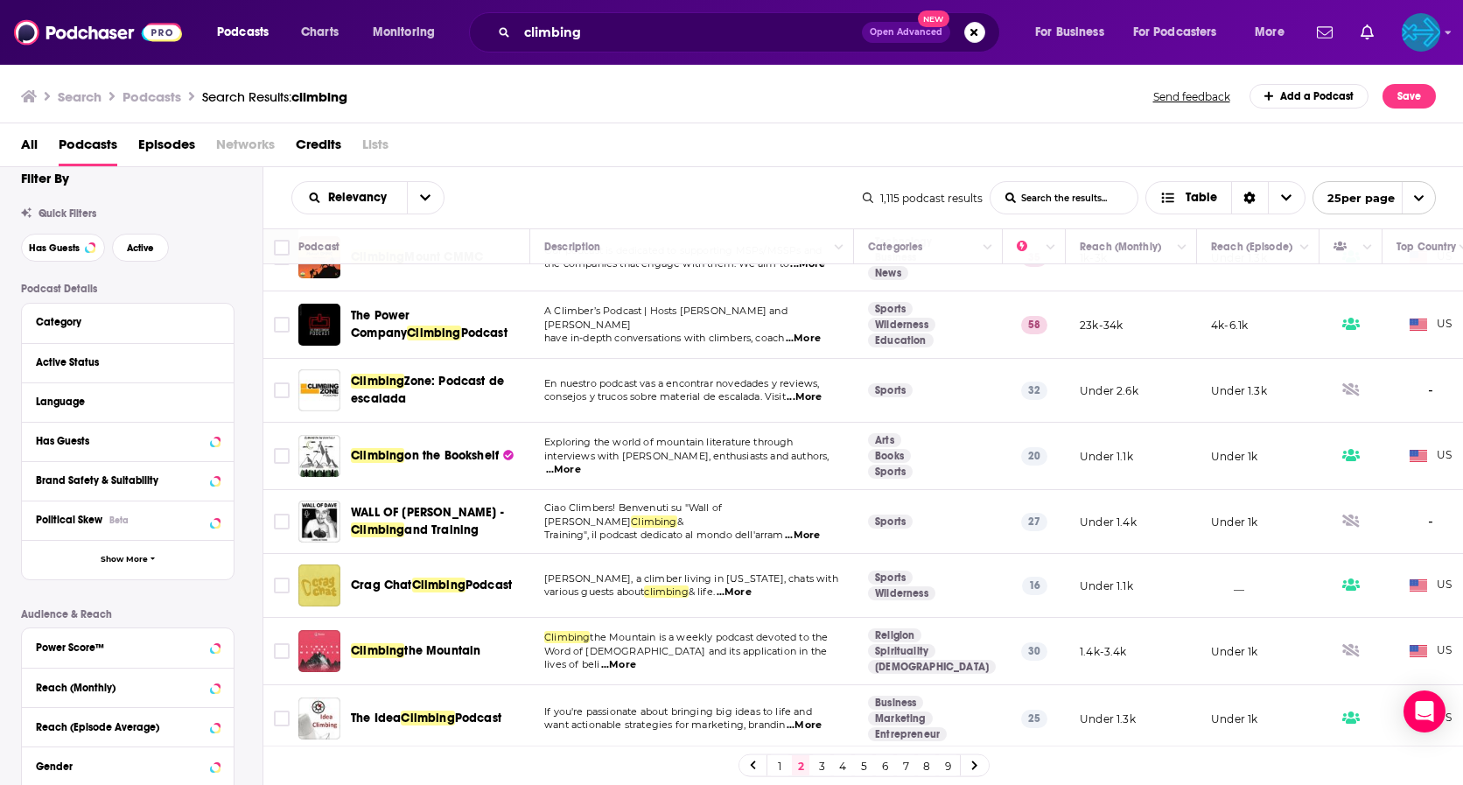
click at [775, 586] on p "various guests about climbing & life. ...More" at bounding box center [691, 592] width 295 height 14
click at [752, 585] on span "...More" at bounding box center [734, 592] width 35 height 14
click at [1291, 202] on span "Choose View" at bounding box center [1286, 197] width 37 height 31
click at [1200, 168] on div "Relevancy List Search Input Search the results... Table 1,115 podcast results L…" at bounding box center [863, 197] width 1200 height 61
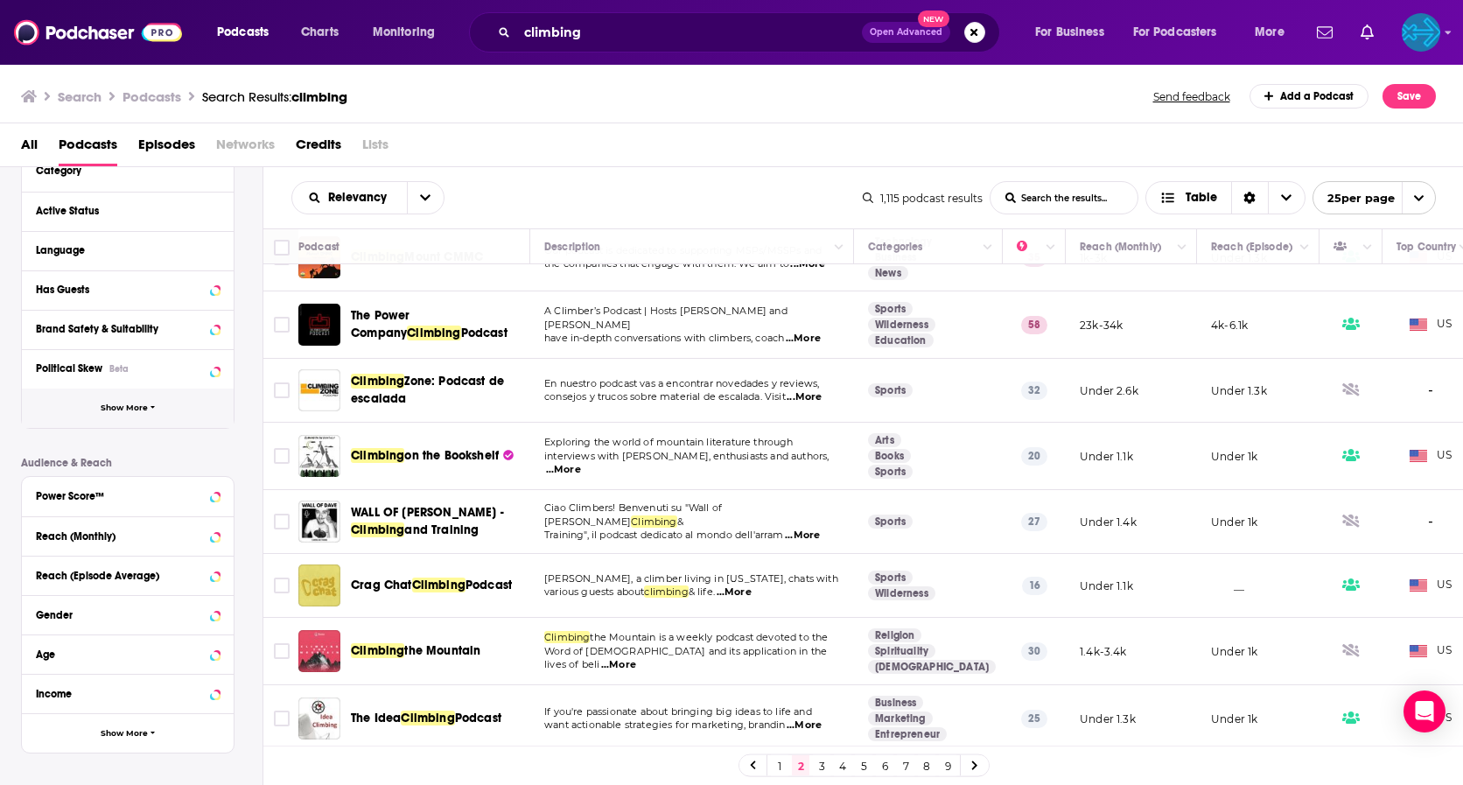
scroll to position [225, 0]
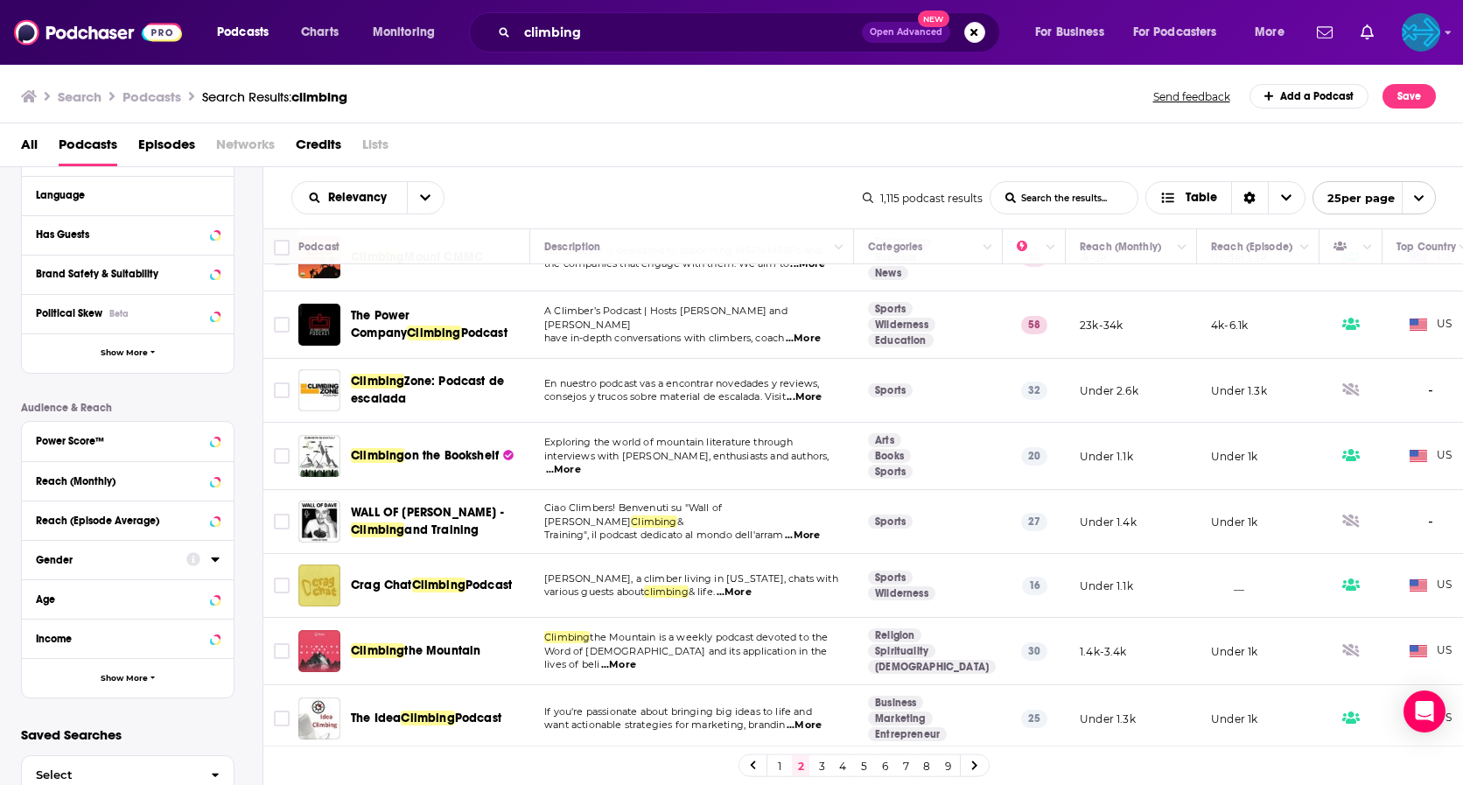
click at [150, 563] on div "Gender" at bounding box center [105, 560] width 139 height 12
click at [44, 640] on icon at bounding box center [43, 644] width 10 height 8
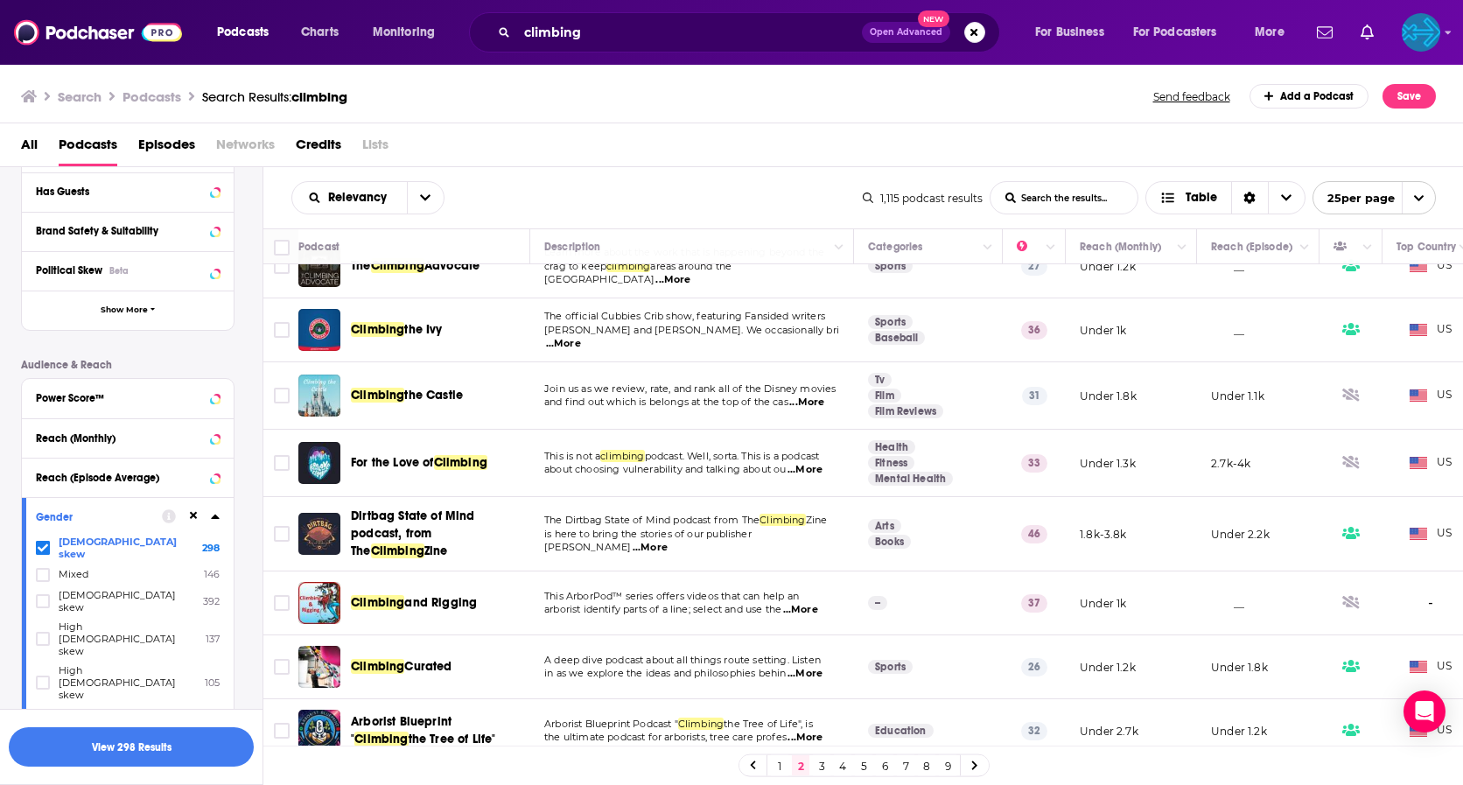
scroll to position [44, 0]
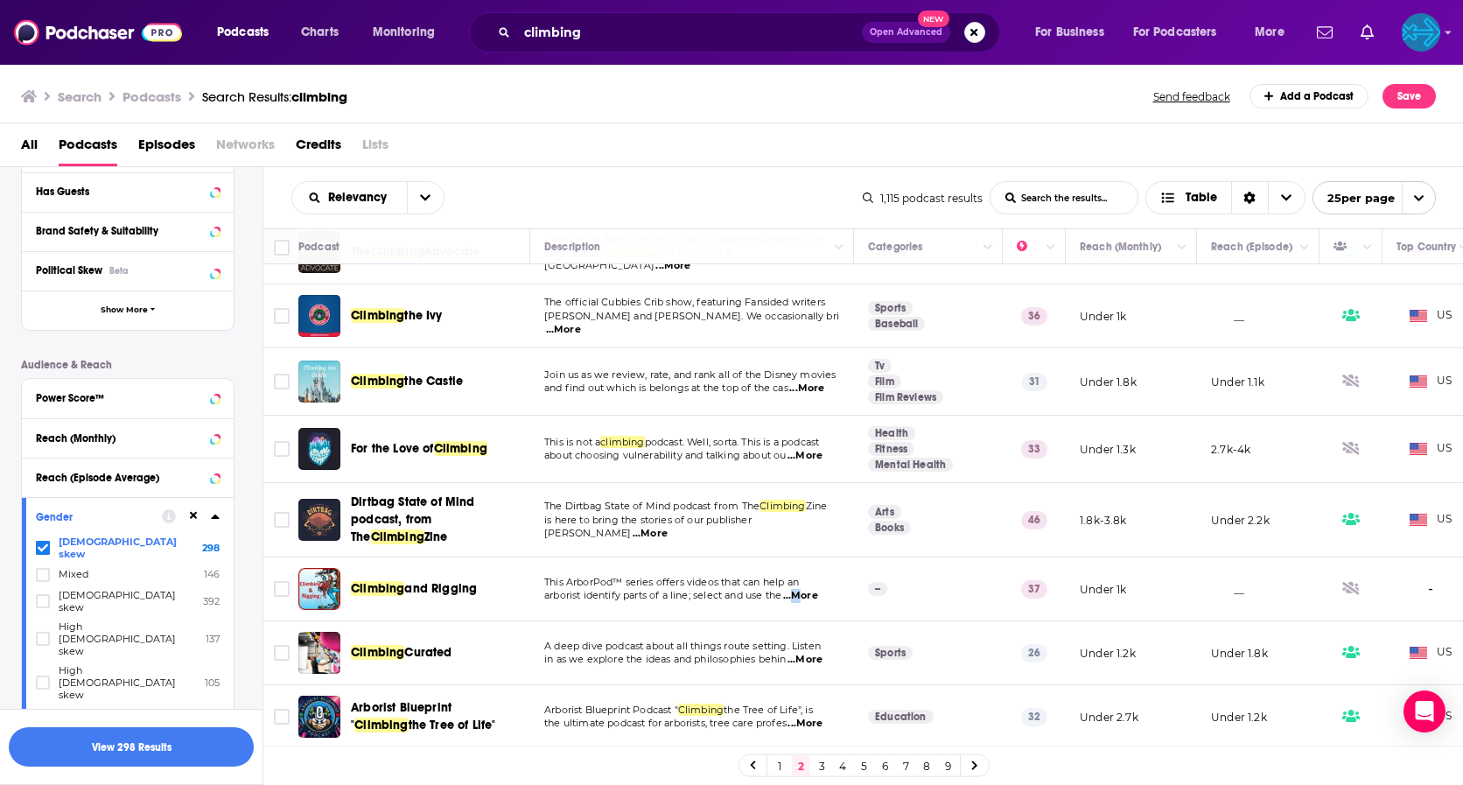
click at [799, 601] on span "...More" at bounding box center [800, 596] width 35 height 14
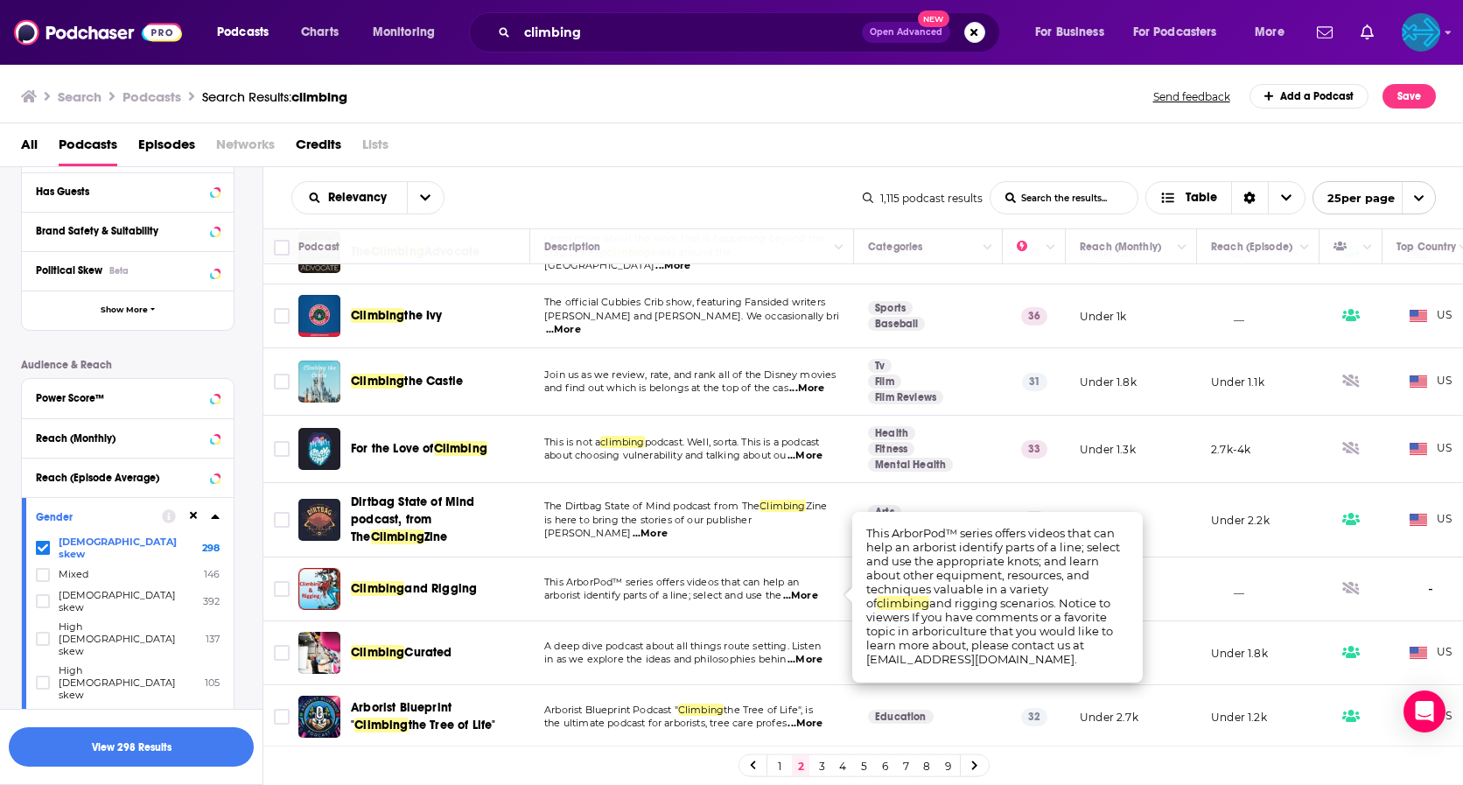
click at [808, 601] on span "...More" at bounding box center [800, 596] width 35 height 14
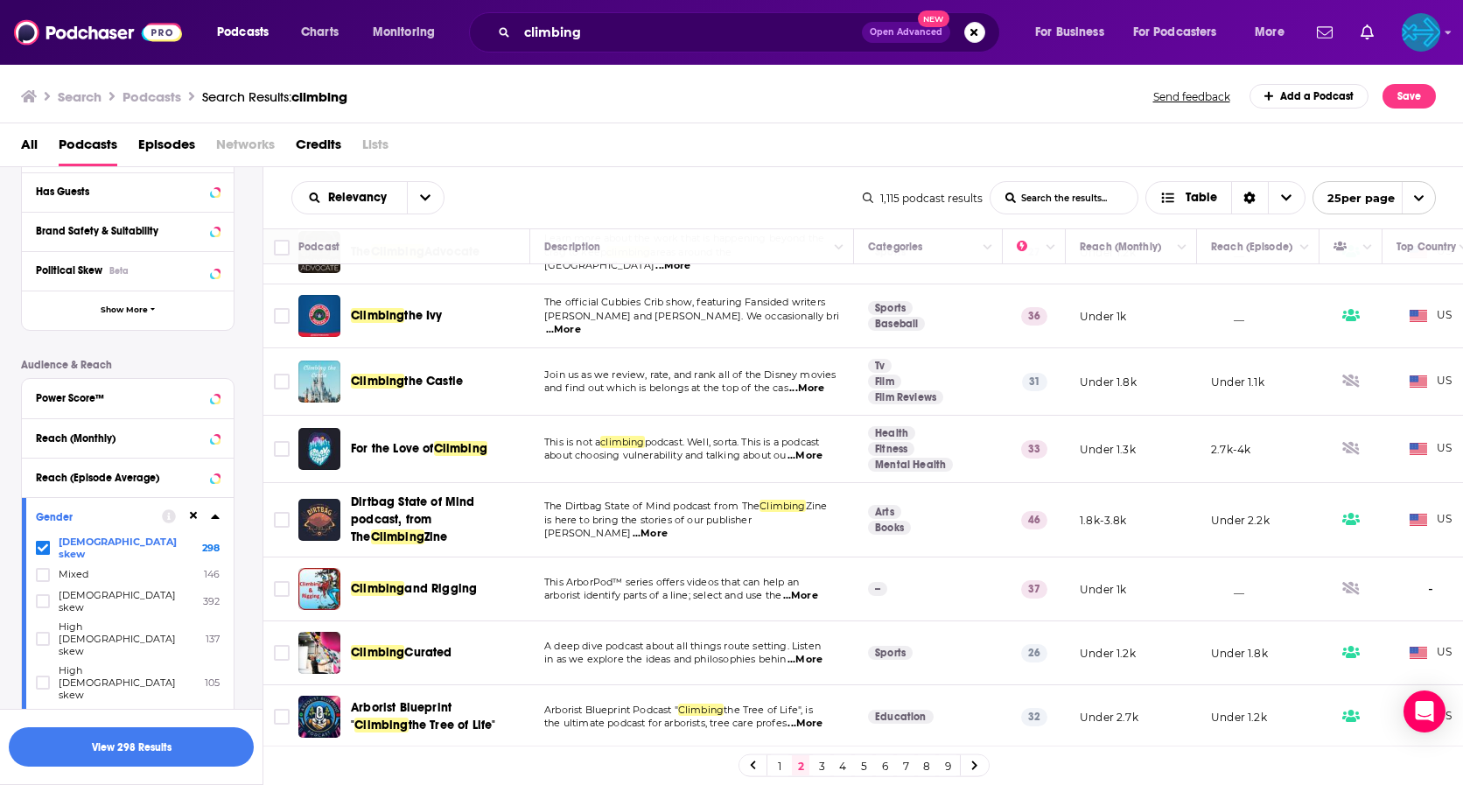
click at [809, 597] on span "...More" at bounding box center [800, 596] width 35 height 14
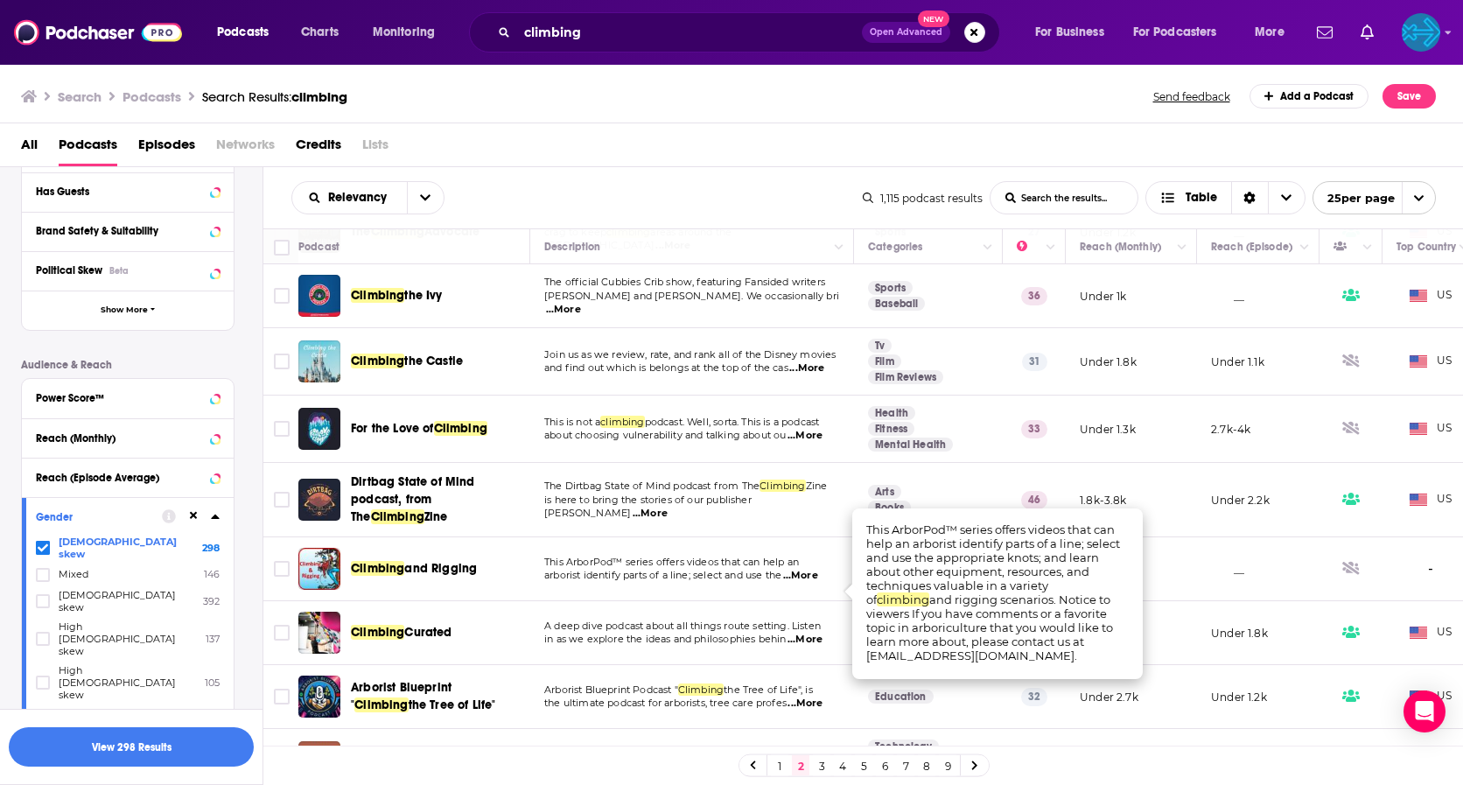
scroll to position [73, 0]
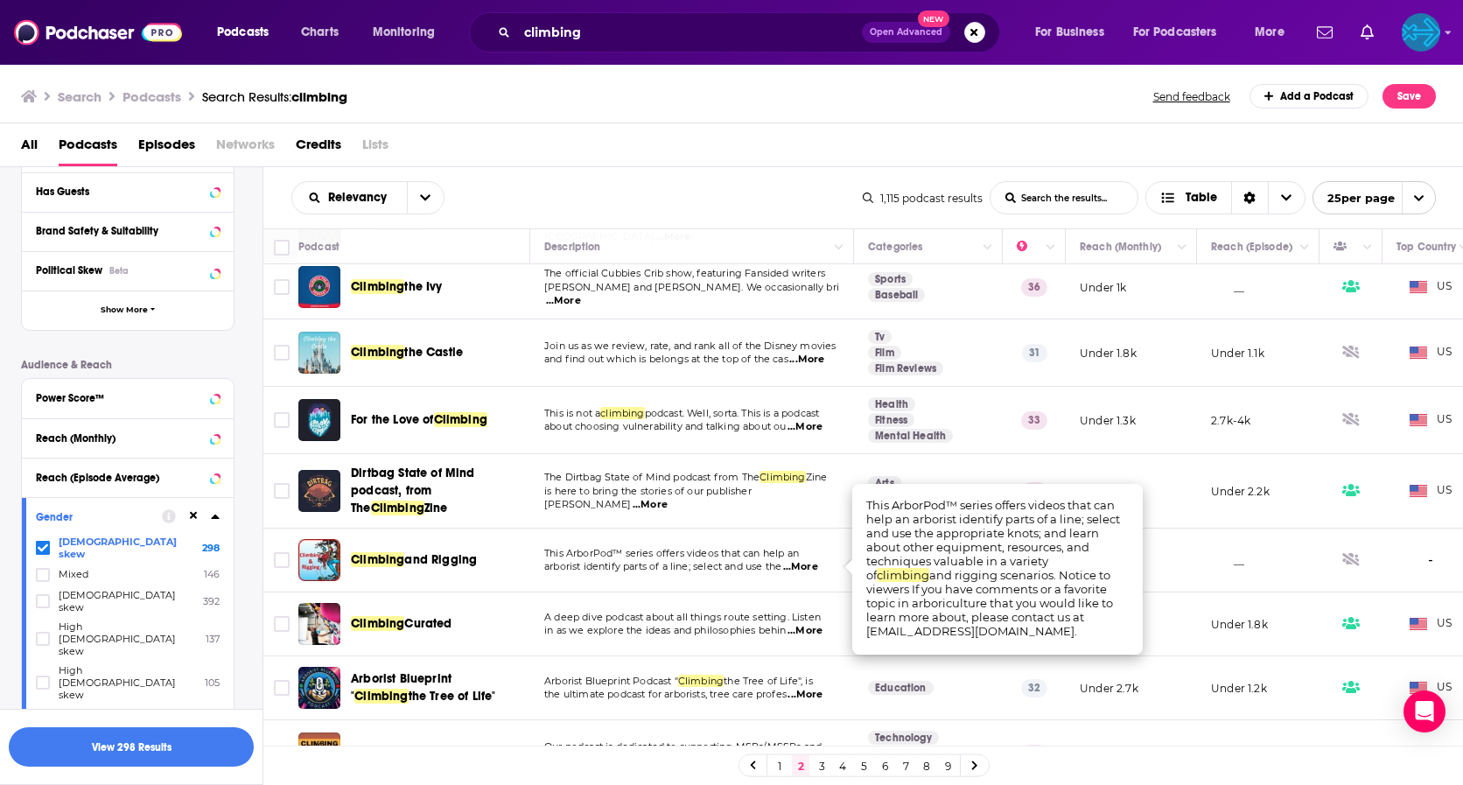
click at [820, 634] on span "...More" at bounding box center [804, 631] width 35 height 14
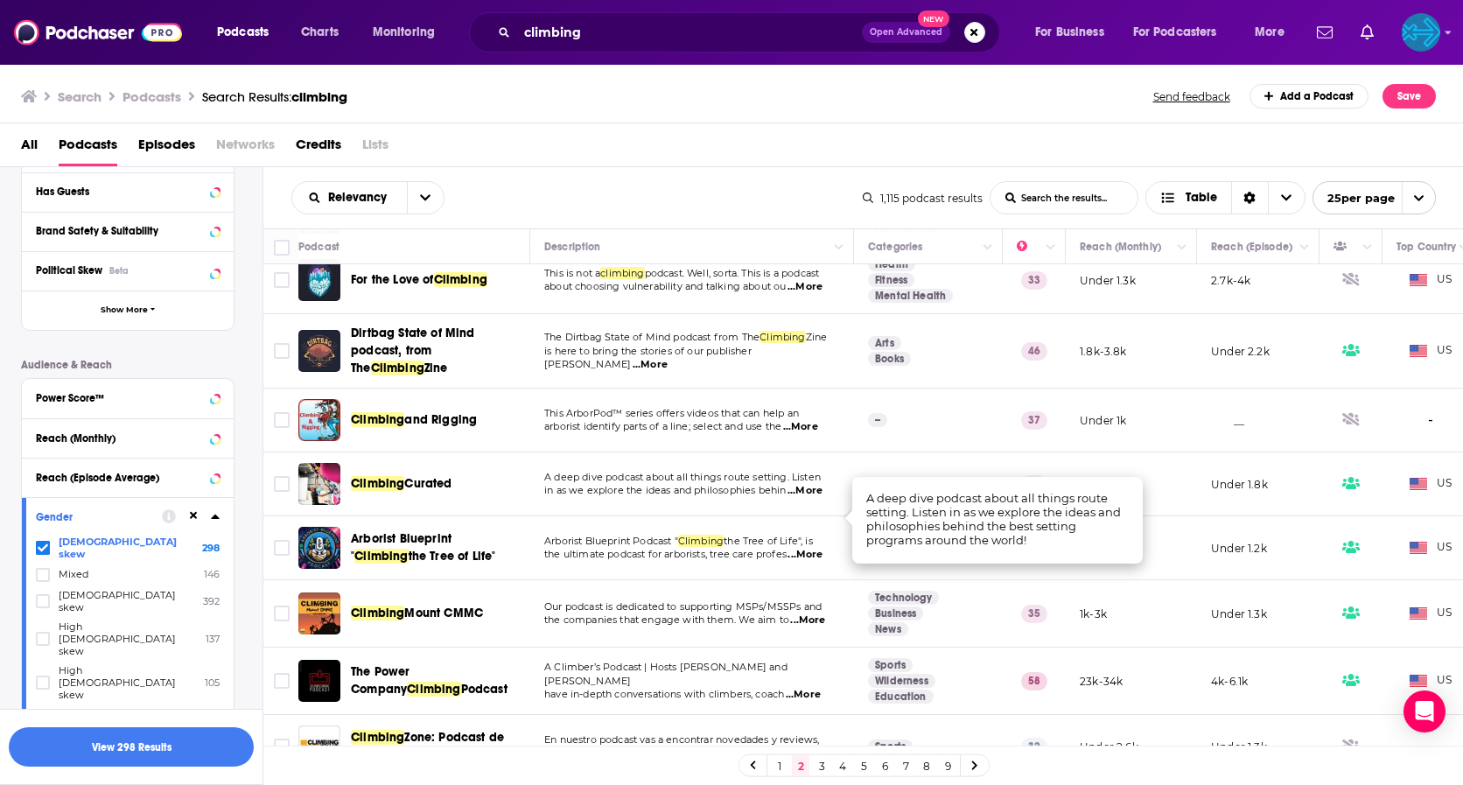
scroll to position [226, 0]
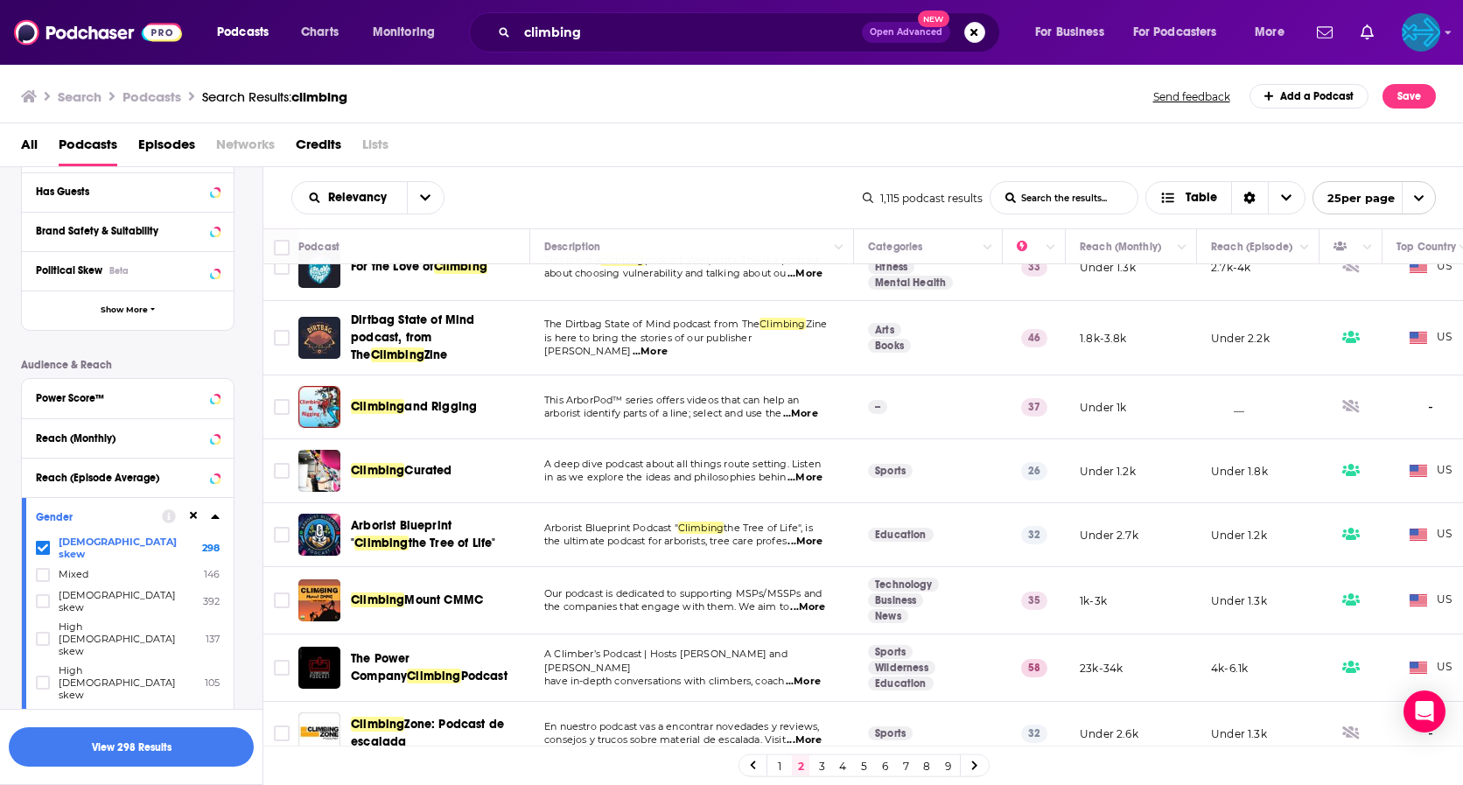
click at [91, 664] on span "High female skew" at bounding box center [127, 682] width 137 height 37
click at [43, 688] on input "multiSelectOption-highfemale-4" at bounding box center [43, 688] width 0 height 0
click at [45, 545] on icon at bounding box center [43, 547] width 10 height 10
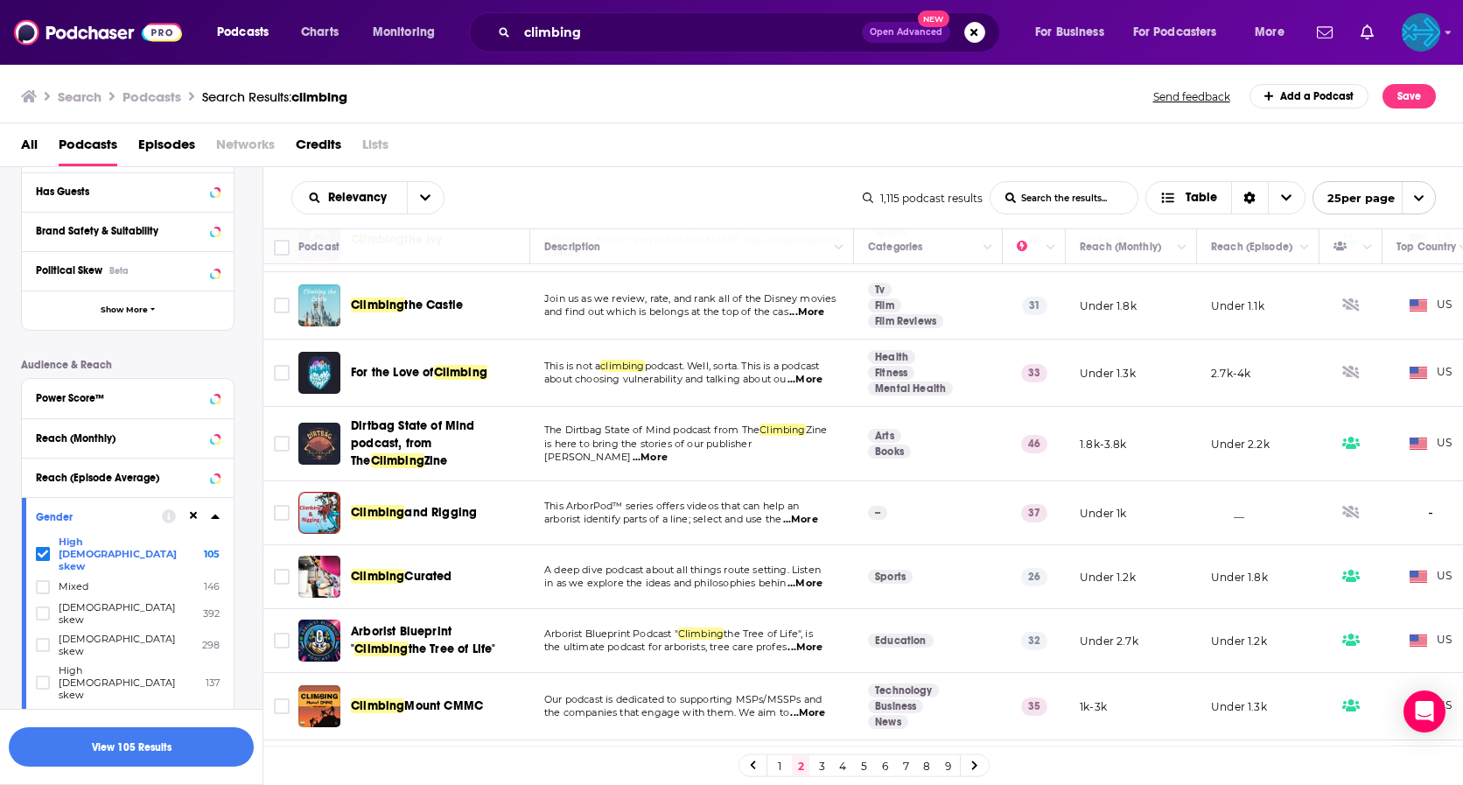
scroll to position [121, 0]
click at [780, 766] on link "1" at bounding box center [779, 765] width 17 height 21
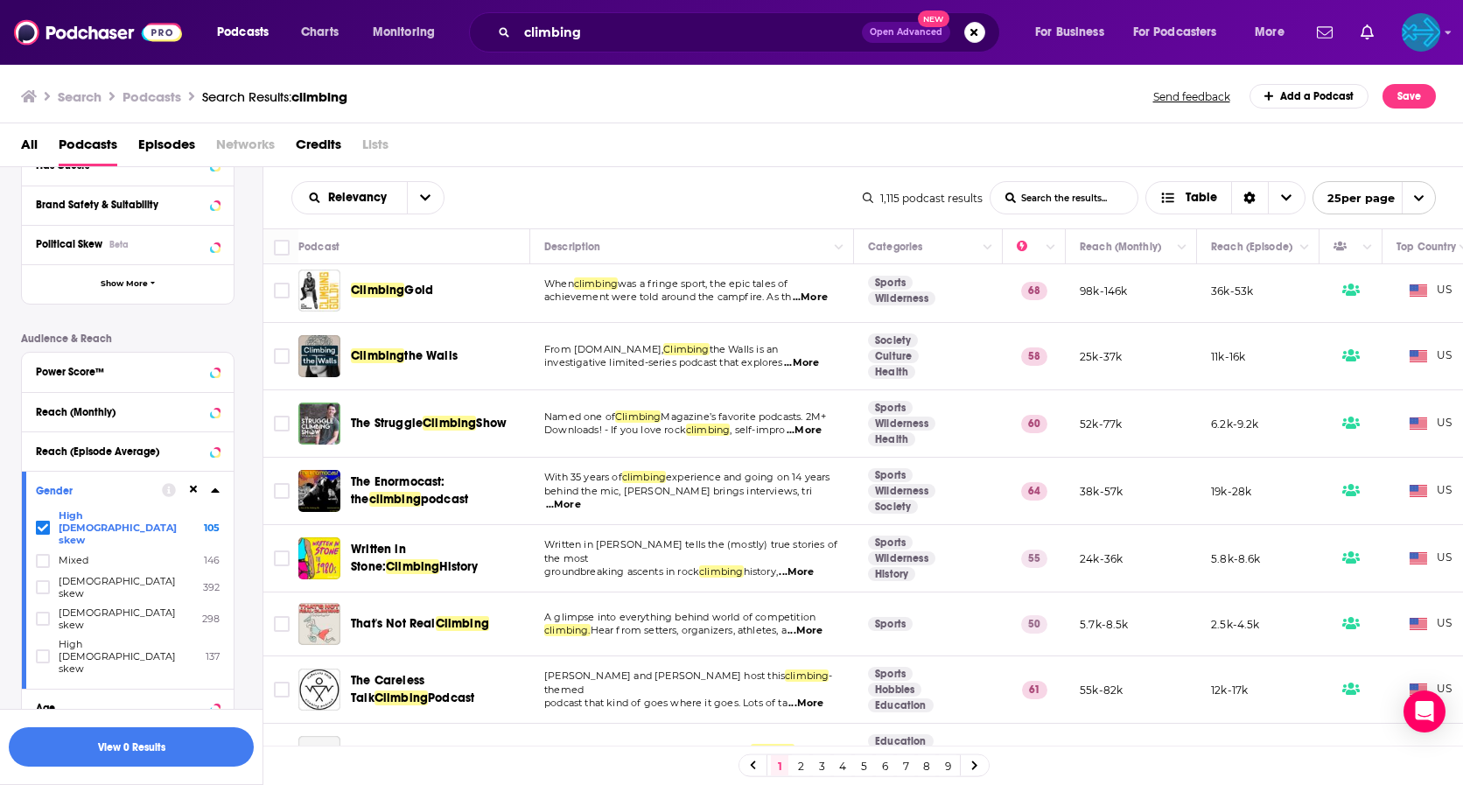
scroll to position [7, 0]
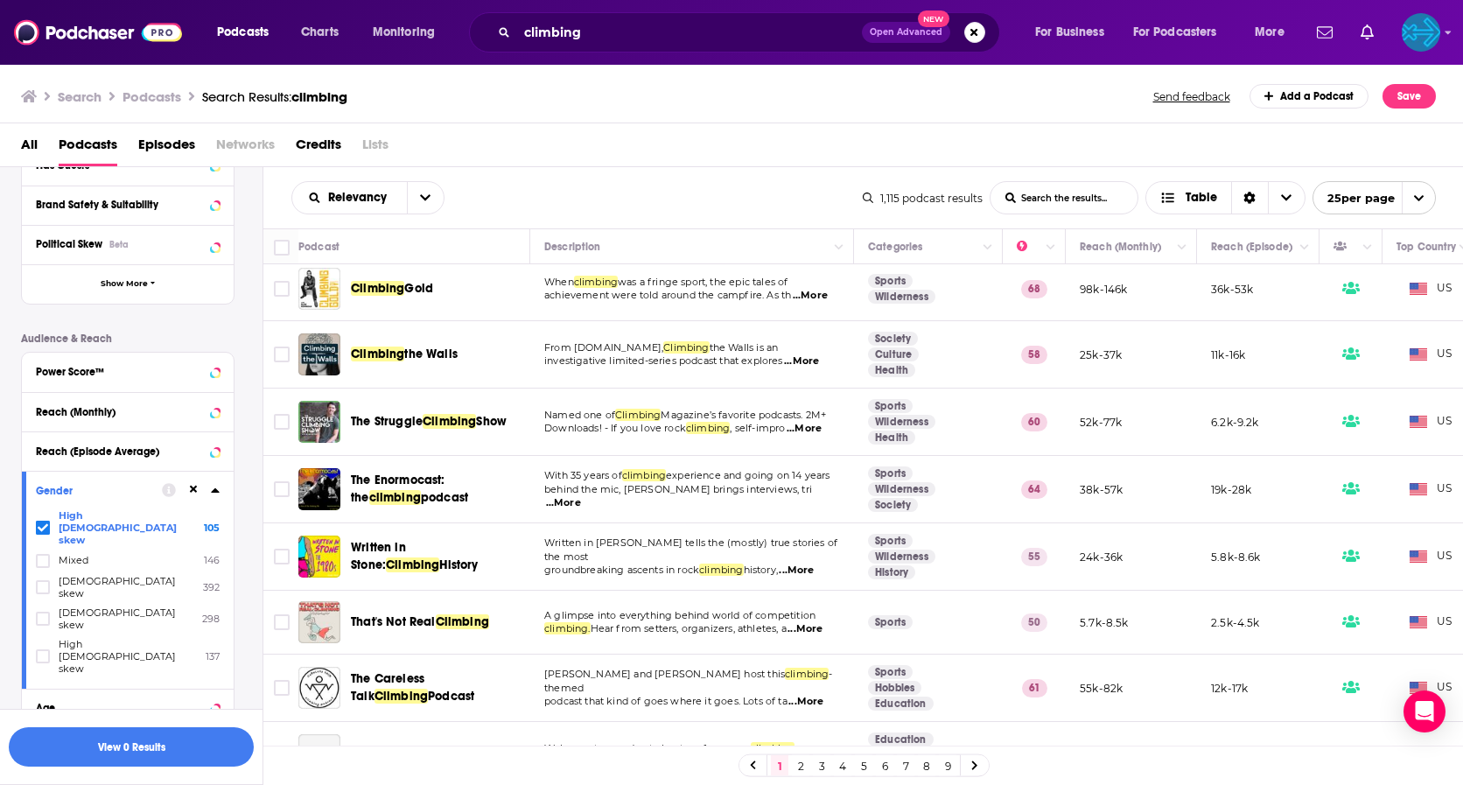
click at [798, 631] on span "...More" at bounding box center [804, 629] width 35 height 14
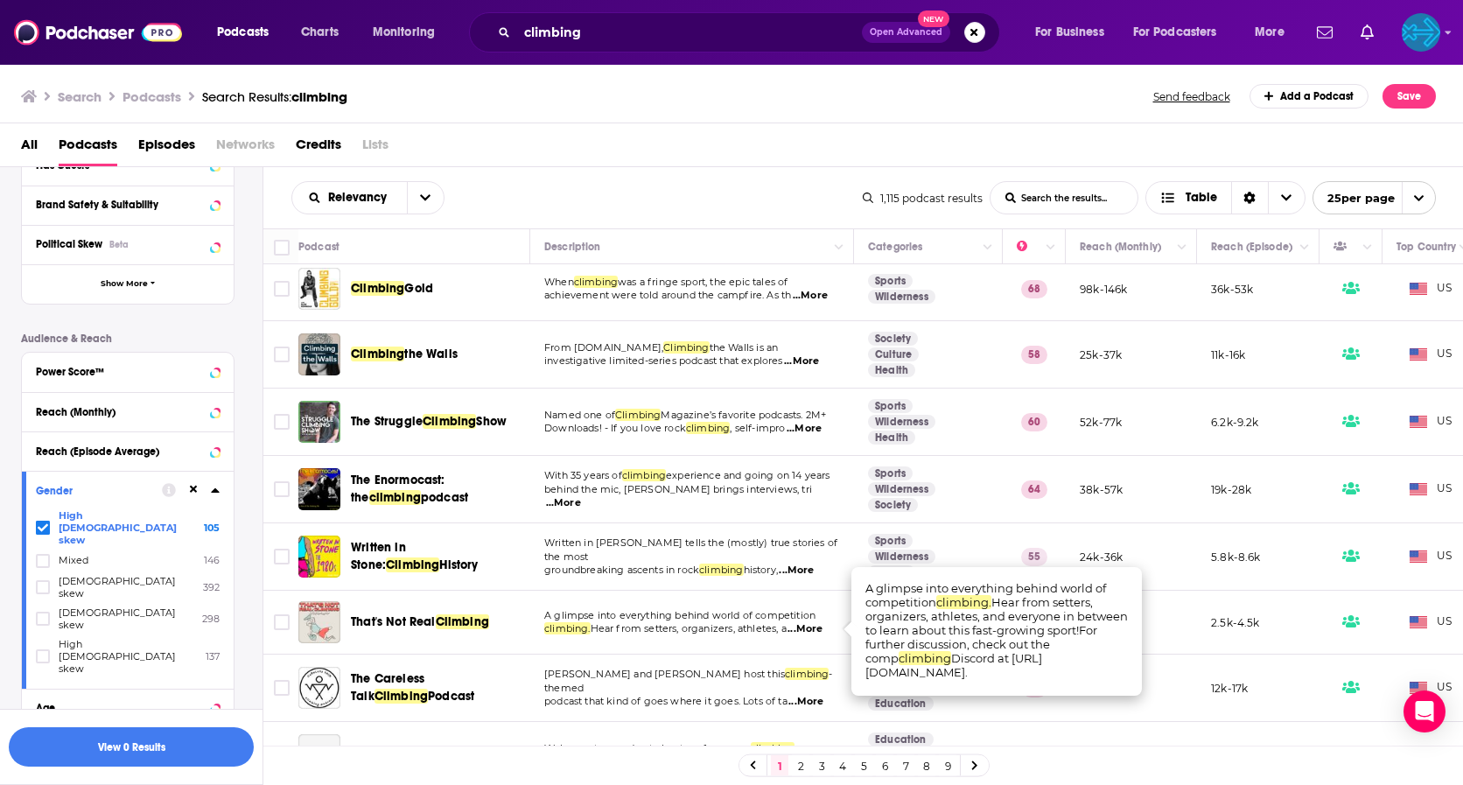
click at [804, 630] on span "...More" at bounding box center [804, 629] width 35 height 14
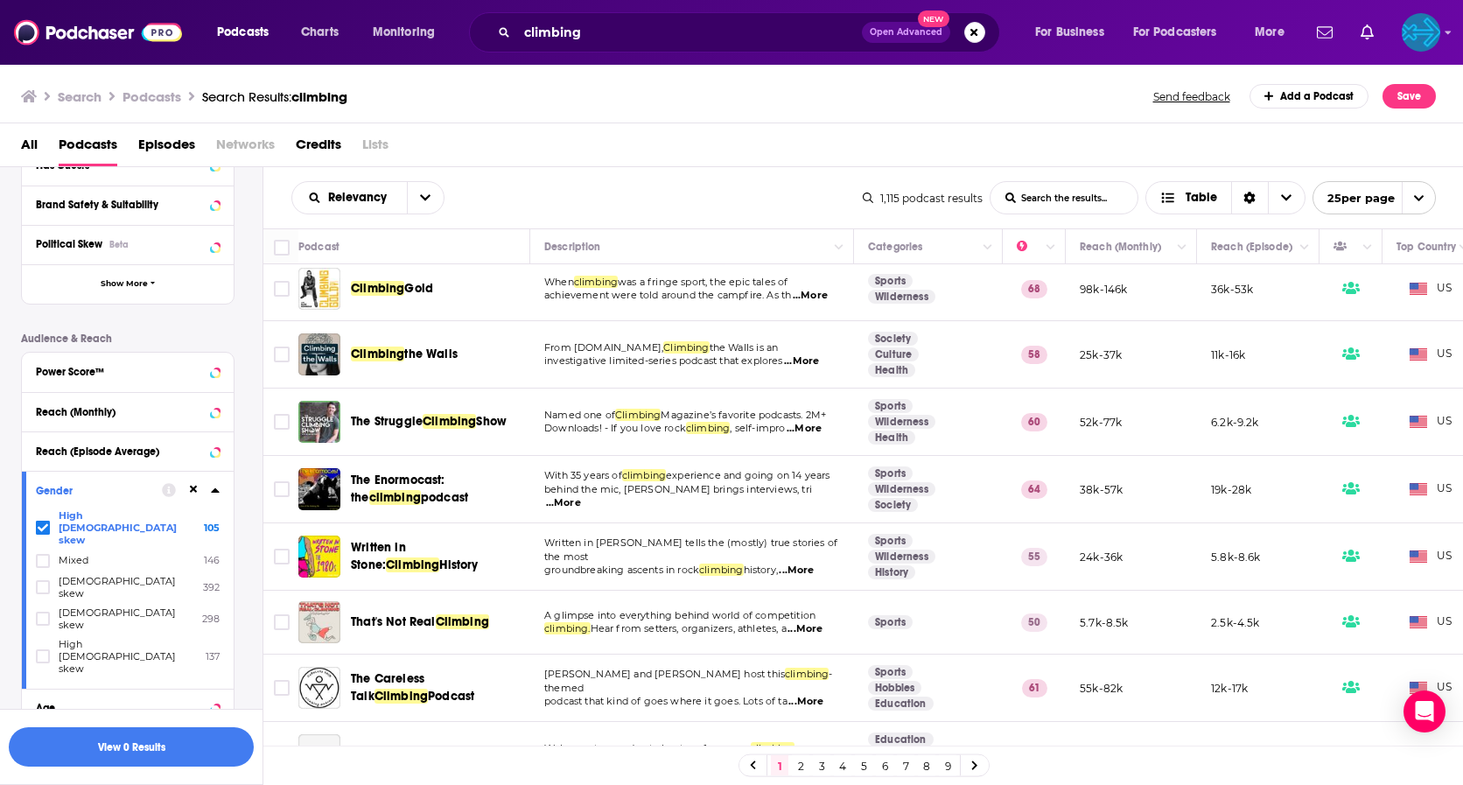
click at [804, 630] on span "...More" at bounding box center [804, 629] width 35 height 14
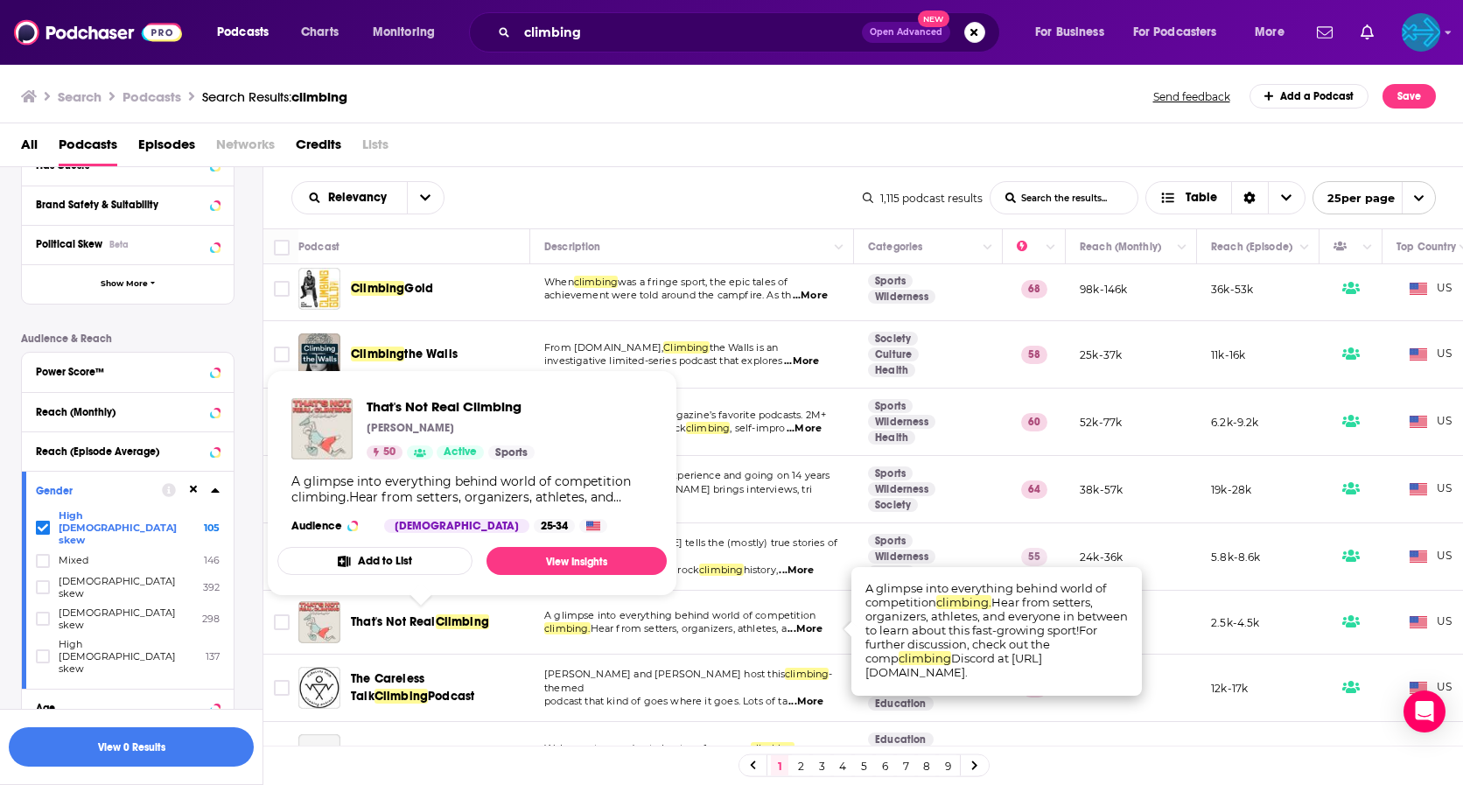
click at [363, 624] on span "That's Not Real" at bounding box center [393, 621] width 85 height 15
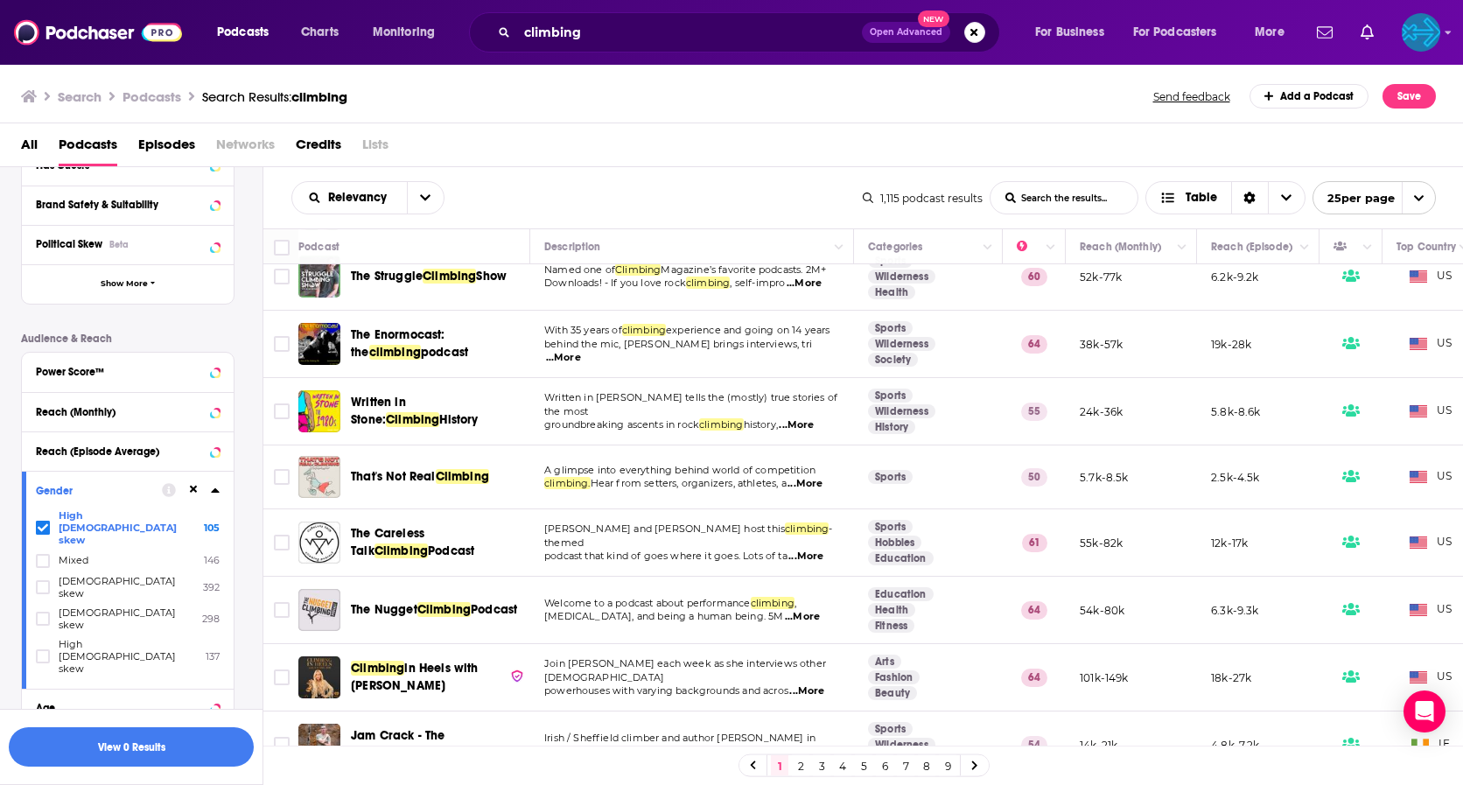
scroll to position [153, 0]
click at [428, 550] on span "Podcast" at bounding box center [451, 549] width 46 height 15
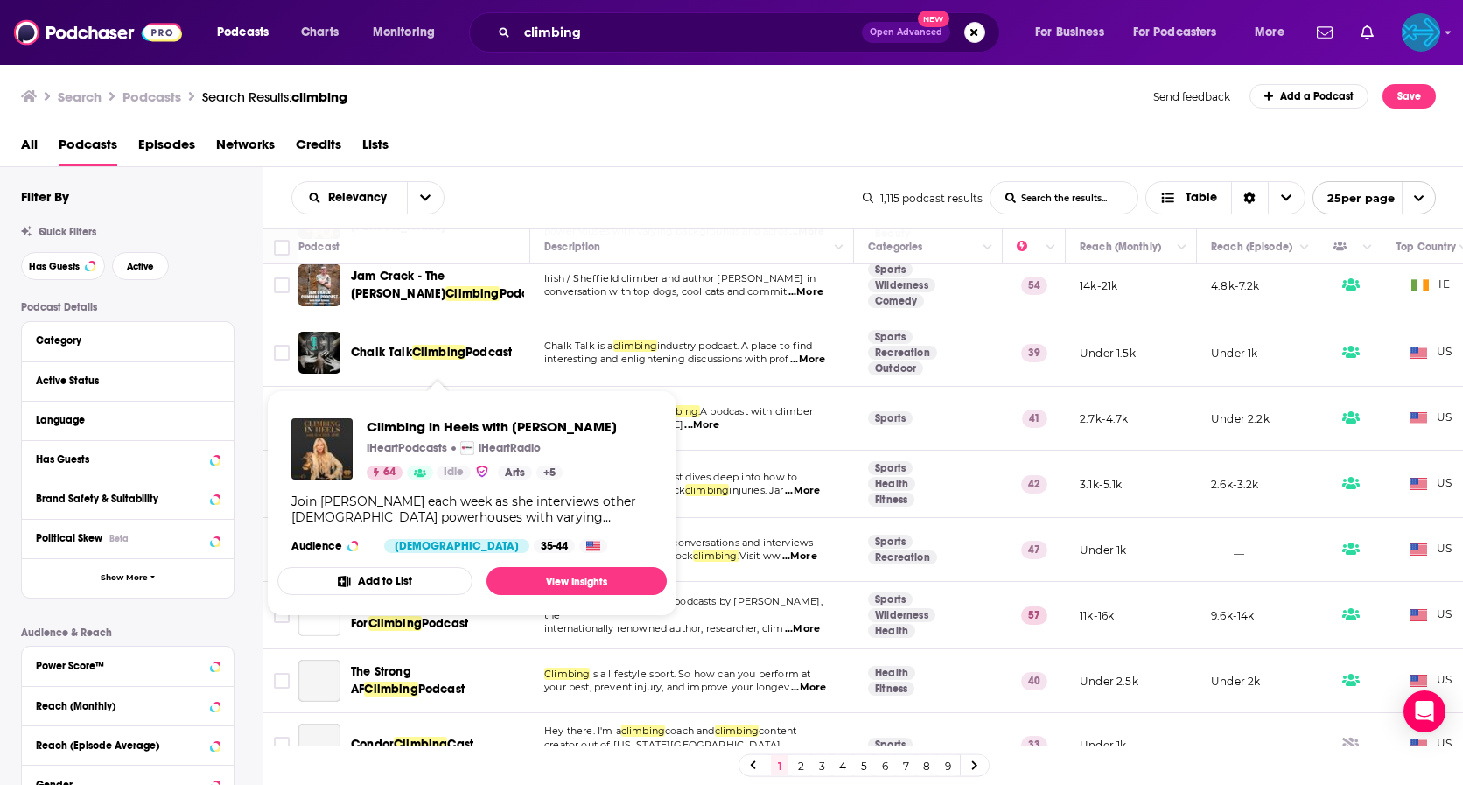
scroll to position [689, 0]
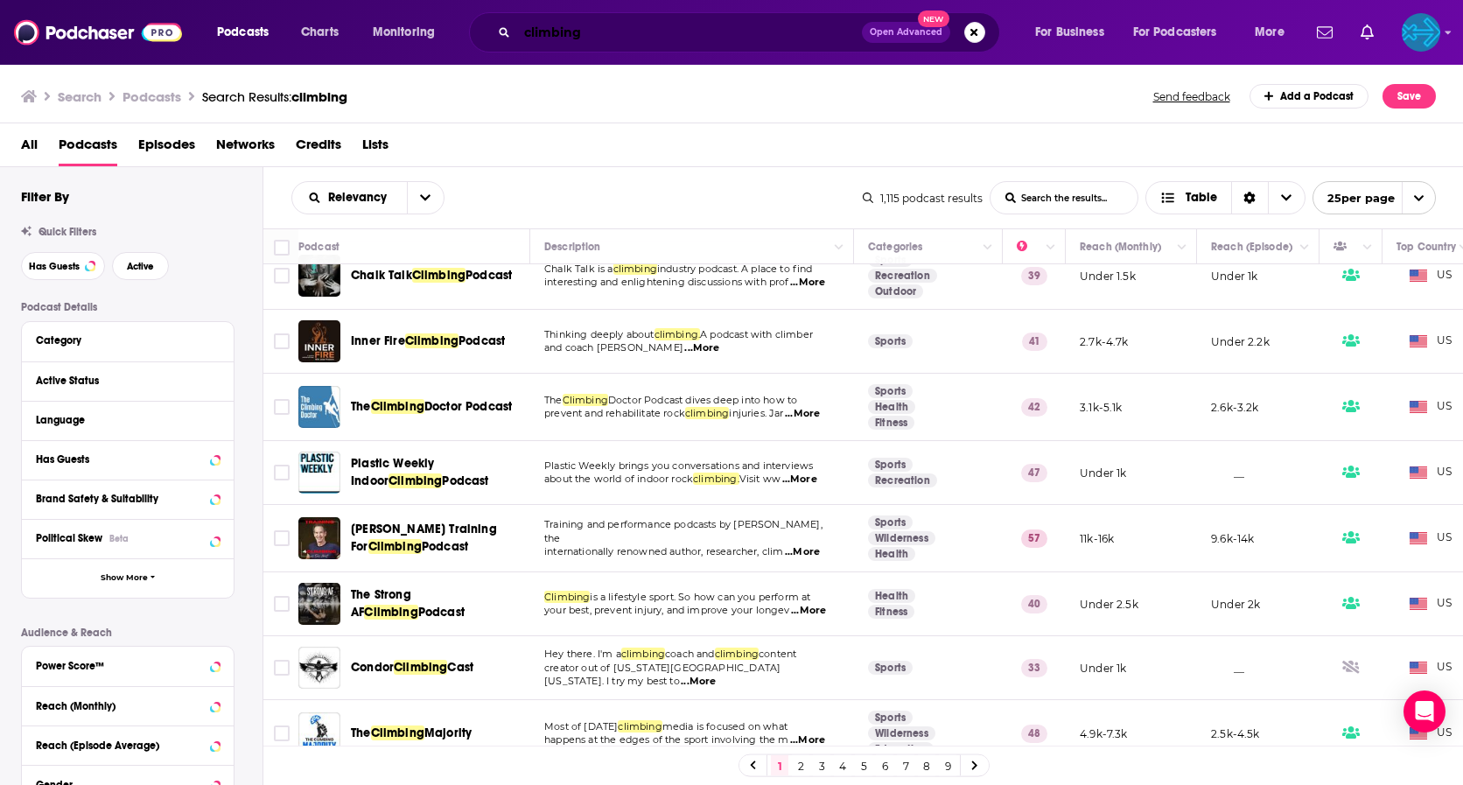
click at [695, 35] on input "climbing" at bounding box center [689, 32] width 345 height 28
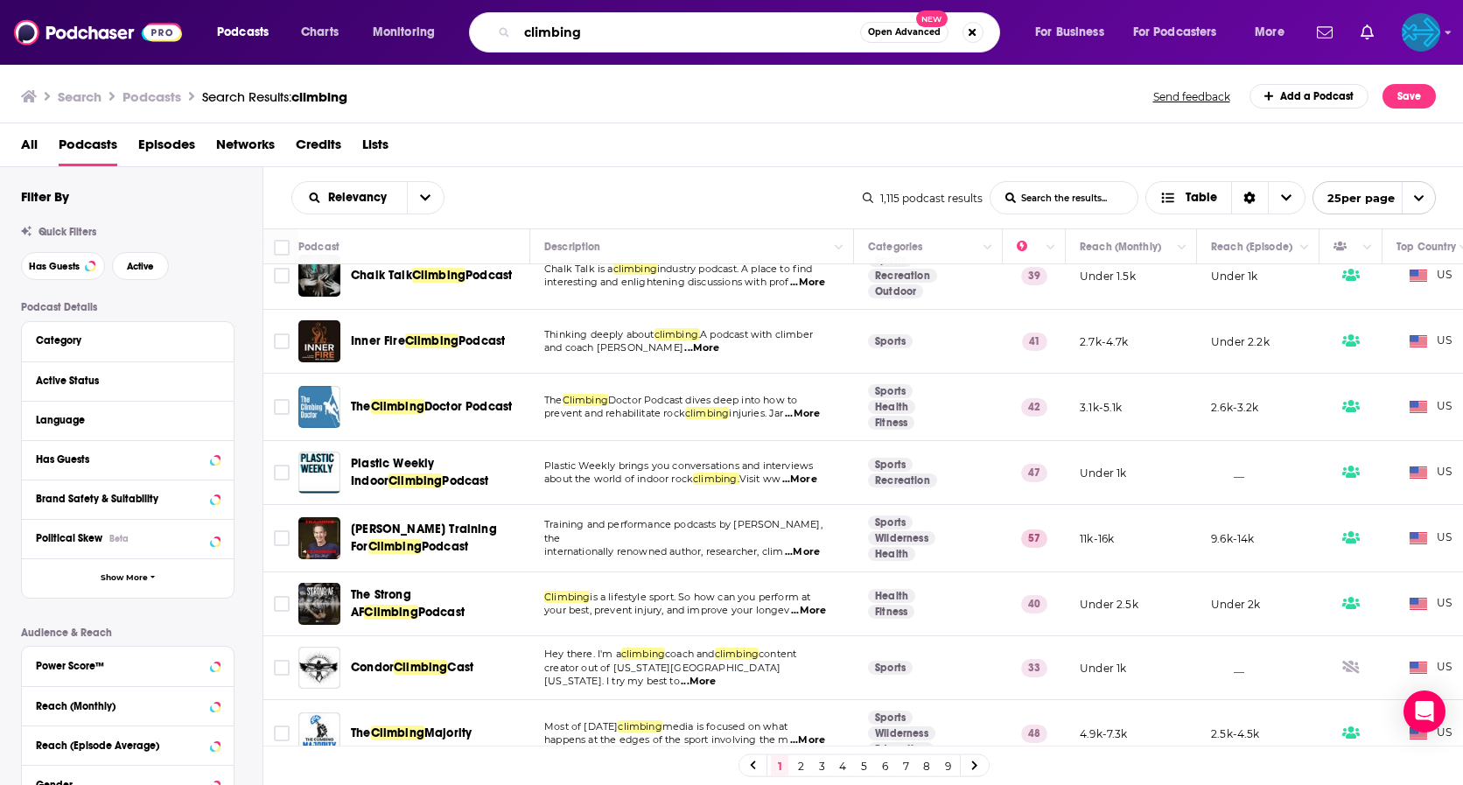
click at [695, 35] on input "climbing" at bounding box center [688, 32] width 343 height 28
click at [680, 31] on input "emale" at bounding box center [688, 32] width 343 height 28
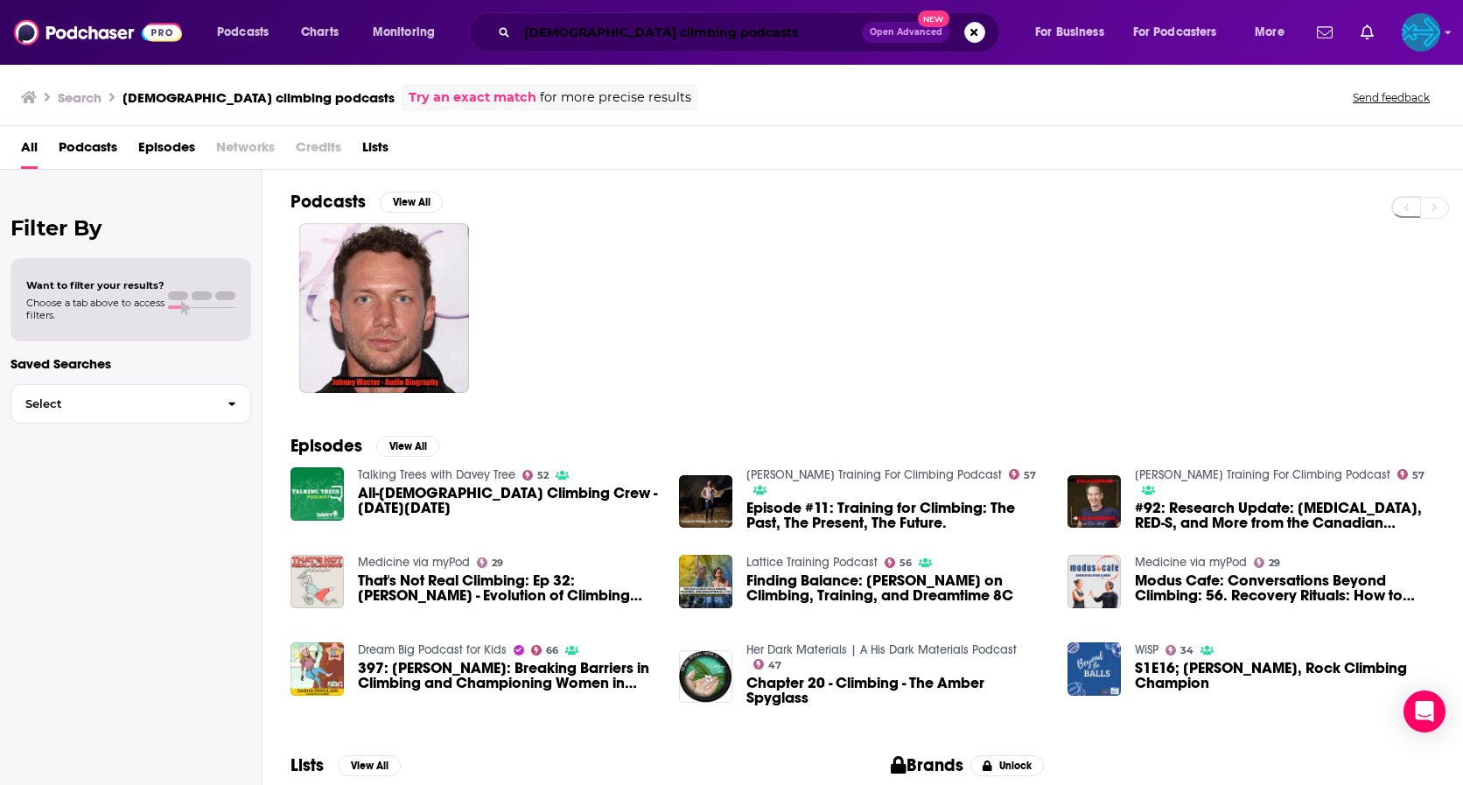
click at [558, 24] on input "female climbing podcasts" at bounding box center [689, 32] width 345 height 28
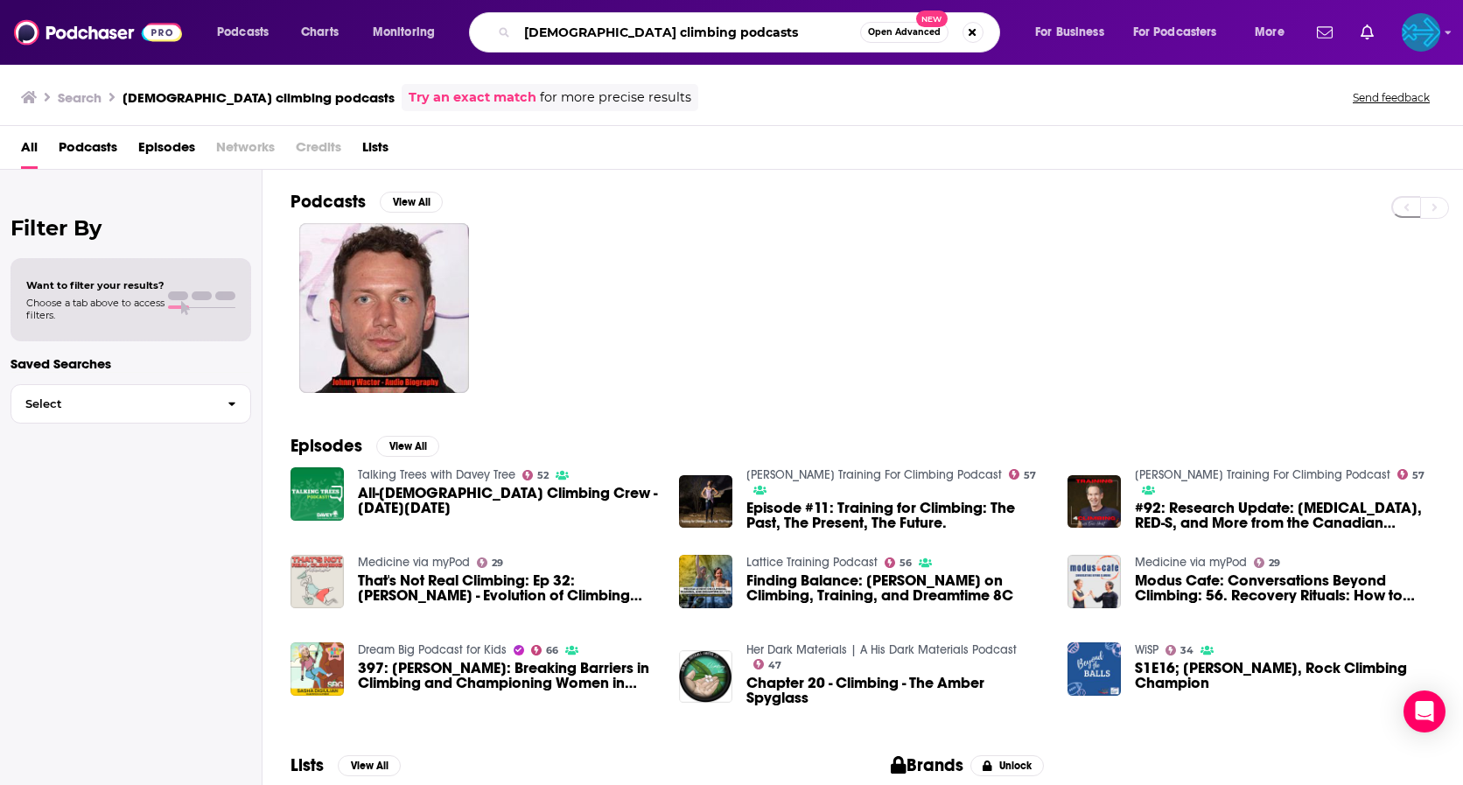
click at [558, 24] on input "female climbing podcasts" at bounding box center [688, 32] width 343 height 28
type input "curious climbers"
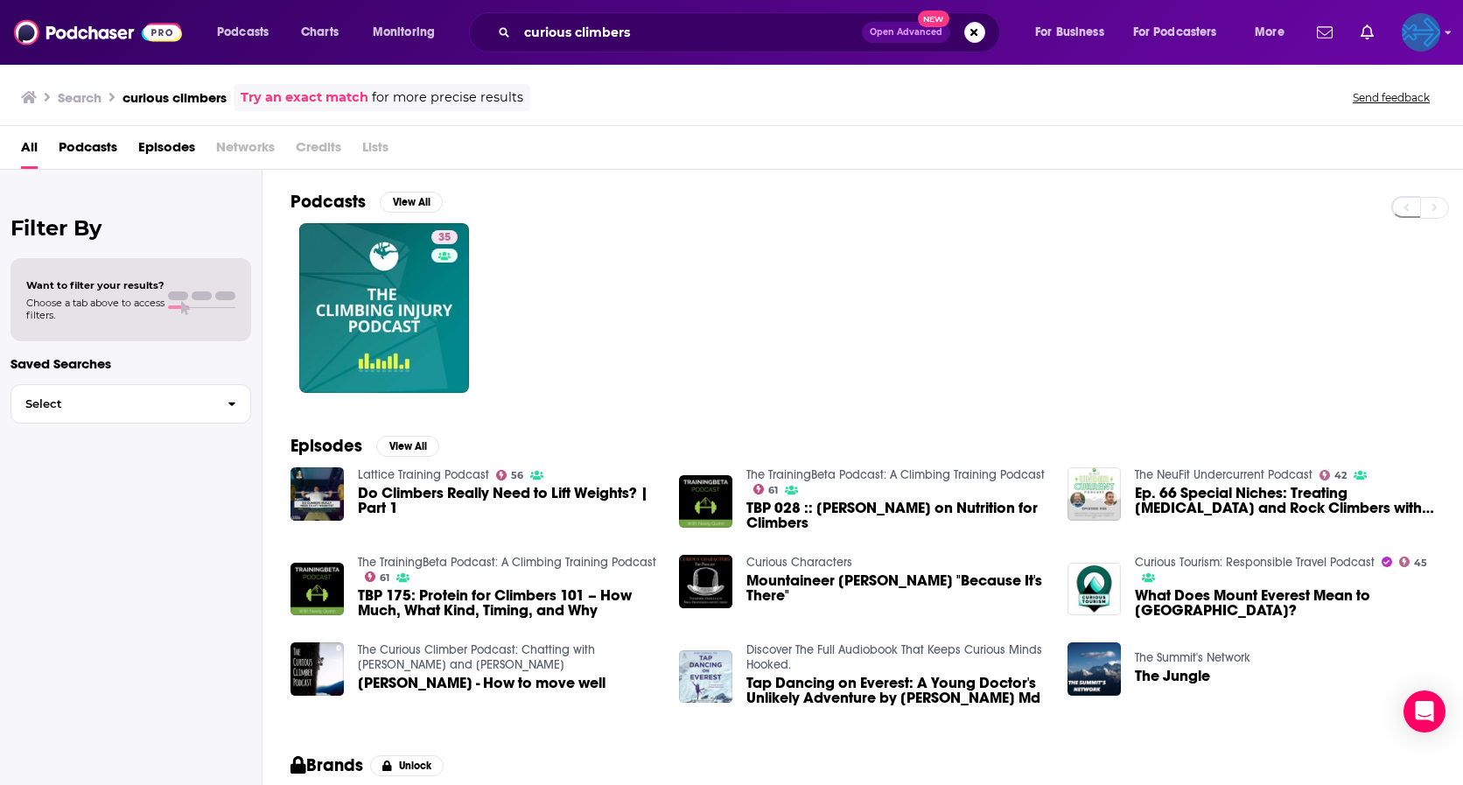
click at [1407, 22] on img "Logged in as backbonemedia" at bounding box center [1421, 32] width 38 height 38
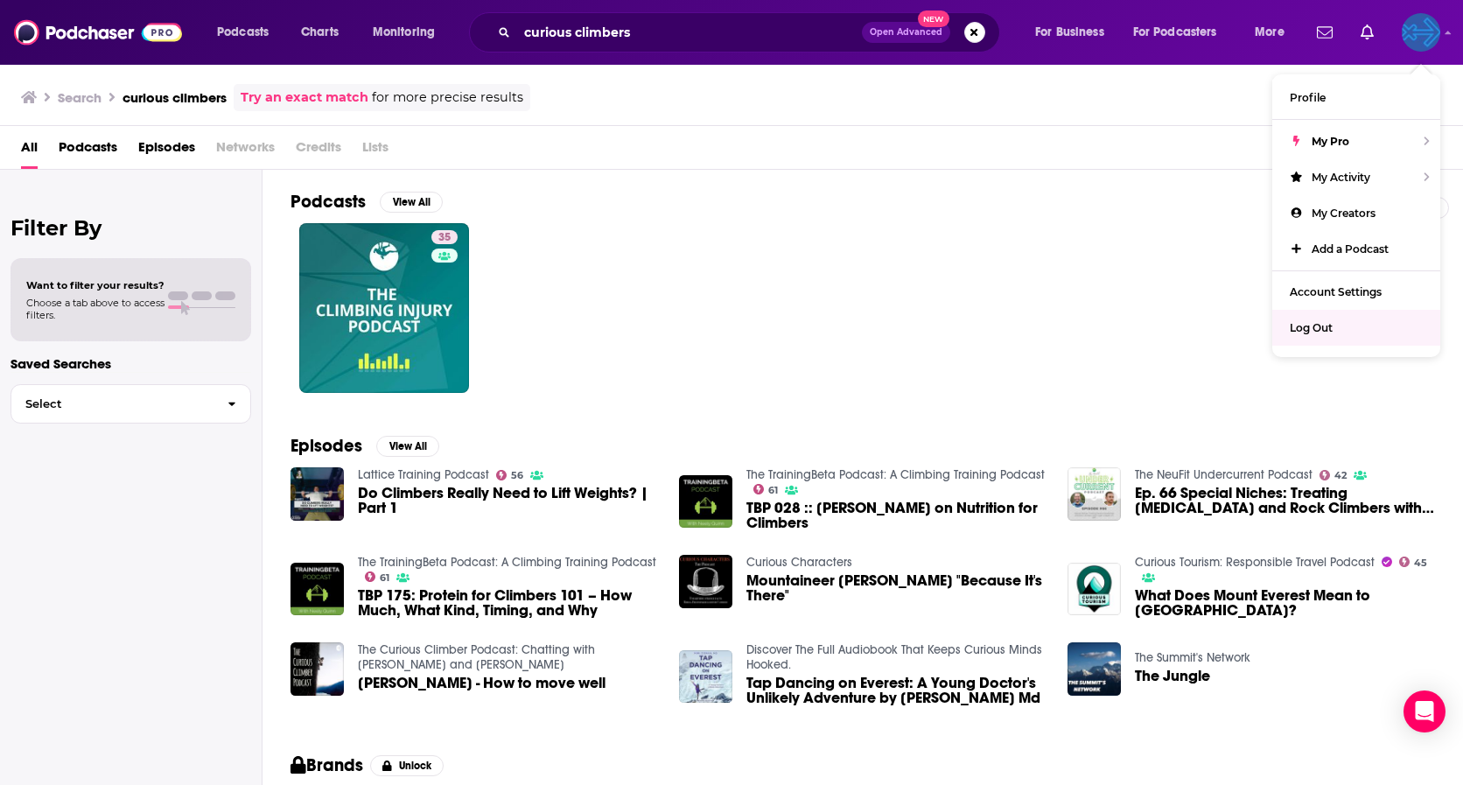
click at [1325, 326] on span "Log Out" at bounding box center [1311, 327] width 43 height 13
